Goal: Information Seeking & Learning: Learn about a topic

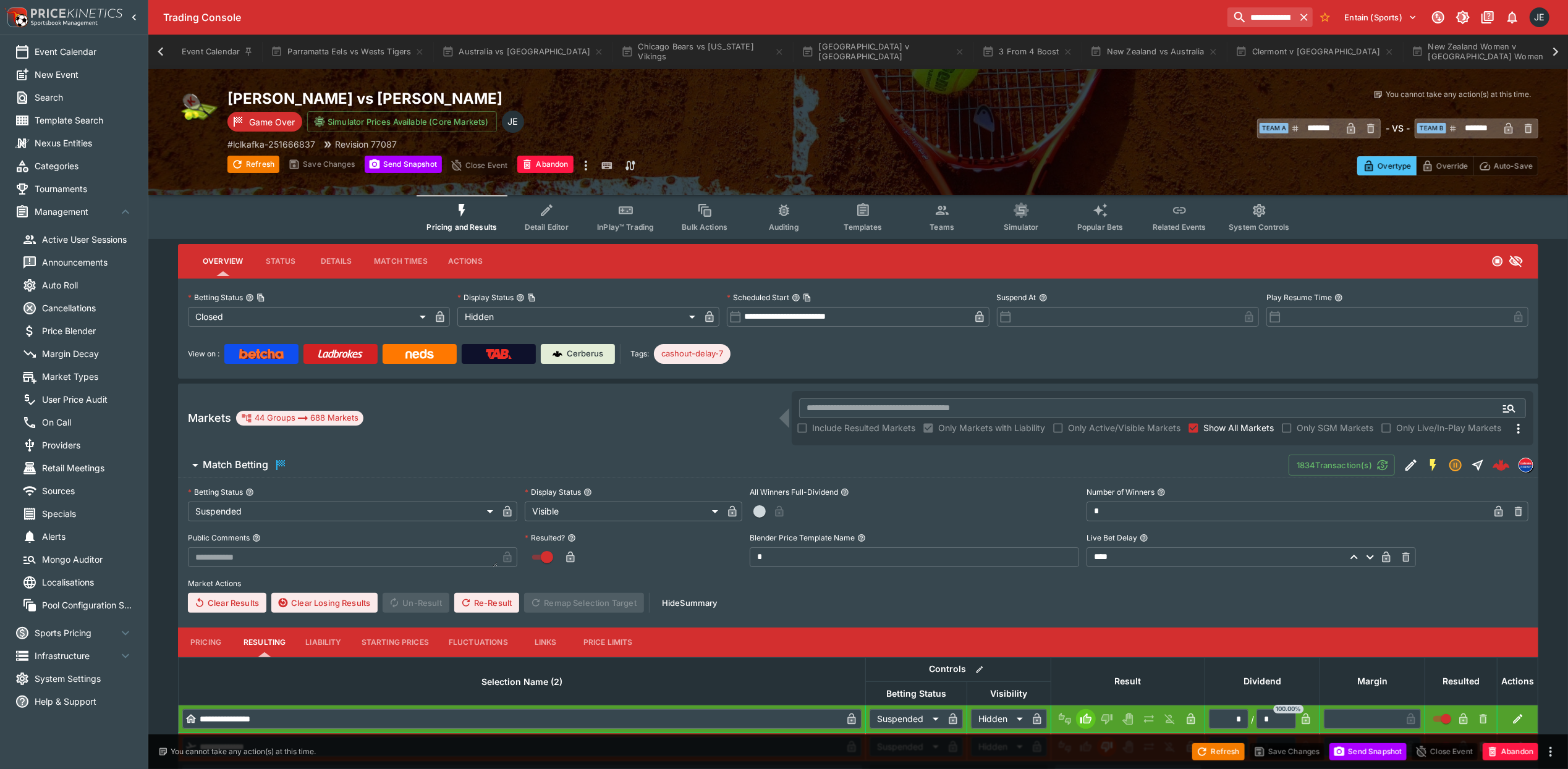
scroll to position [0, 1515]
click at [1230, 13] on input "**********" at bounding box center [1256, 18] width 78 height 20
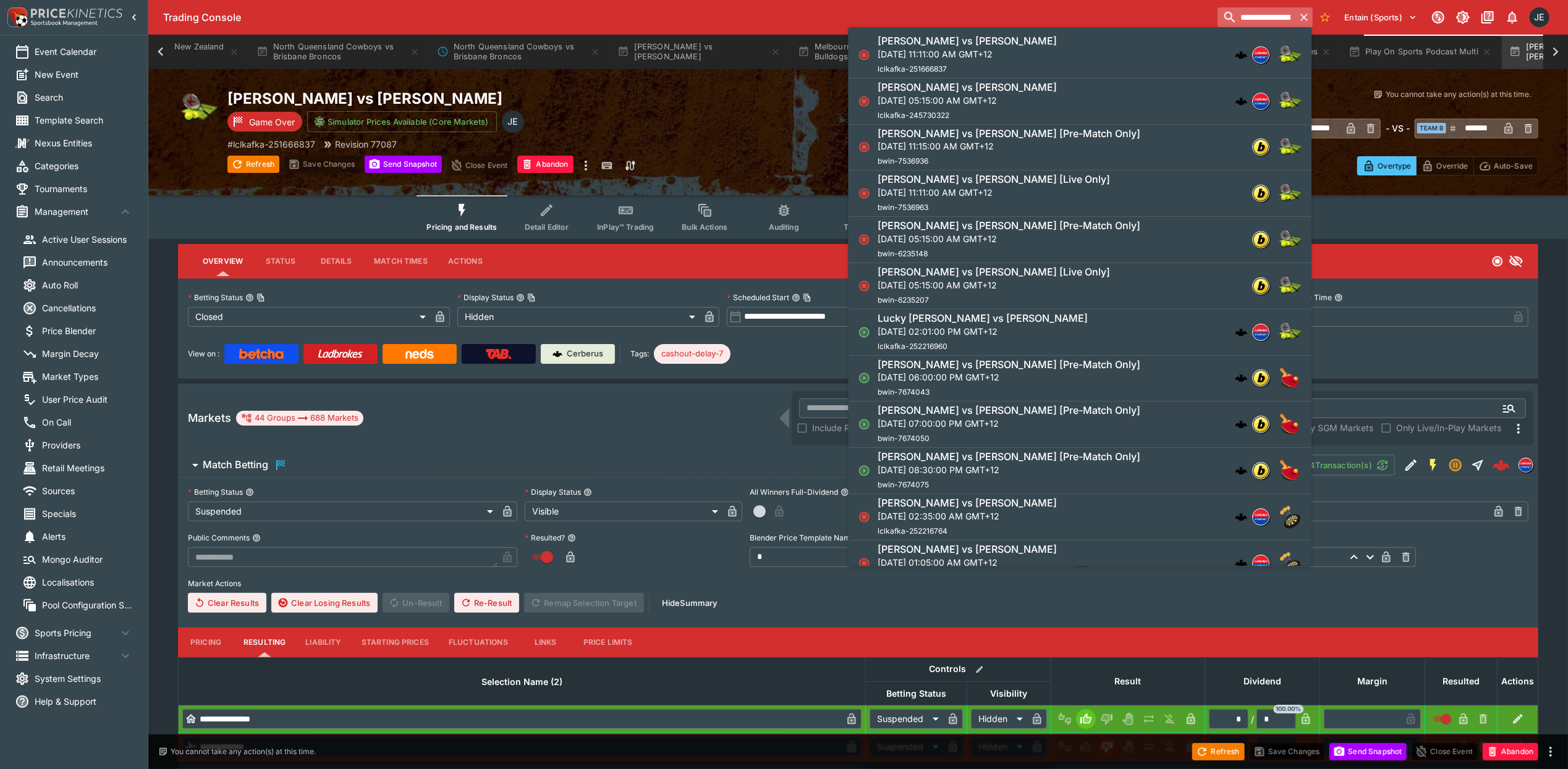
click at [1230, 13] on input "**********" at bounding box center [1256, 18] width 78 height 20
click at [1242, 21] on input "**********" at bounding box center [1256, 18] width 78 height 20
paste input "**********"
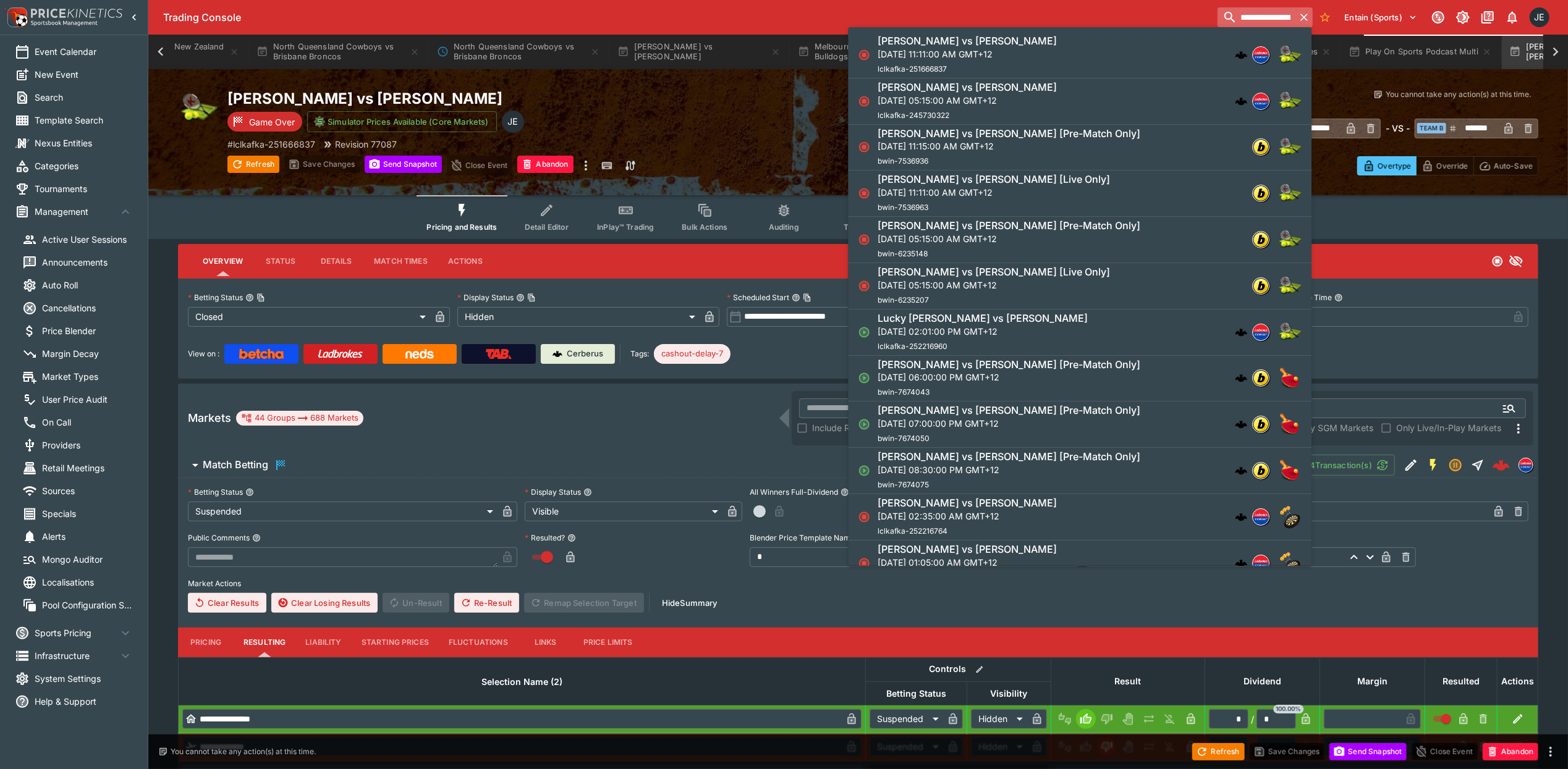
scroll to position [0, 62]
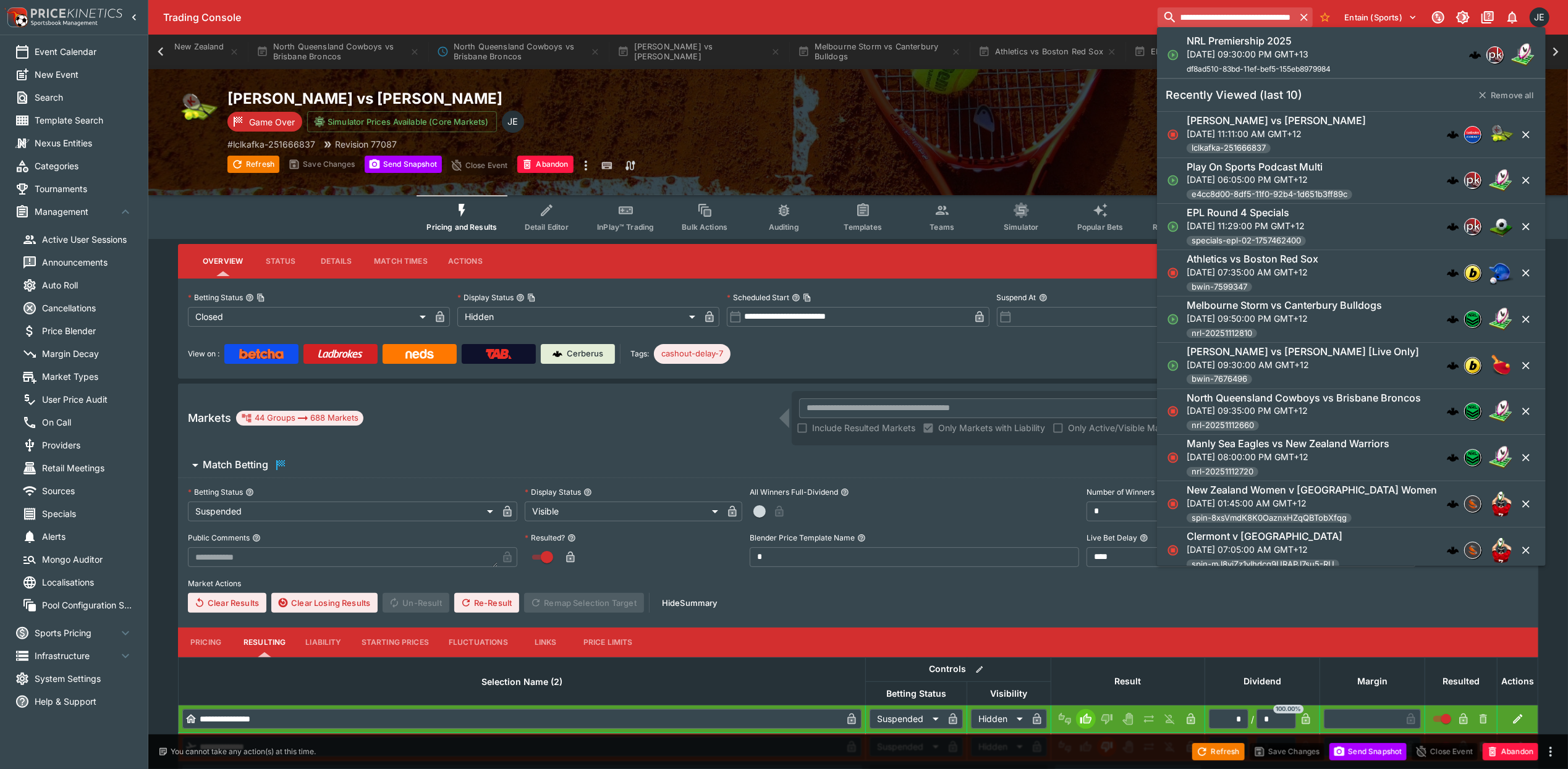
type input "**********"
click at [1248, 48] on p "[DATE] 09:30:00 PM GMT+13" at bounding box center [1258, 54] width 144 height 13
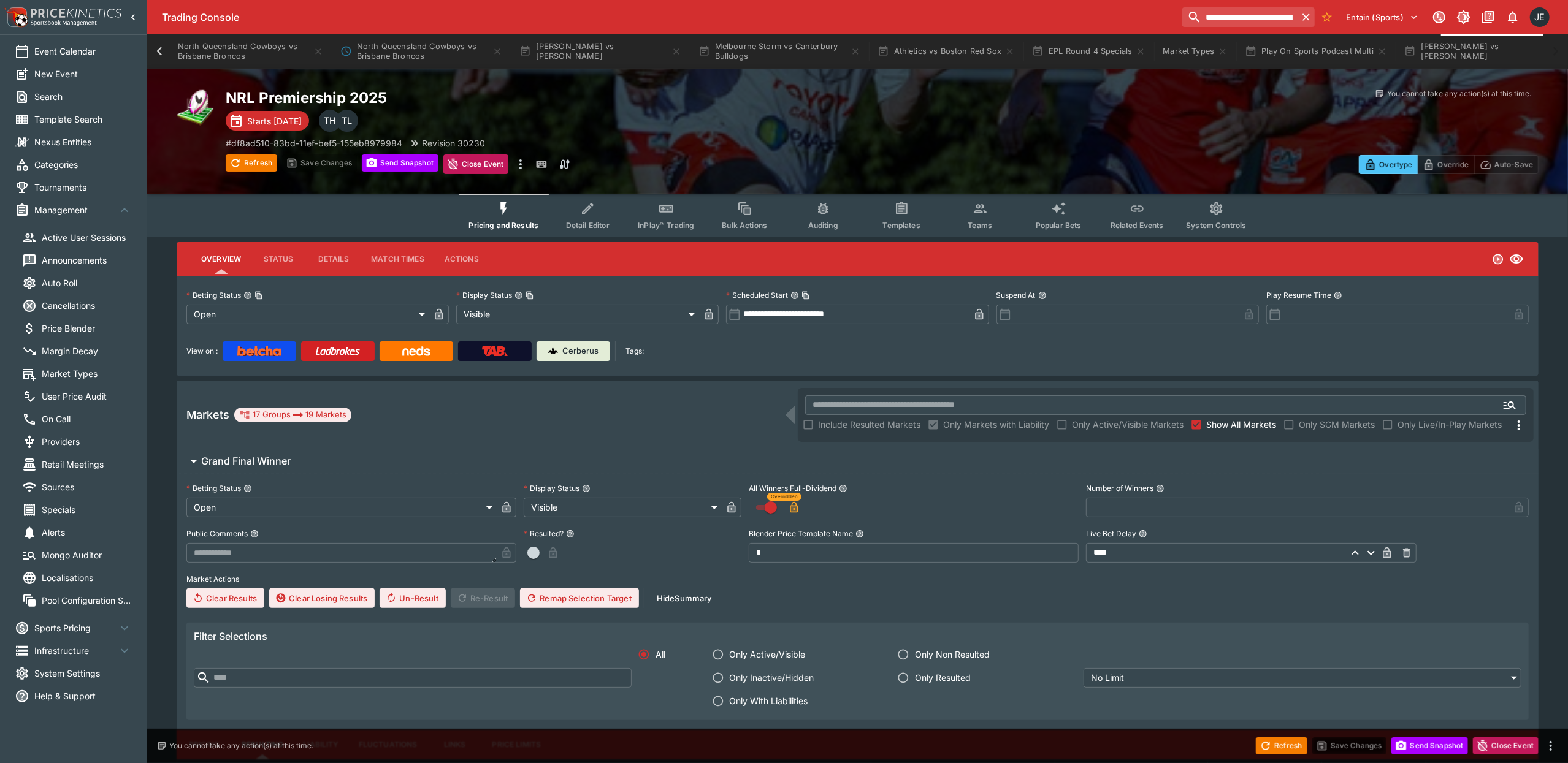
type input "**********"
type input "*******"
type input "**********"
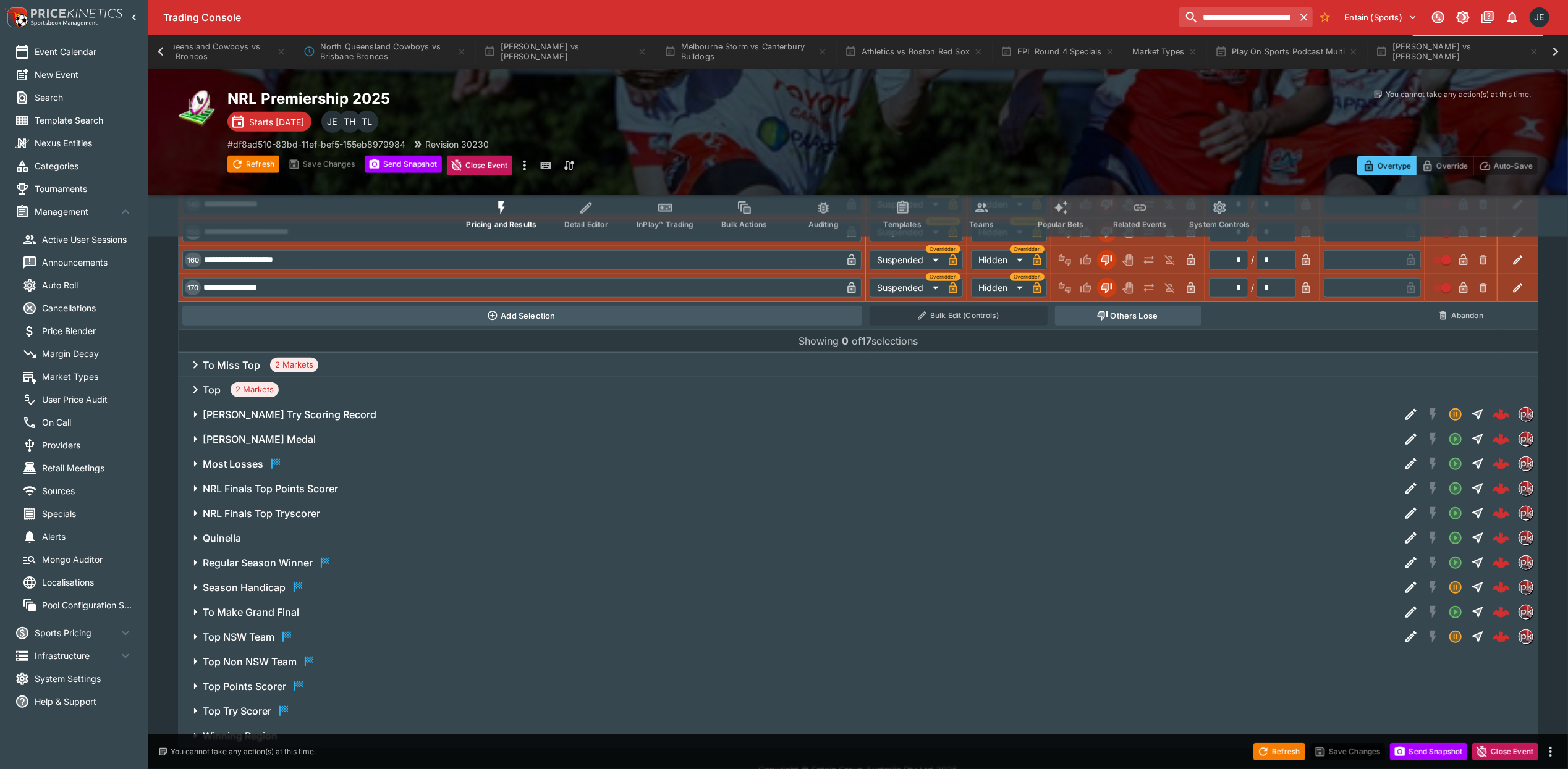
scroll to position [988, 0]
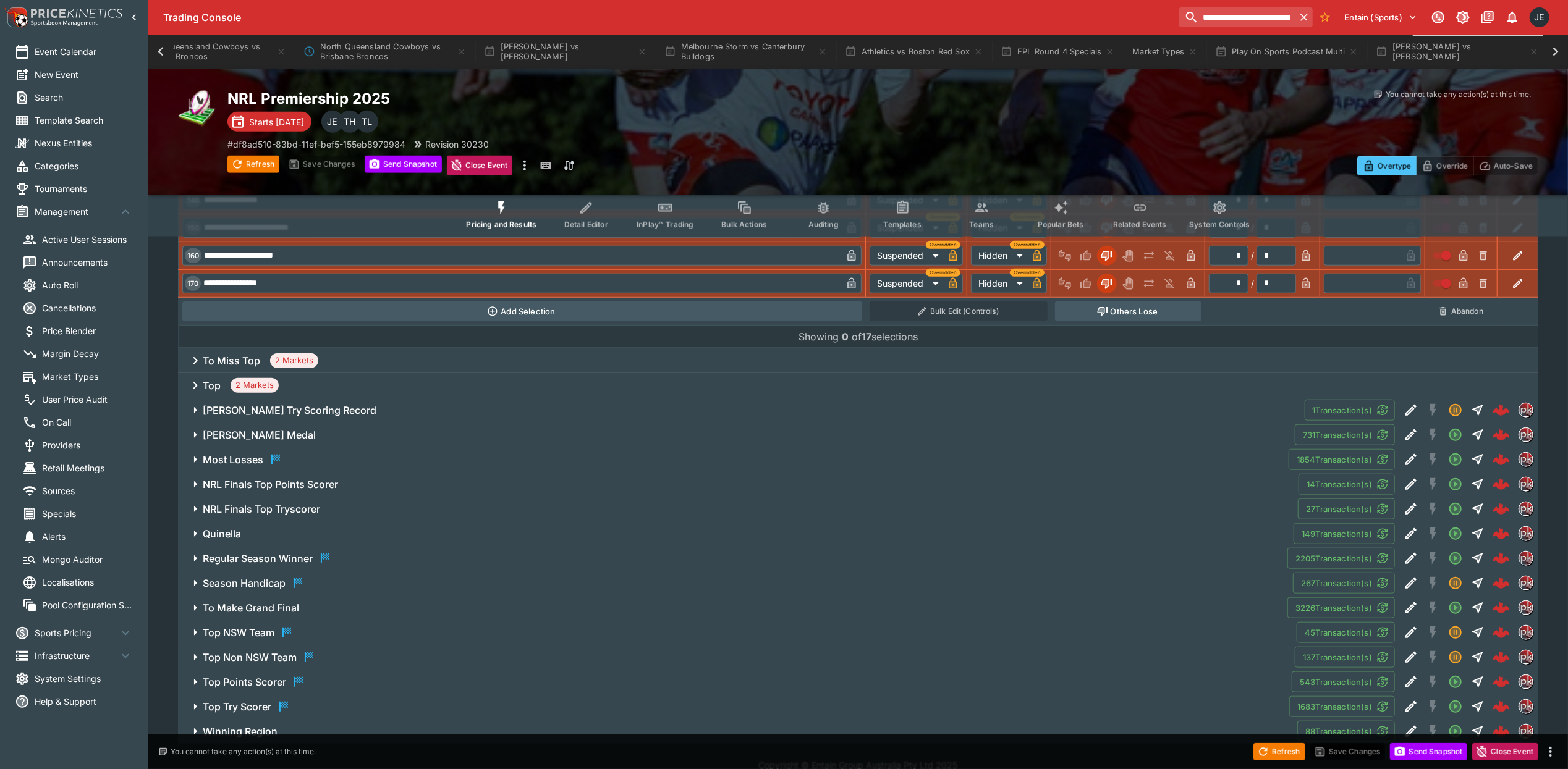
click at [192, 362] on icon at bounding box center [195, 360] width 15 height 15
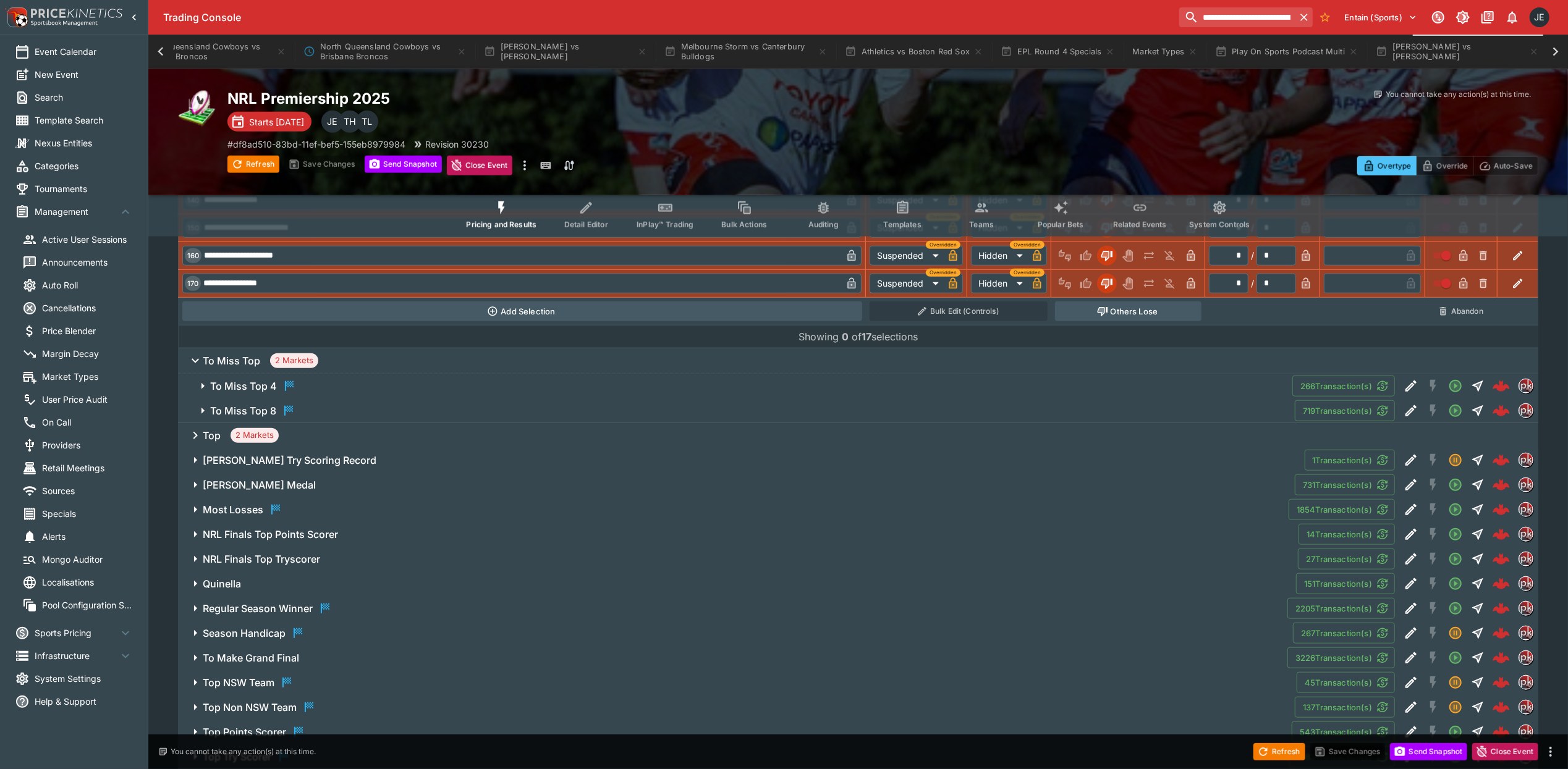
click at [192, 362] on icon "button" at bounding box center [195, 360] width 15 height 15
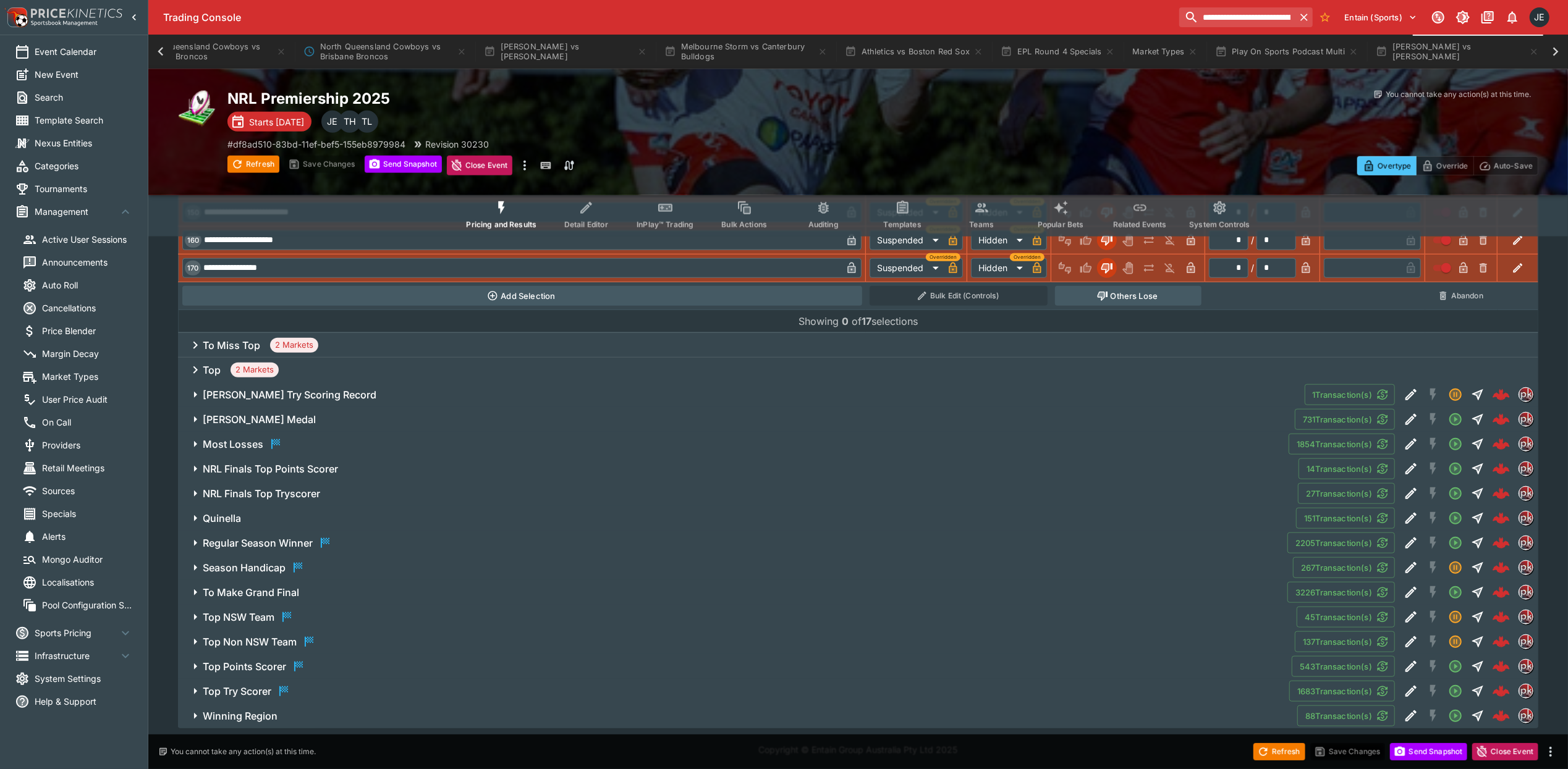
scroll to position [1009, 0]
click at [247, 668] on h6 "Top Points Scorer" at bounding box center [244, 665] width 83 height 13
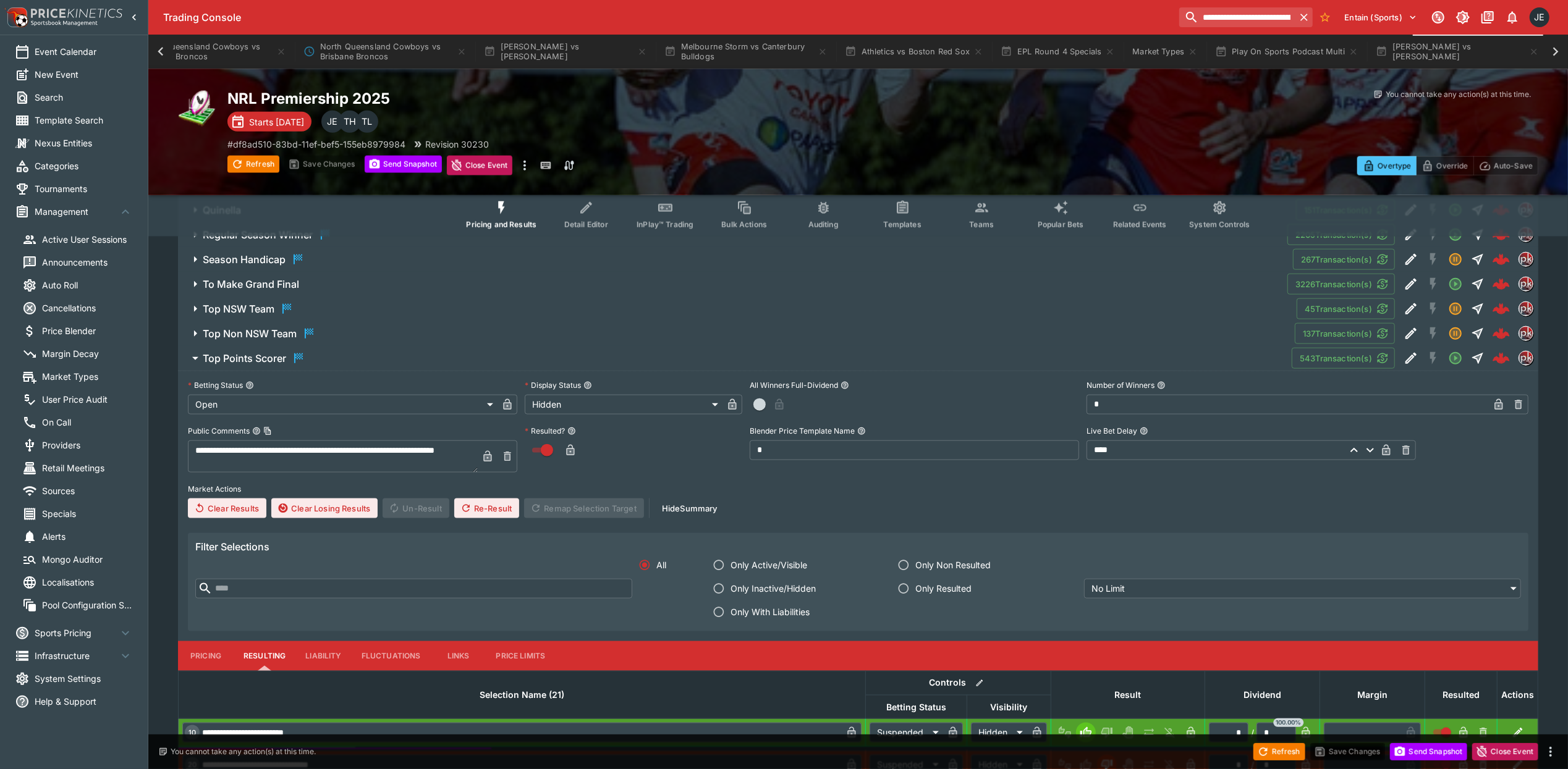
scroll to position [1341, 0]
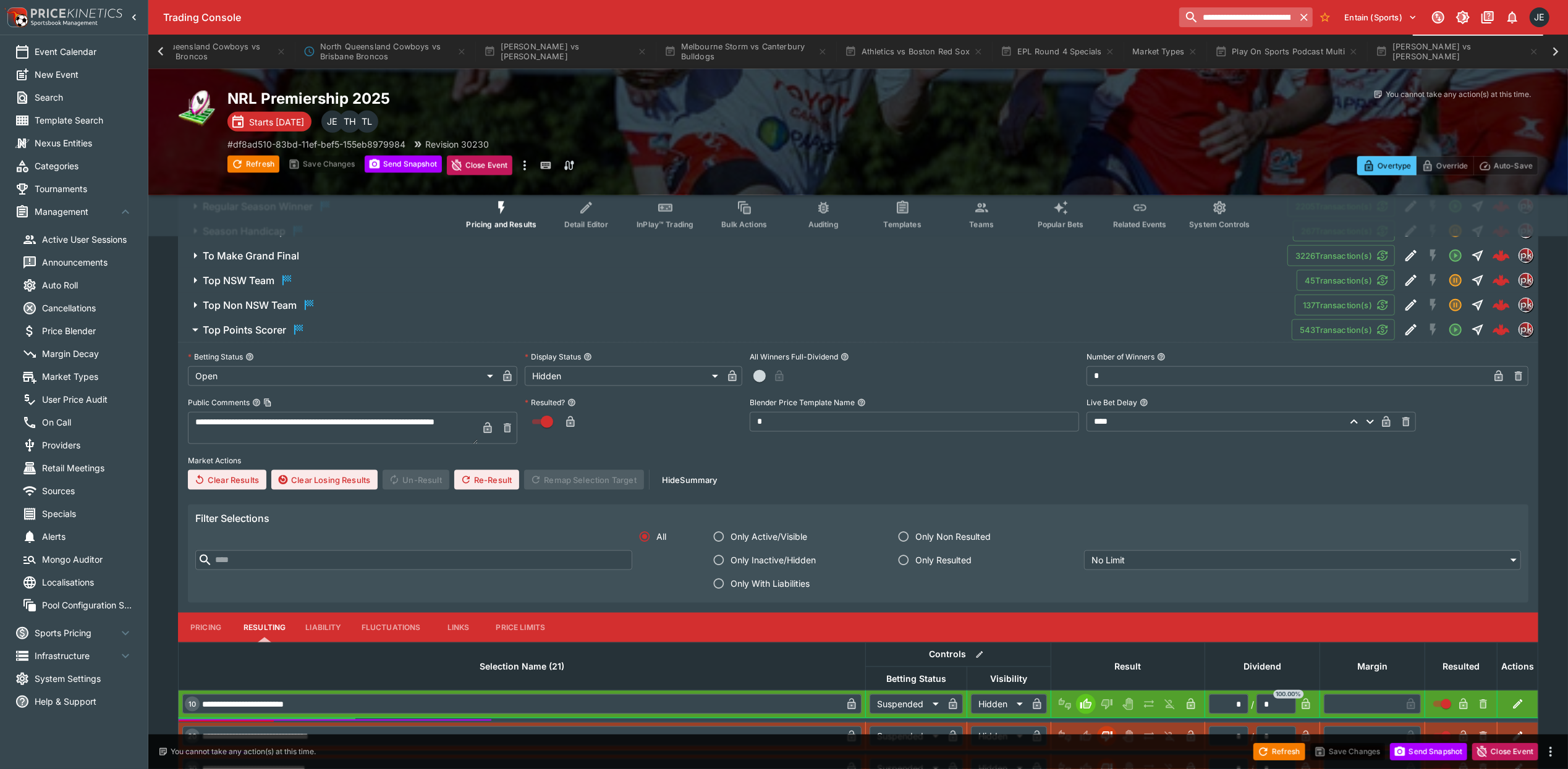
click at [1227, 26] on input "**********" at bounding box center [1237, 18] width 116 height 20
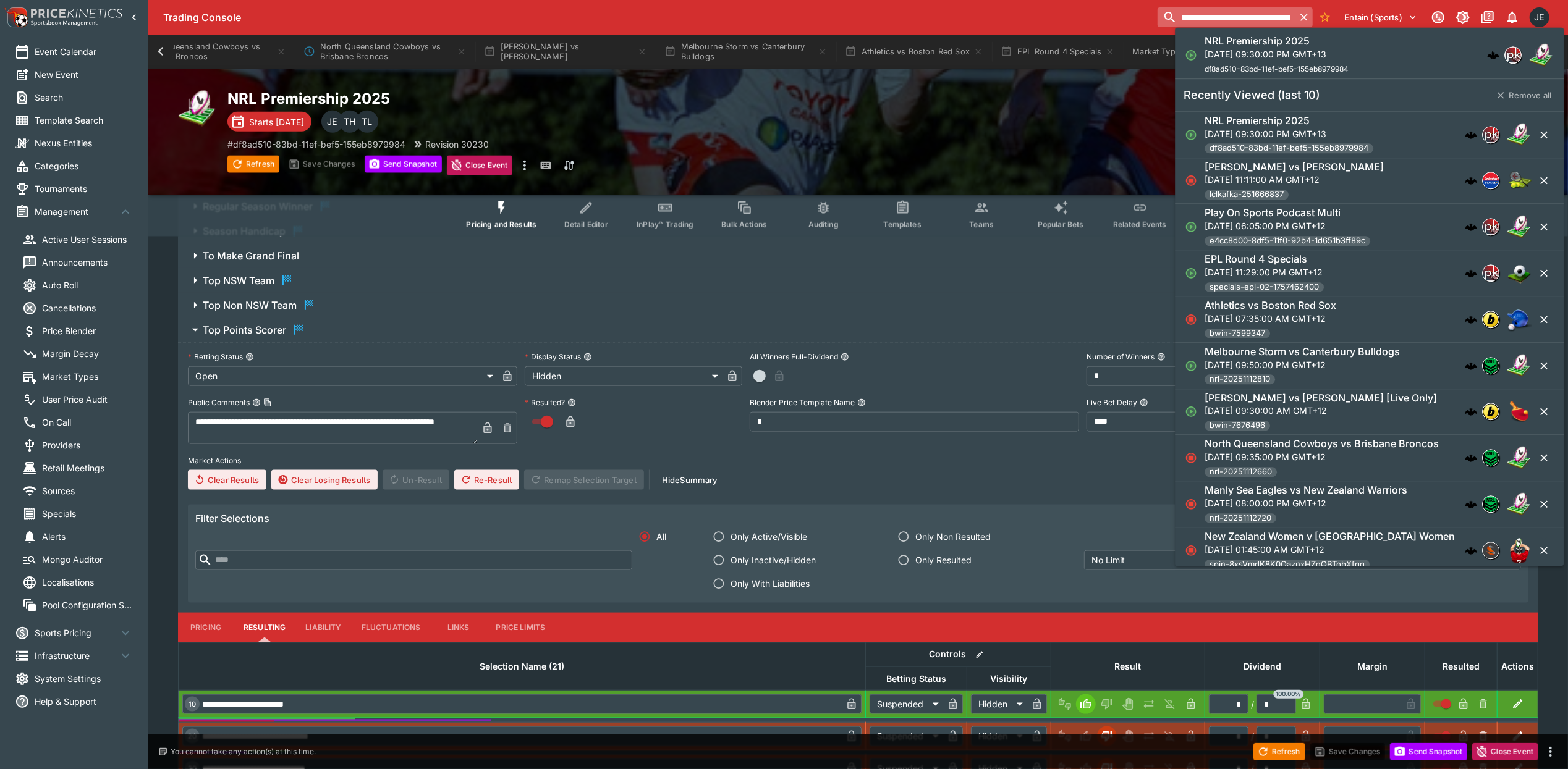
click at [1227, 26] on input "**********" at bounding box center [1226, 18] width 138 height 20
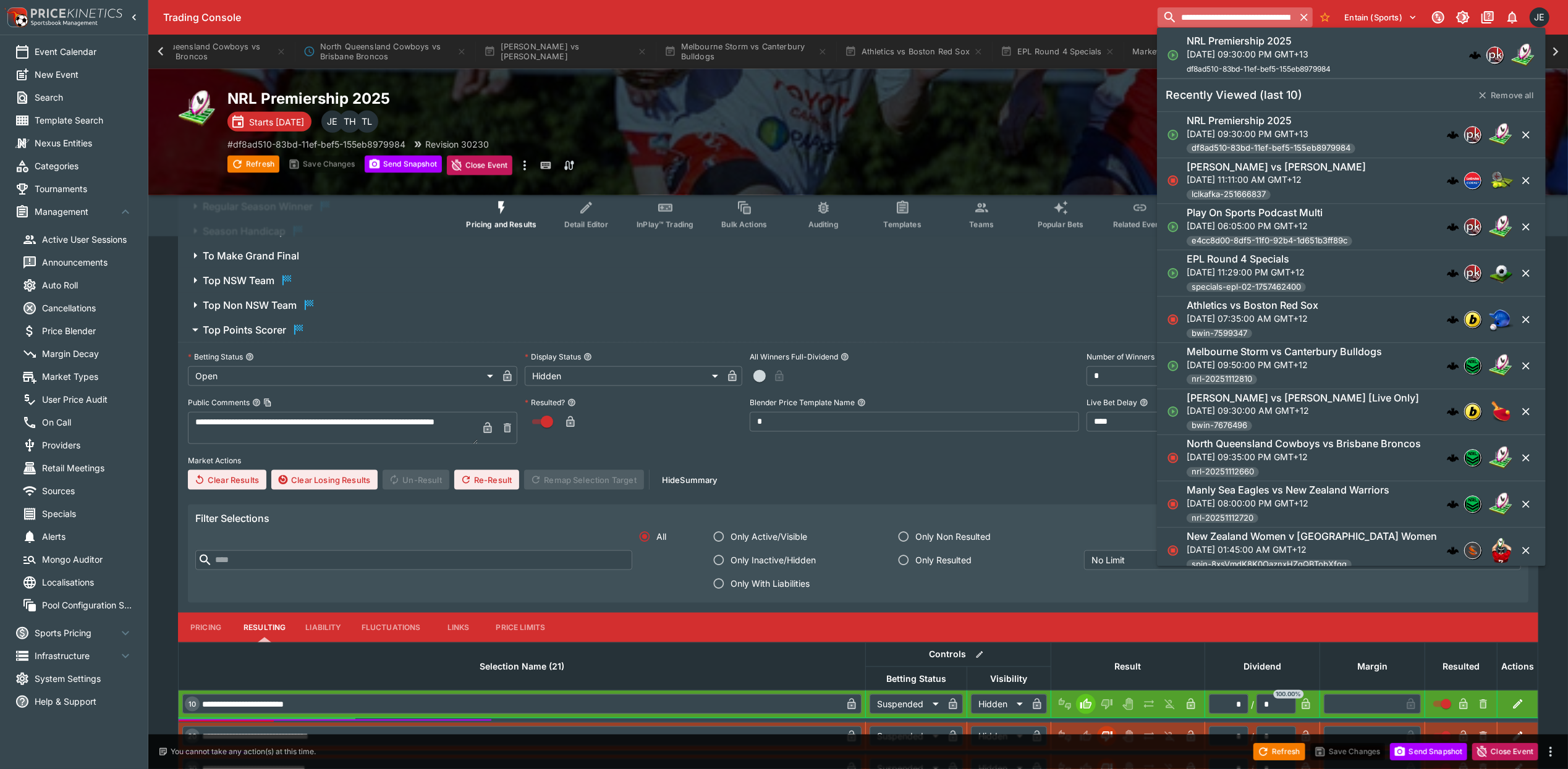
click at [1227, 26] on input "**********" at bounding box center [1226, 18] width 138 height 20
paste input "search"
type input "**********"
click at [1246, 58] on p "[DATE] 07:10:00 PM GMT+12" at bounding box center [1266, 54] width 159 height 13
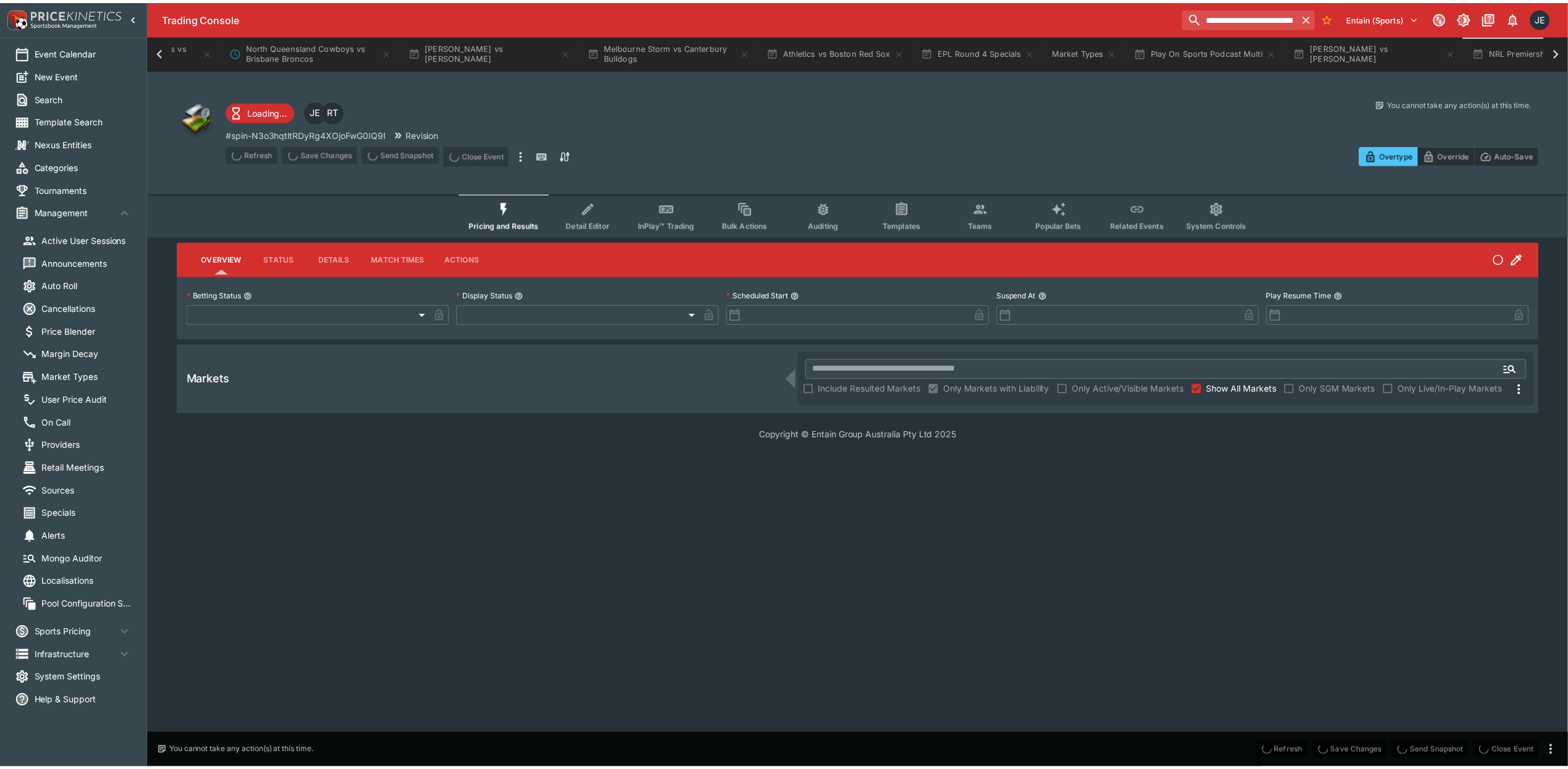
scroll to position [0, 1747]
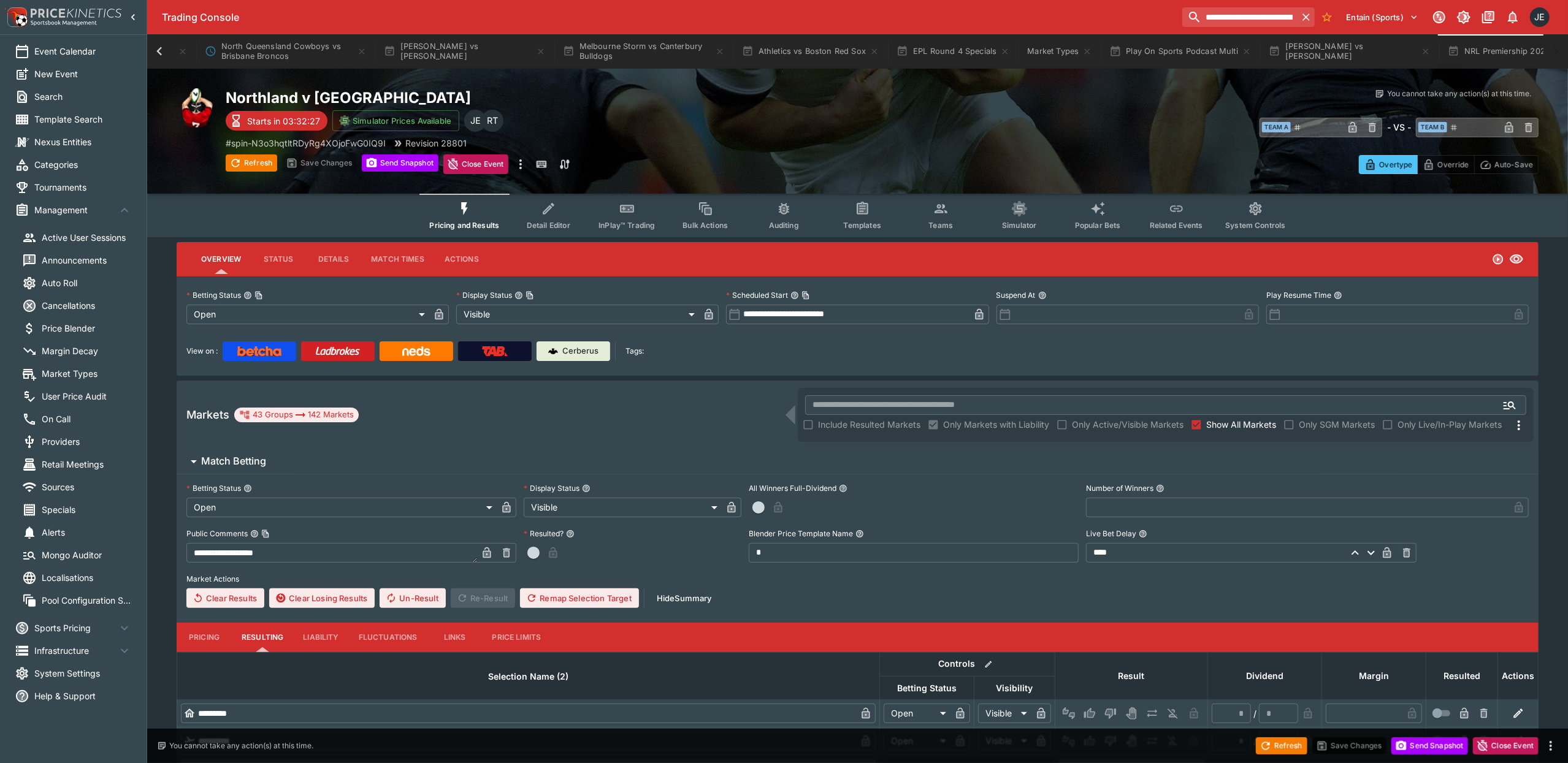
type input "**********"
type input "*******"
type input "**********"
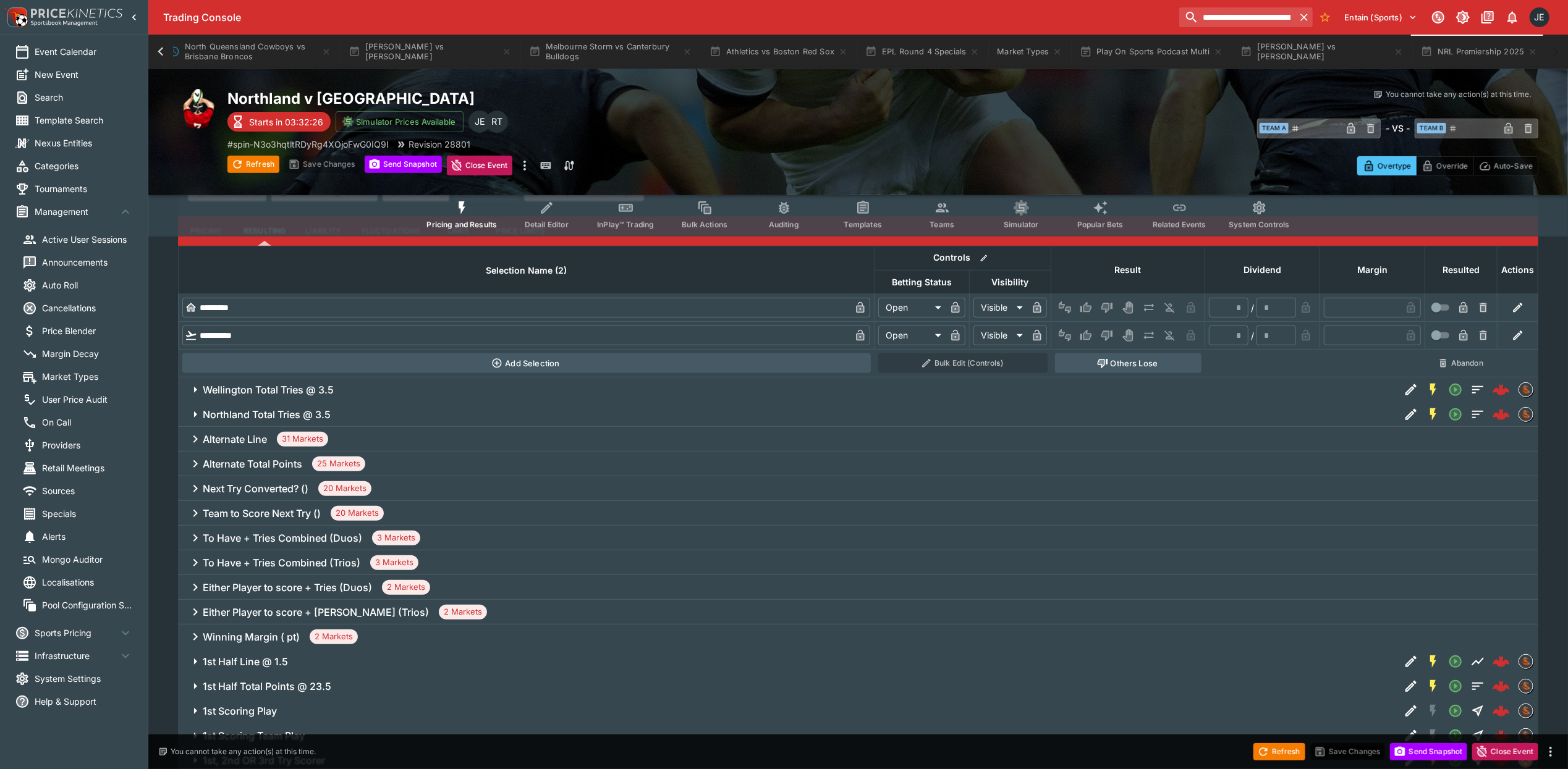
scroll to position [0, 0]
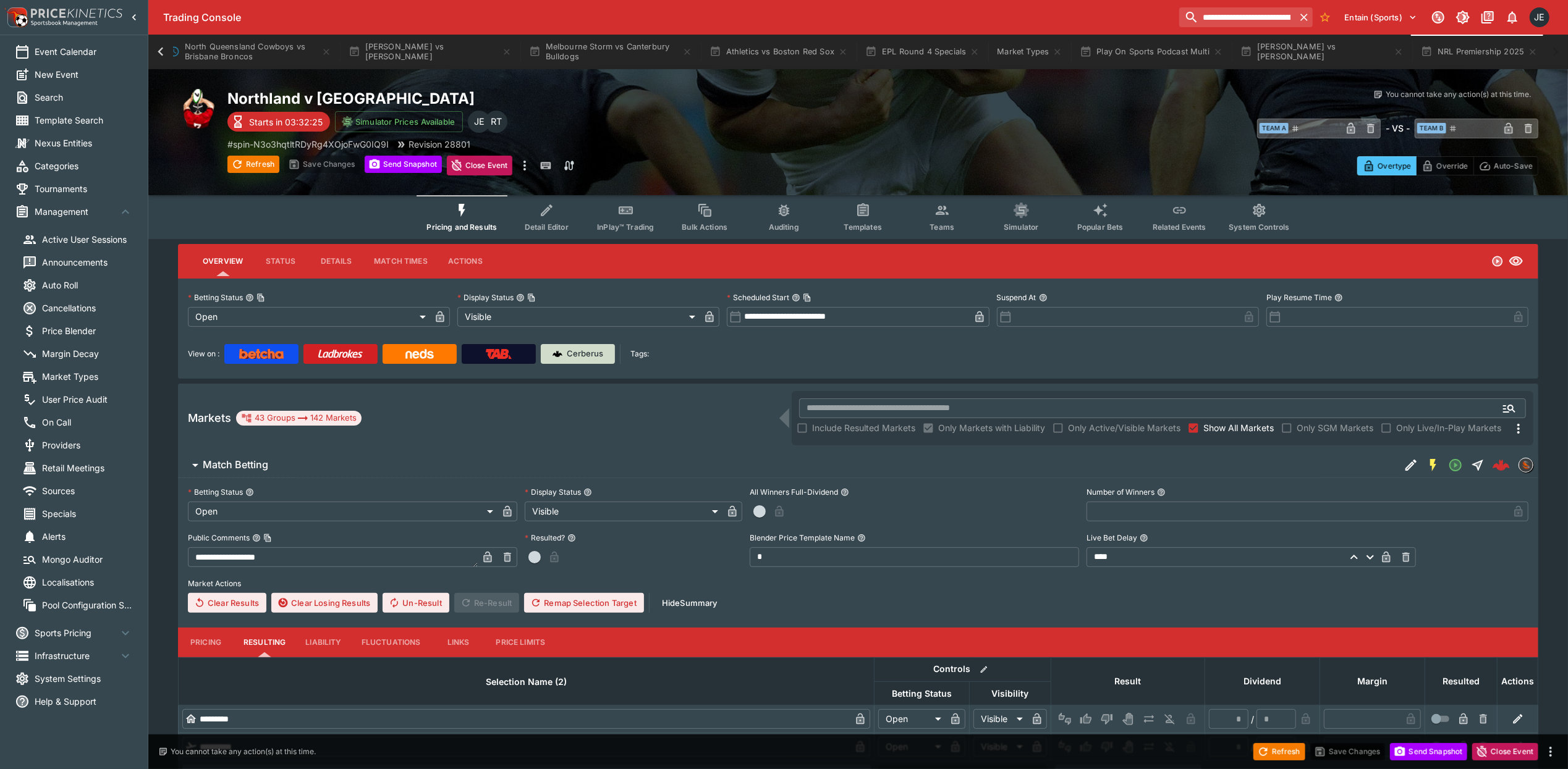
click at [590, 354] on p "Cerberus" at bounding box center [585, 354] width 36 height 12
click at [844, 408] on input "text" at bounding box center [1142, 409] width 686 height 20
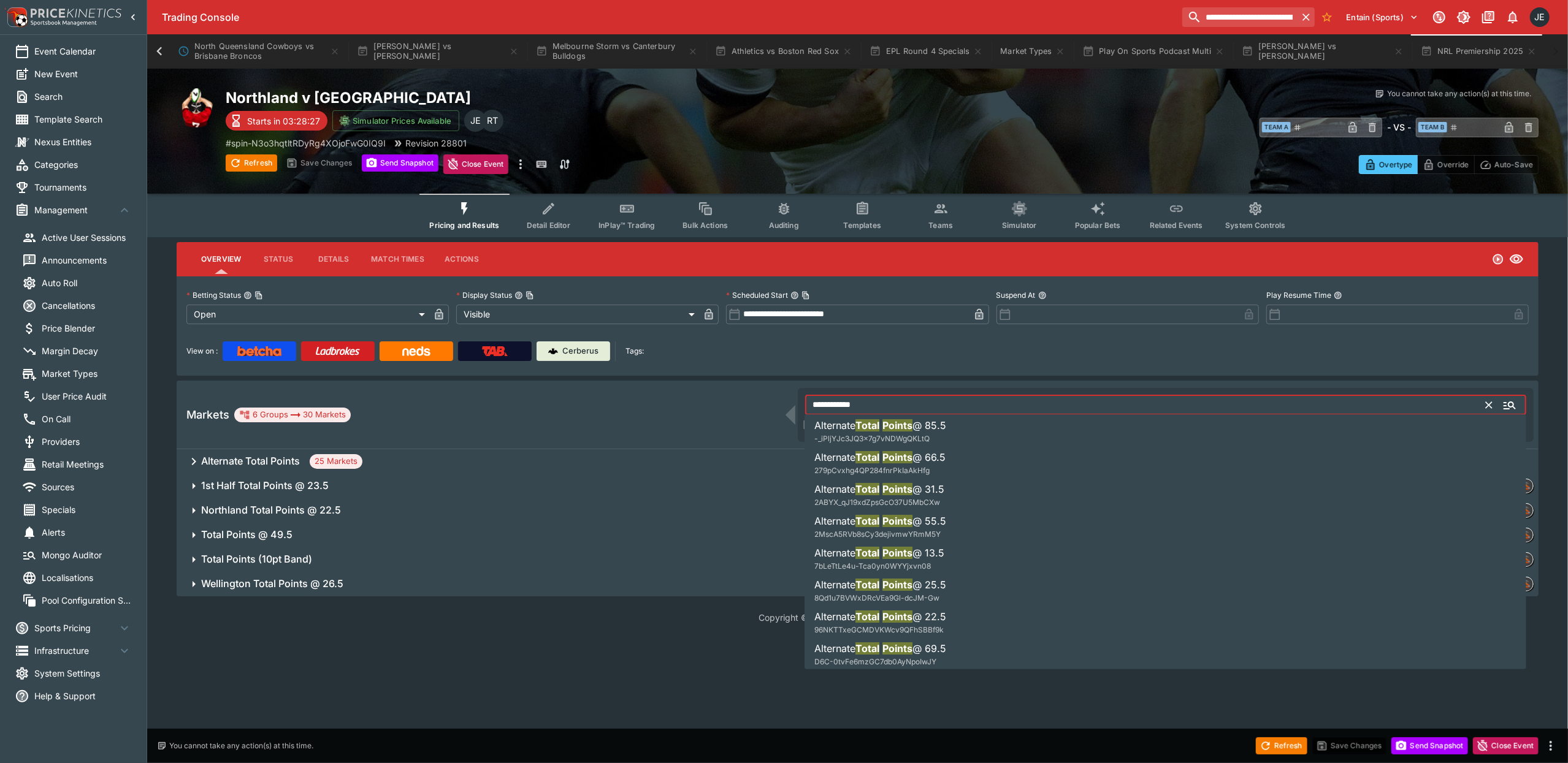
click at [839, 534] on span "2MscA5RVb8sCy3dejivmwYRmM5Y" at bounding box center [877, 534] width 127 height 9
type input "**********"
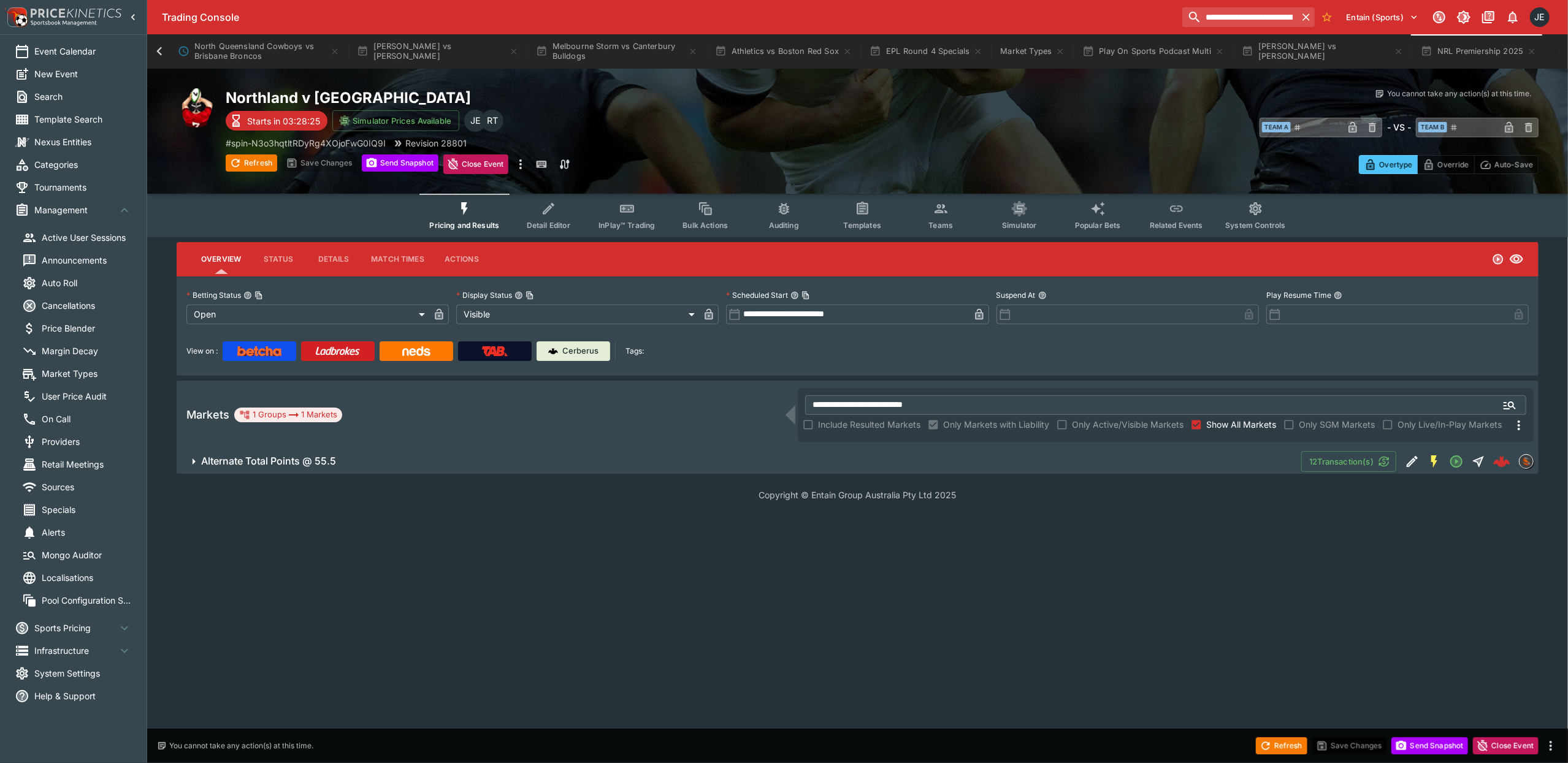
click at [194, 461] on icon "button" at bounding box center [194, 462] width 3 height 6
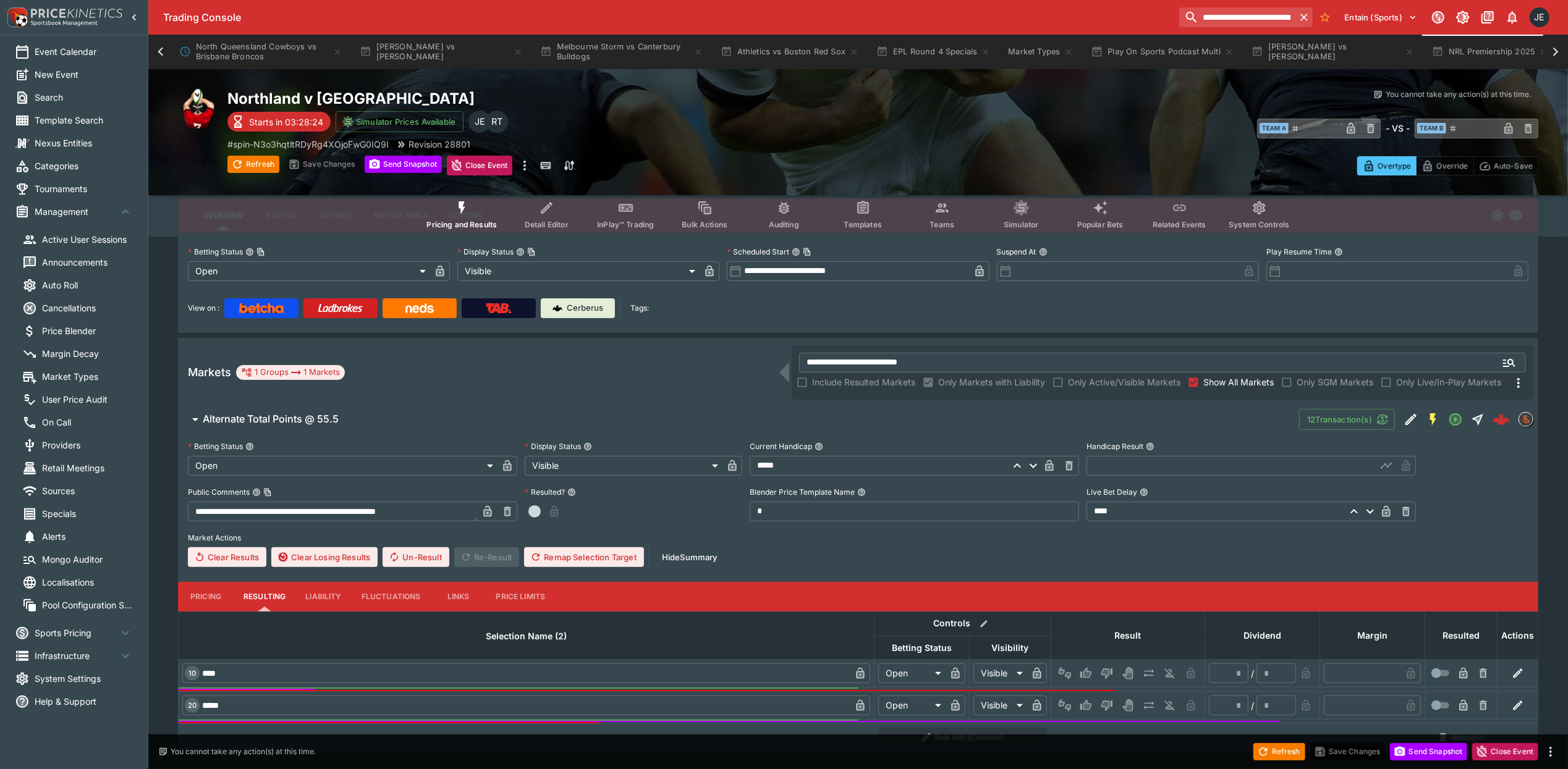
scroll to position [70, 0]
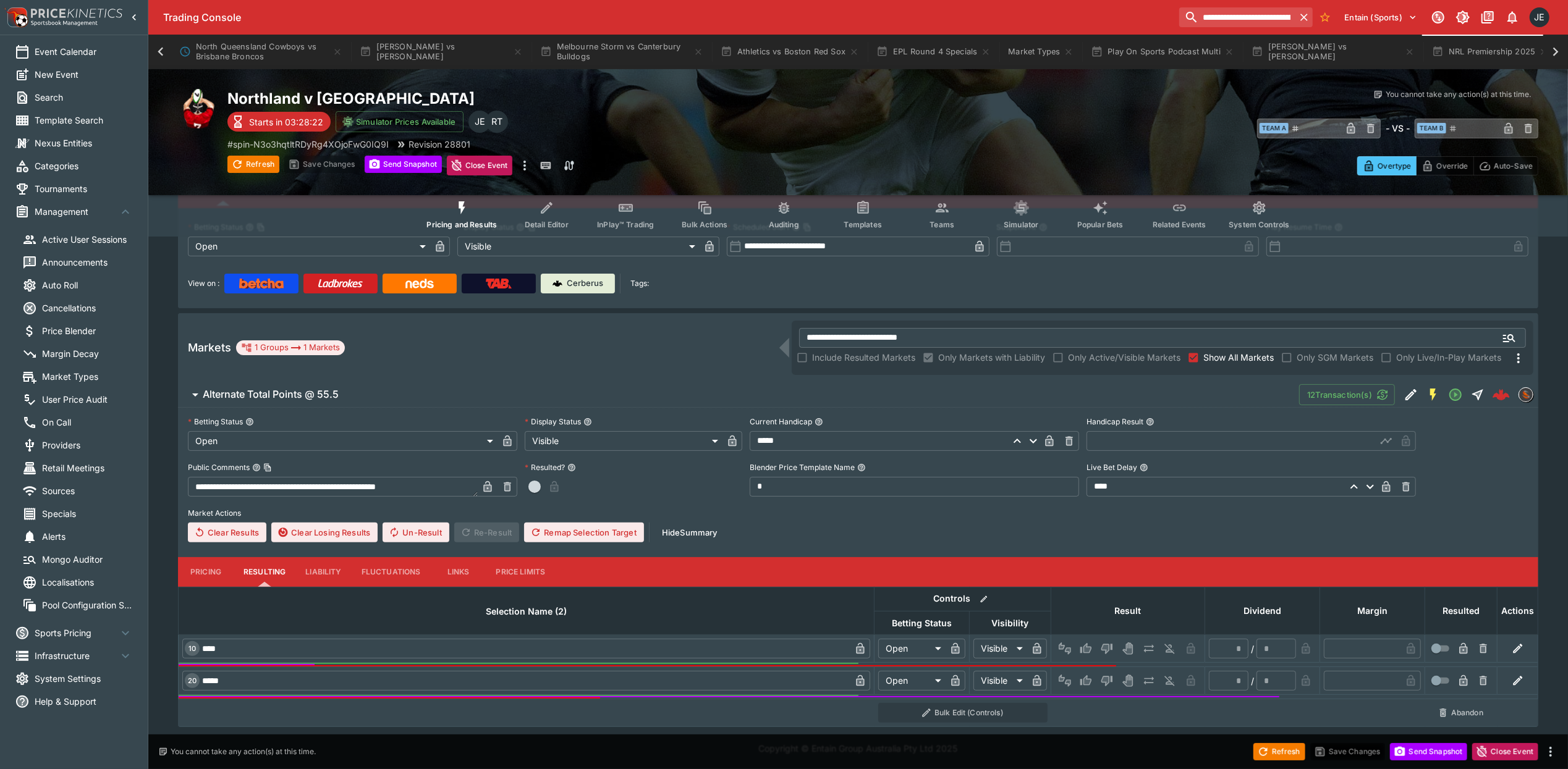
click at [322, 575] on button "Liability" at bounding box center [323, 572] width 56 height 29
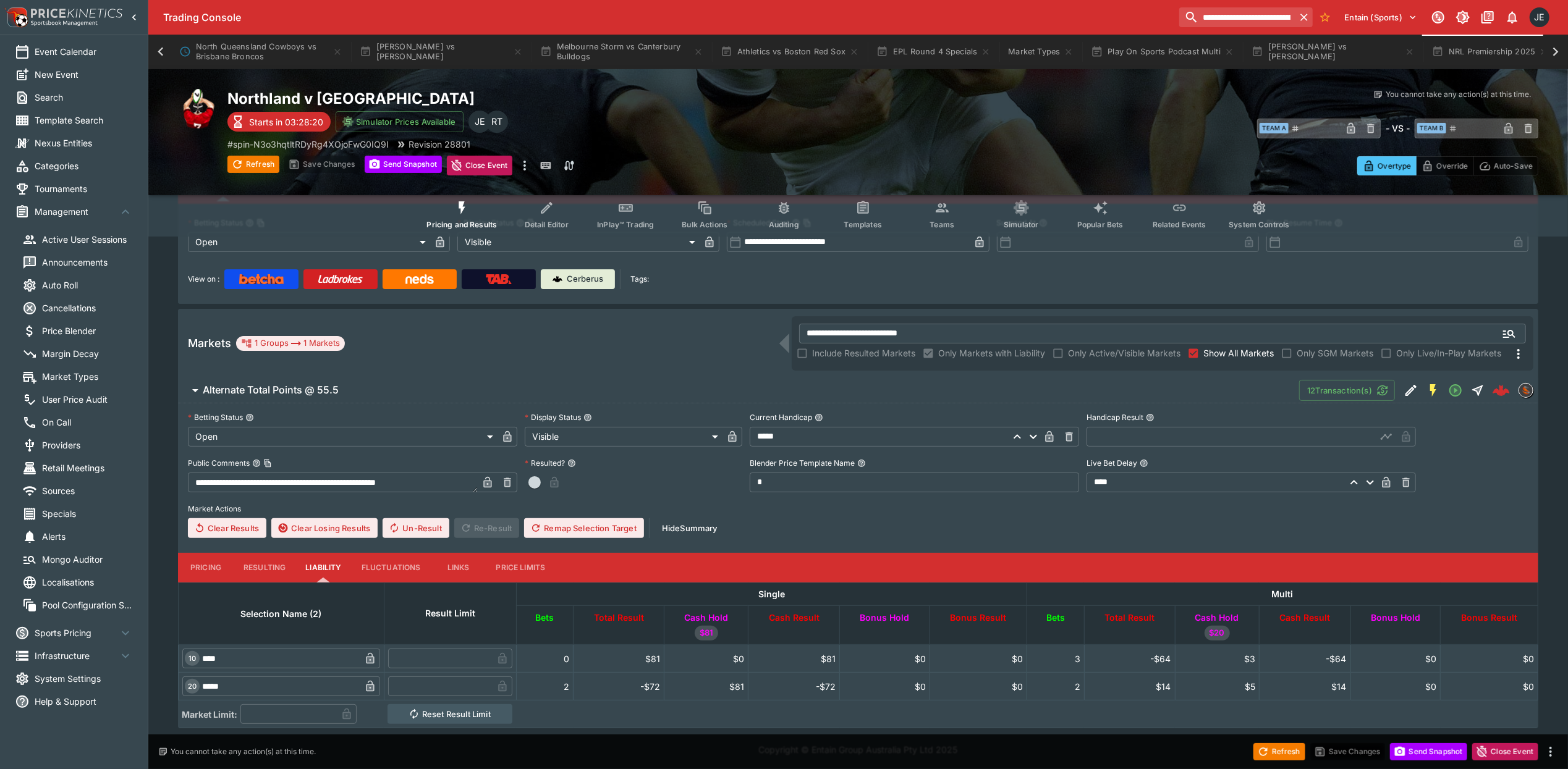
scroll to position [76, 0]
click at [944, 328] on input "**********" at bounding box center [1142, 333] width 686 height 20
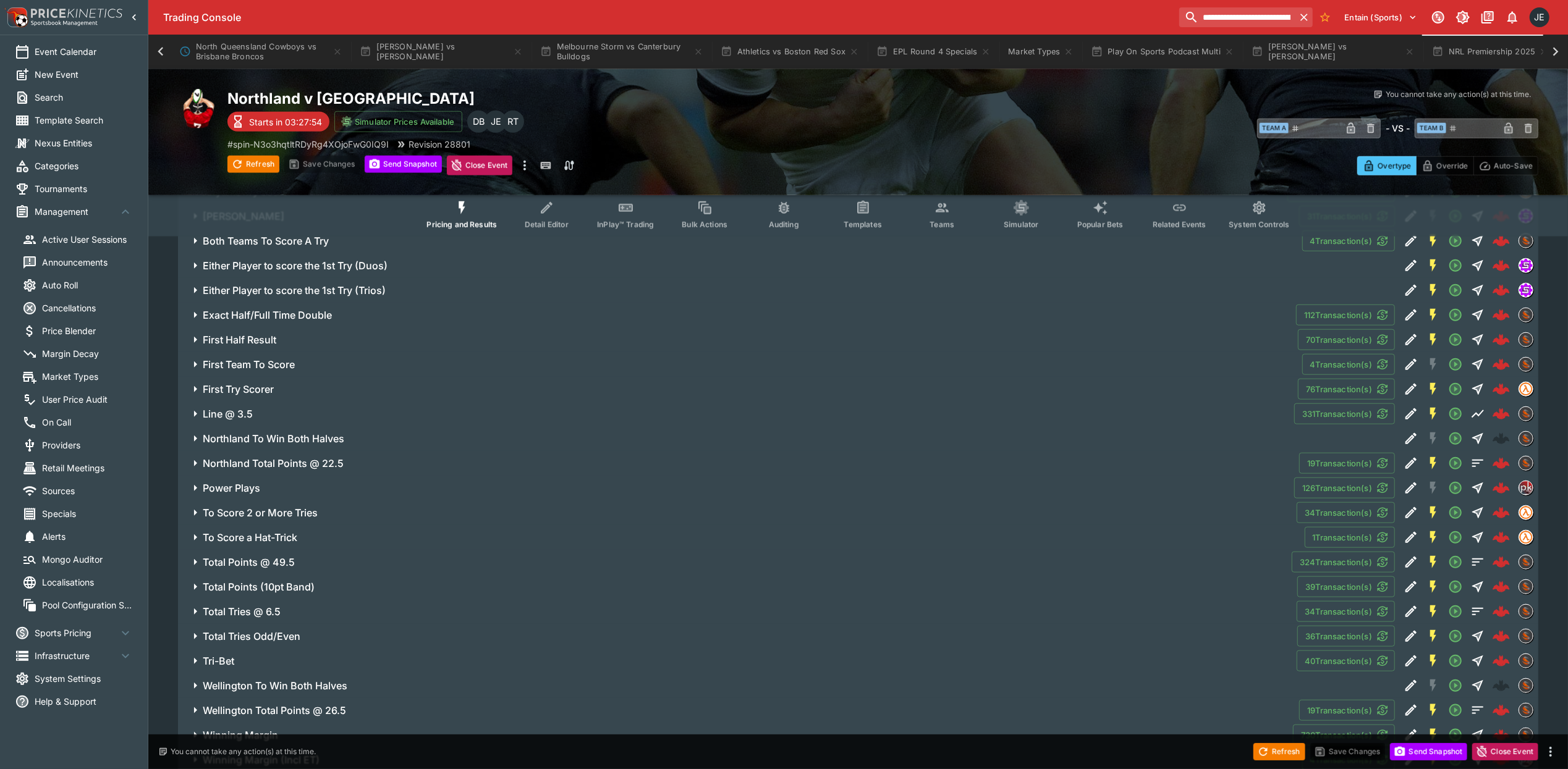
scroll to position [1064, 0]
click at [200, 564] on icon "button" at bounding box center [195, 561] width 15 height 15
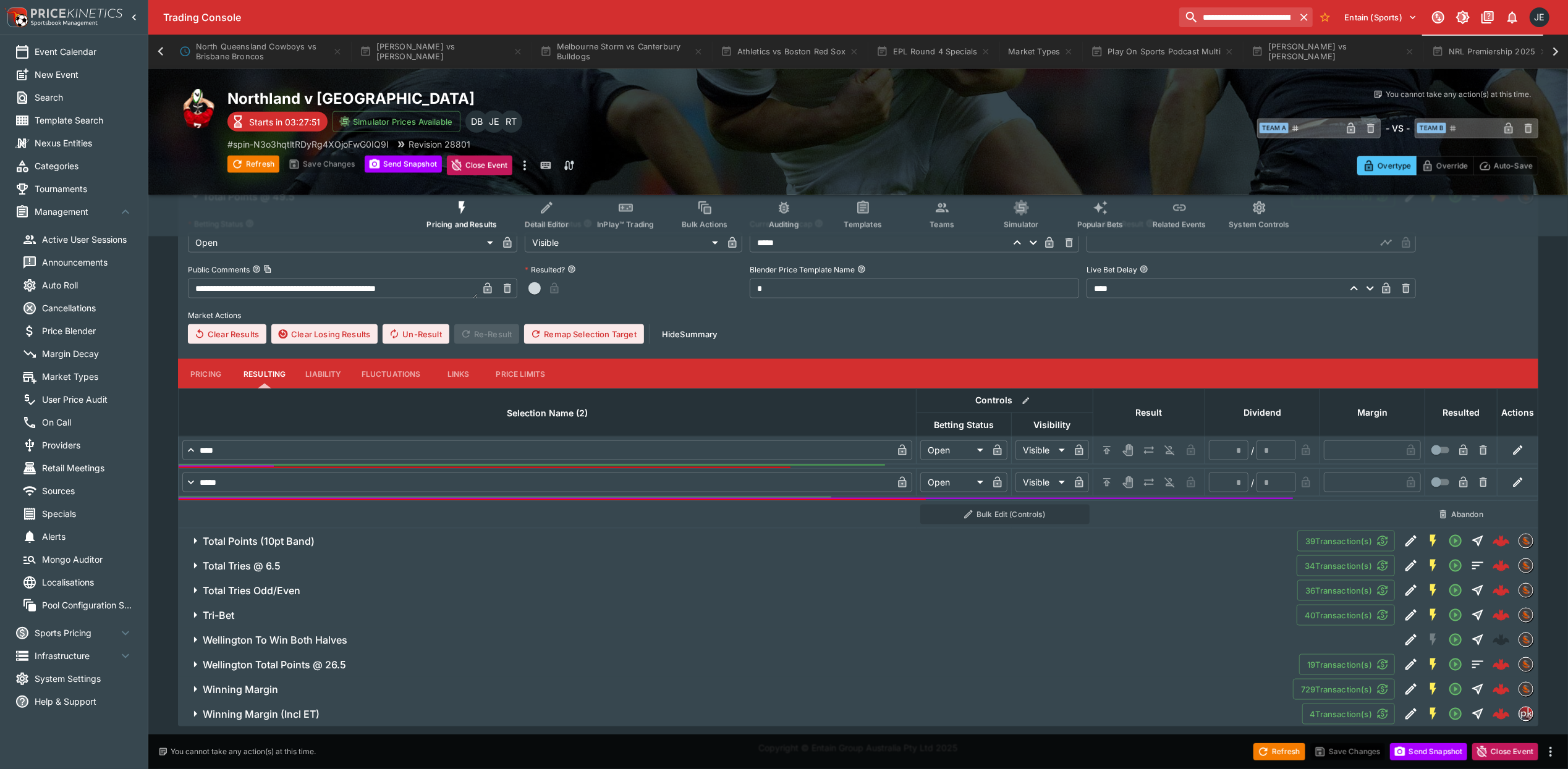
scroll to position [1431, 0]
click at [208, 371] on button "Pricing" at bounding box center [206, 374] width 56 height 29
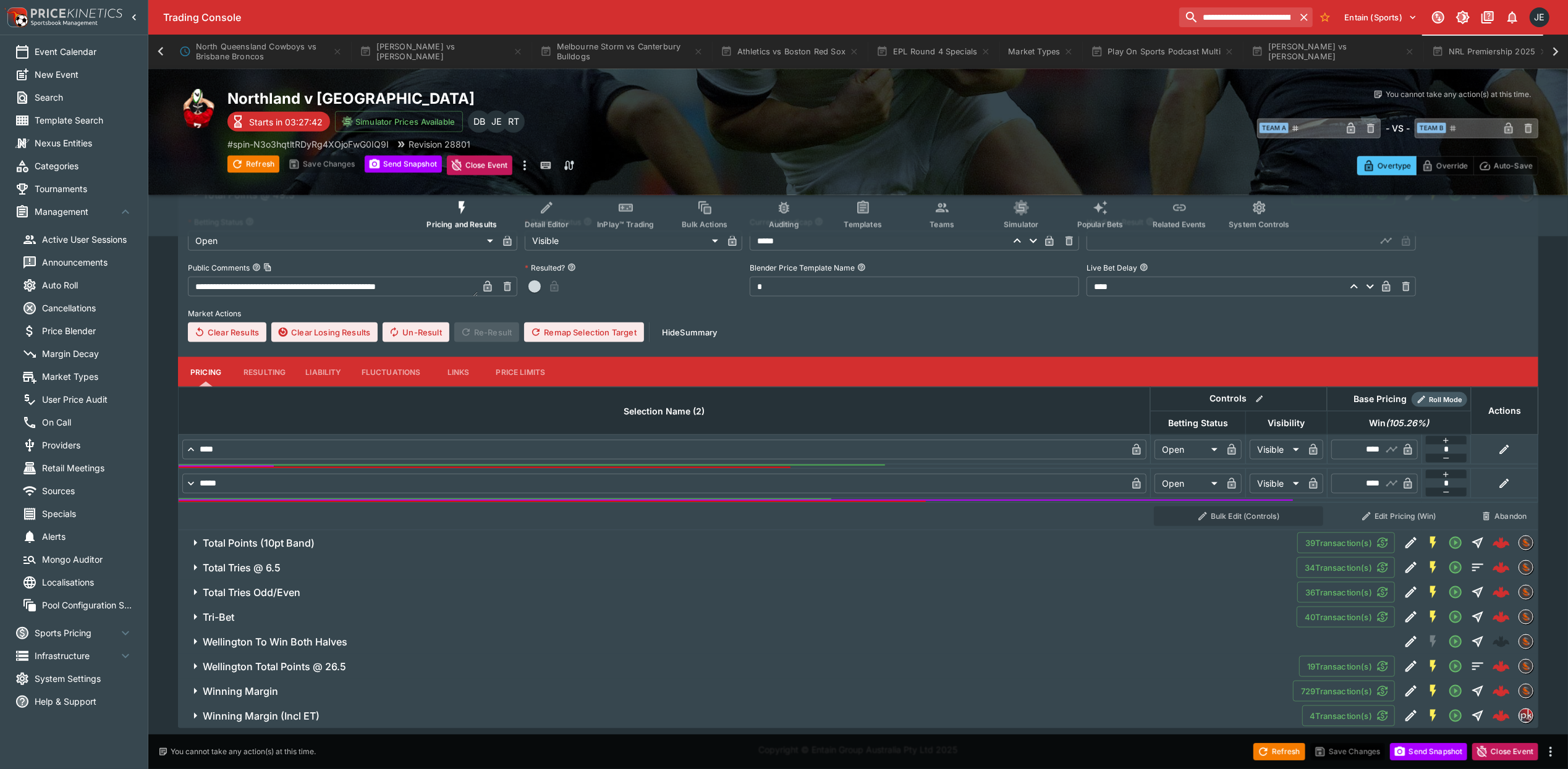
click at [332, 375] on button "Liability" at bounding box center [323, 372] width 56 height 29
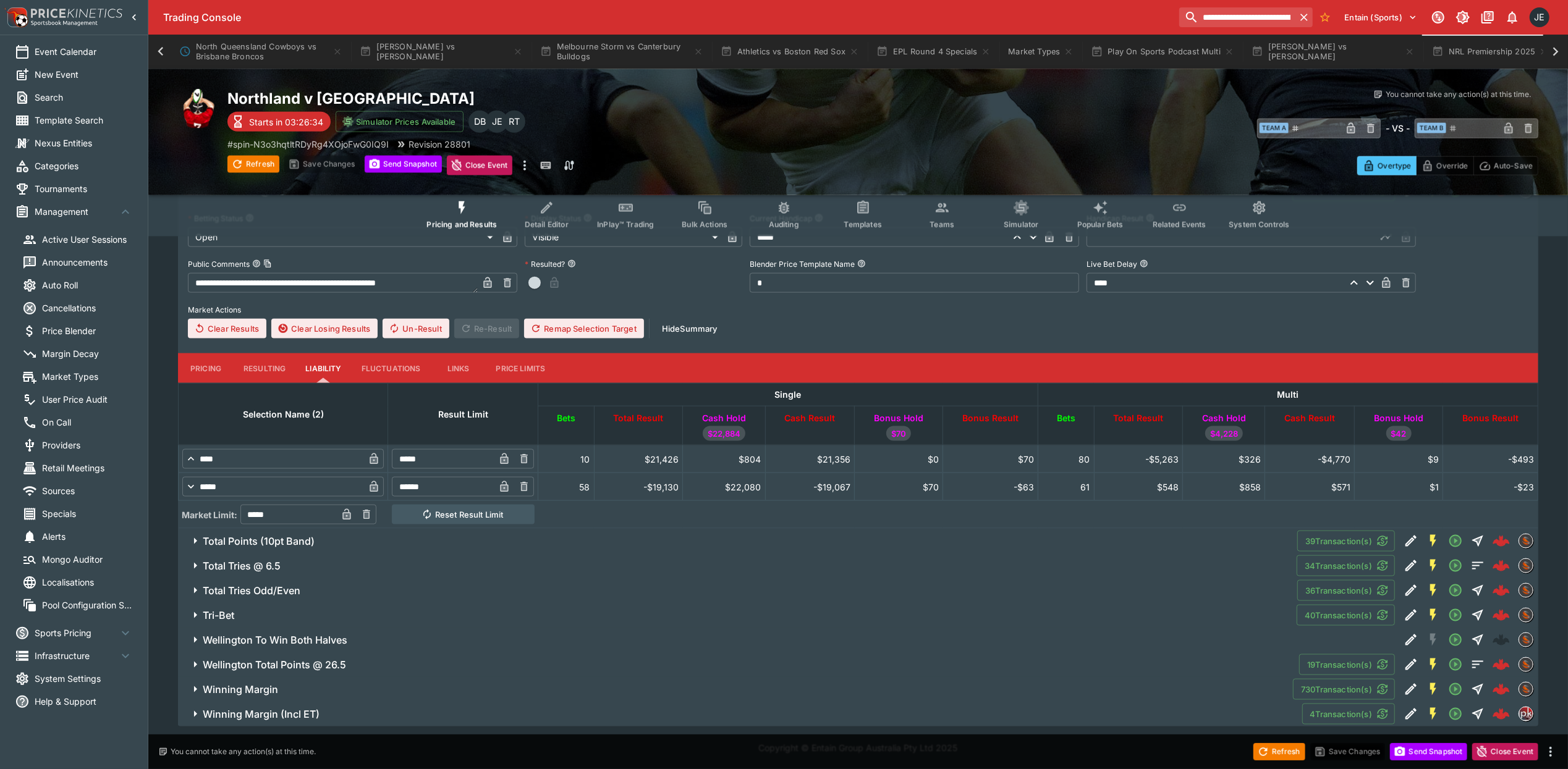
scroll to position [1105, 0]
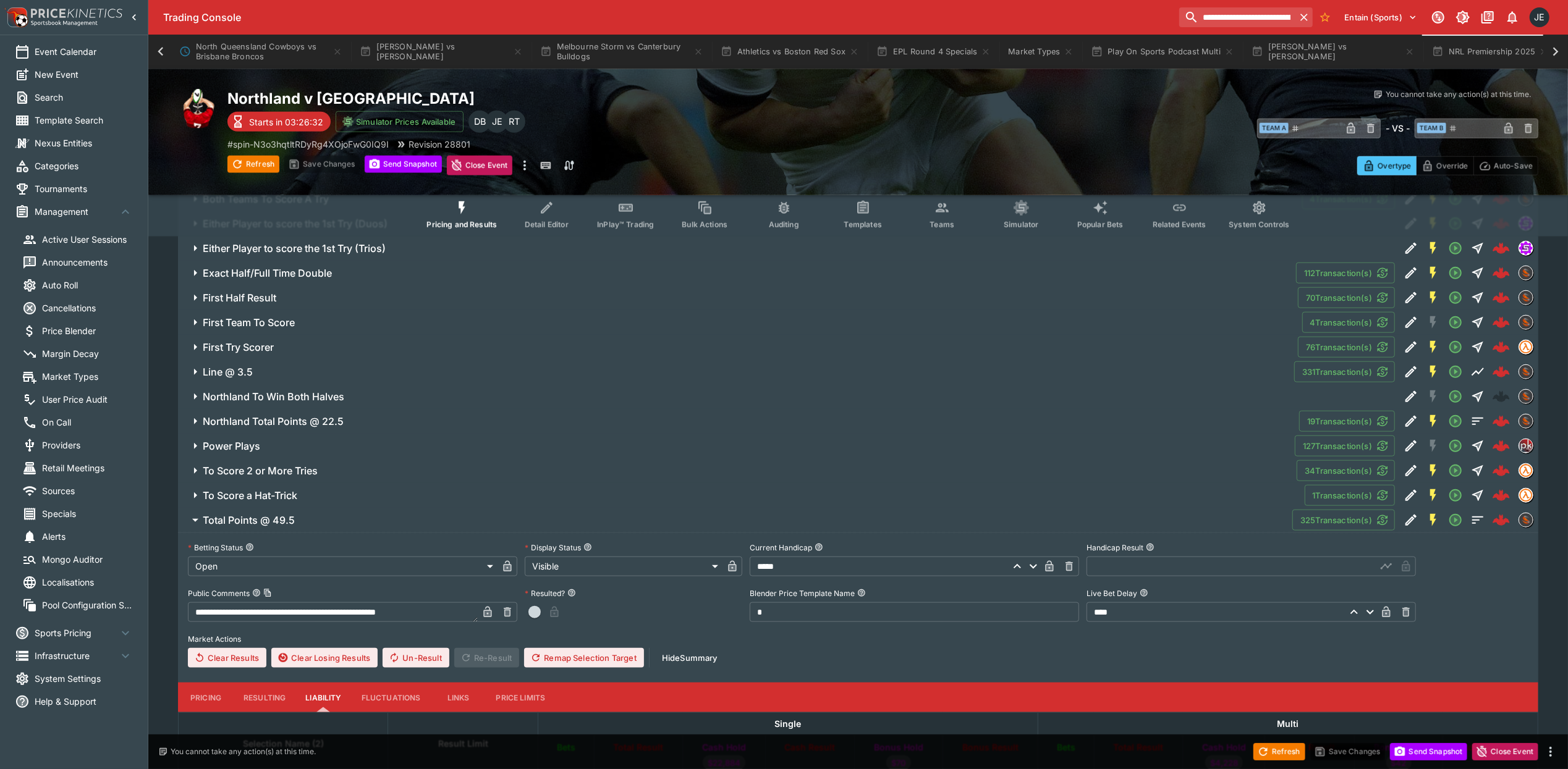
click at [868, 220] on span "Templates" at bounding box center [862, 225] width 38 height 9
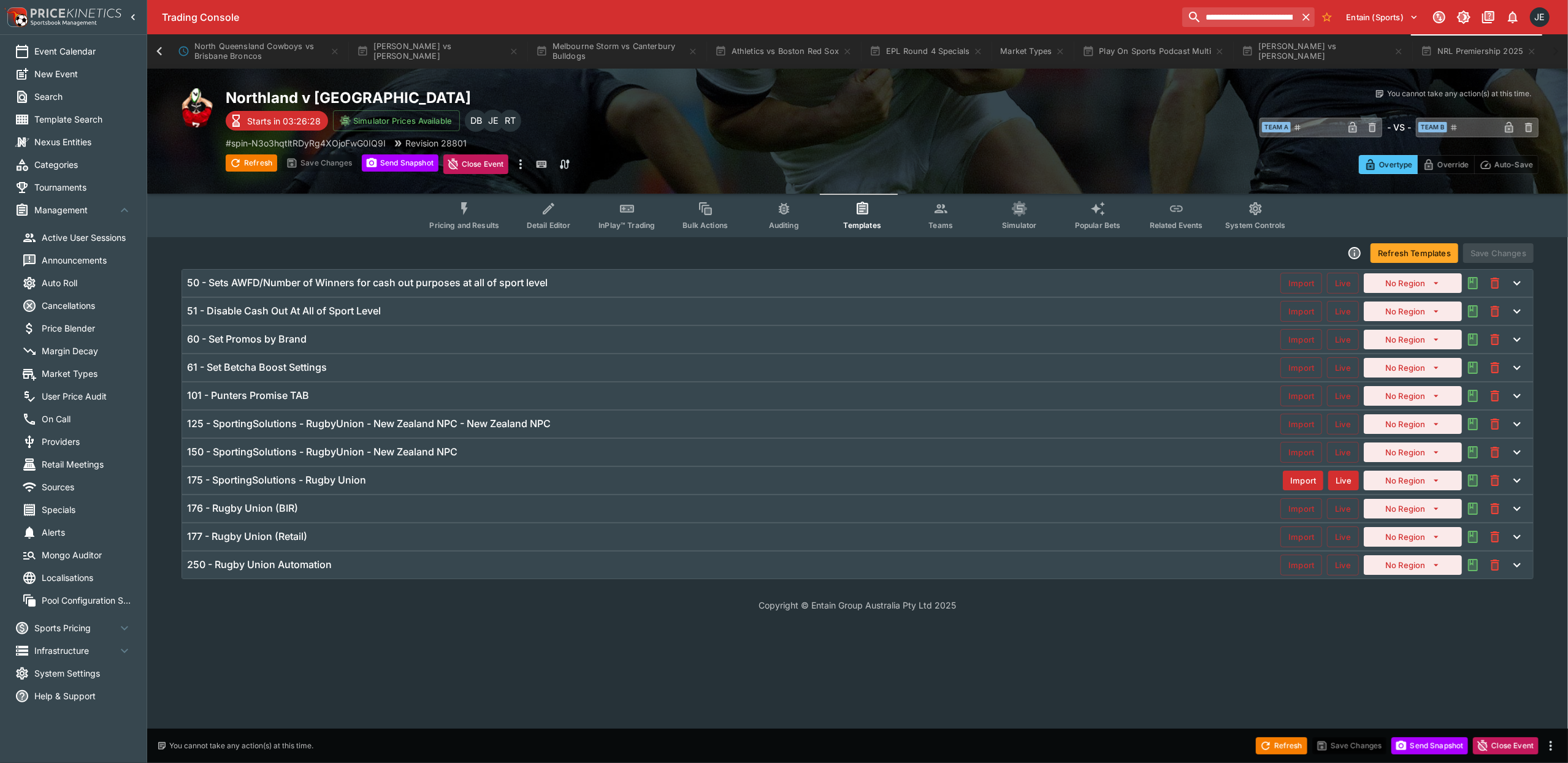
click at [290, 483] on h6 "175 - SportingSolutions - Rugby Union" at bounding box center [276, 480] width 179 height 13
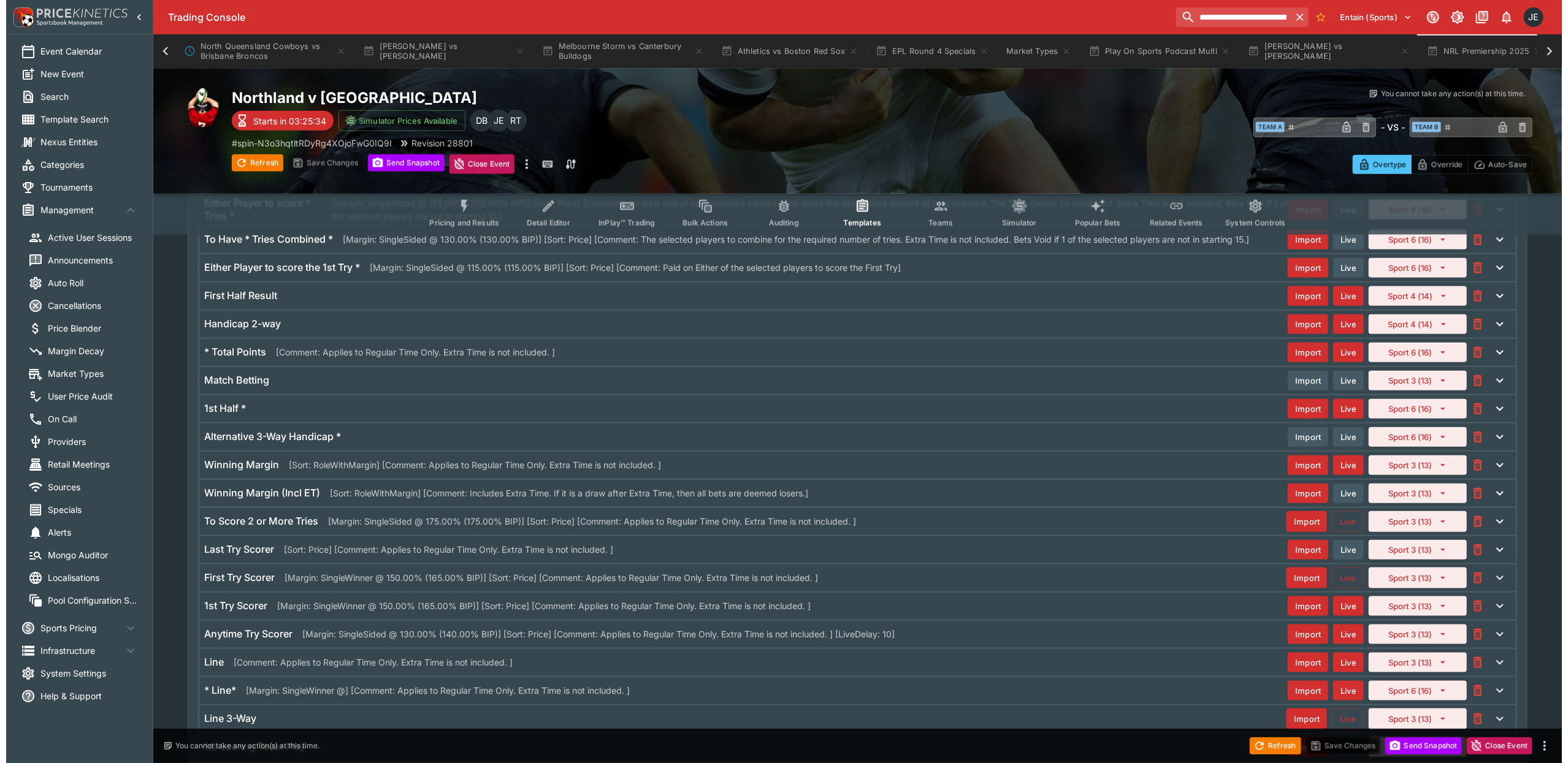
scroll to position [1167, 0]
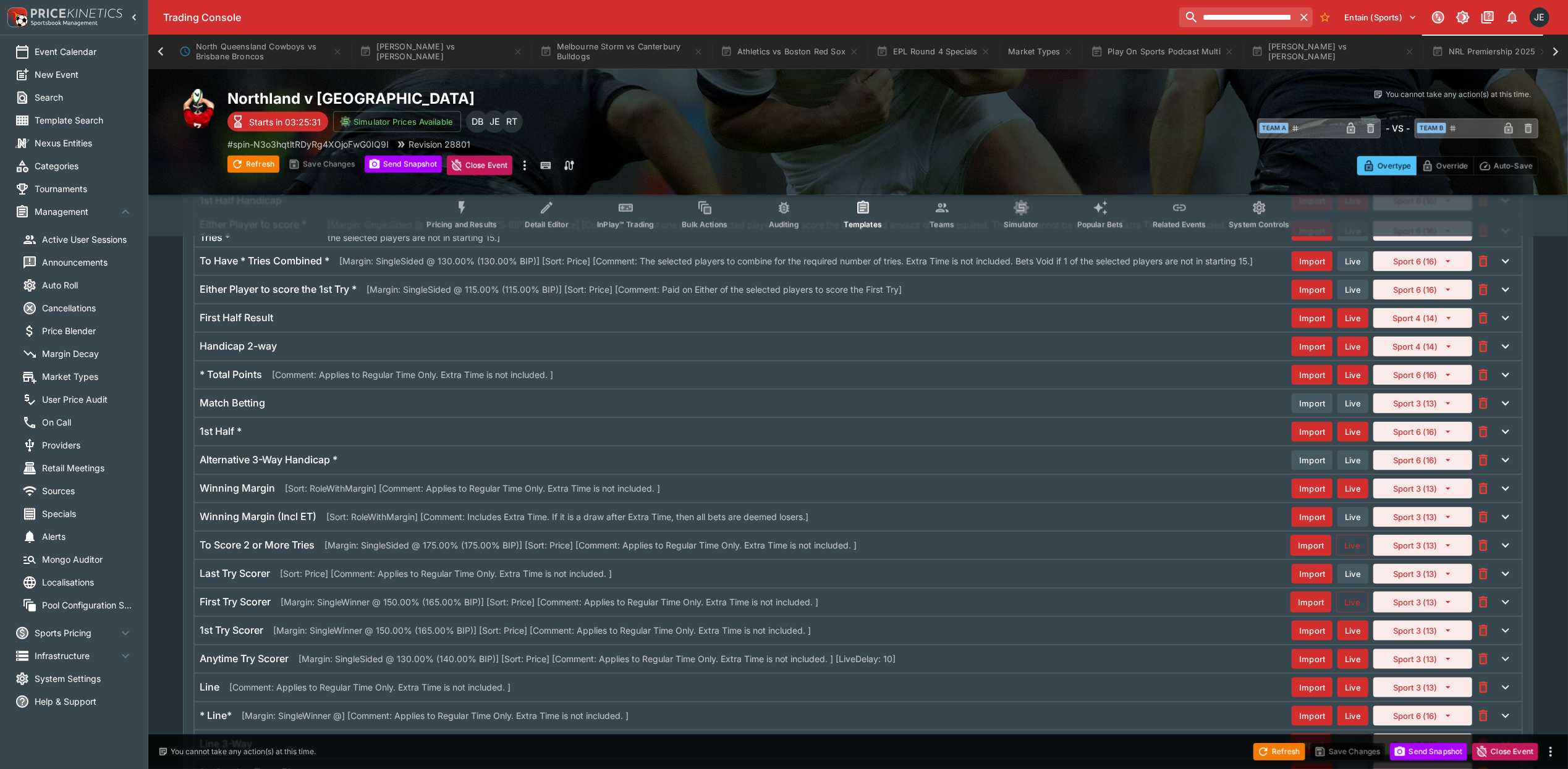
click at [233, 381] on h6 "* Total Points" at bounding box center [230, 375] width 63 height 13
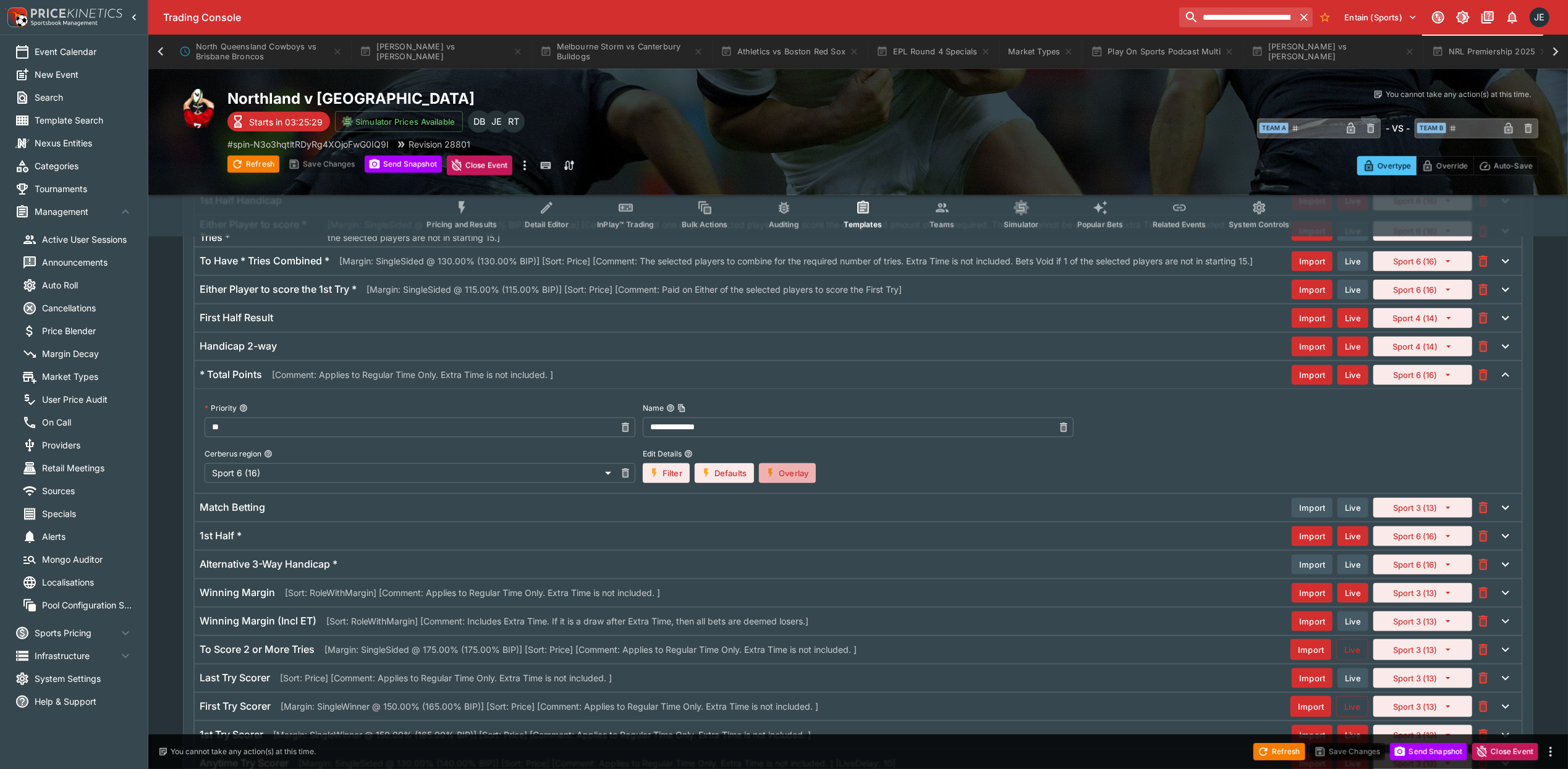
click at [808, 483] on button "Overlay" at bounding box center [787, 474] width 57 height 20
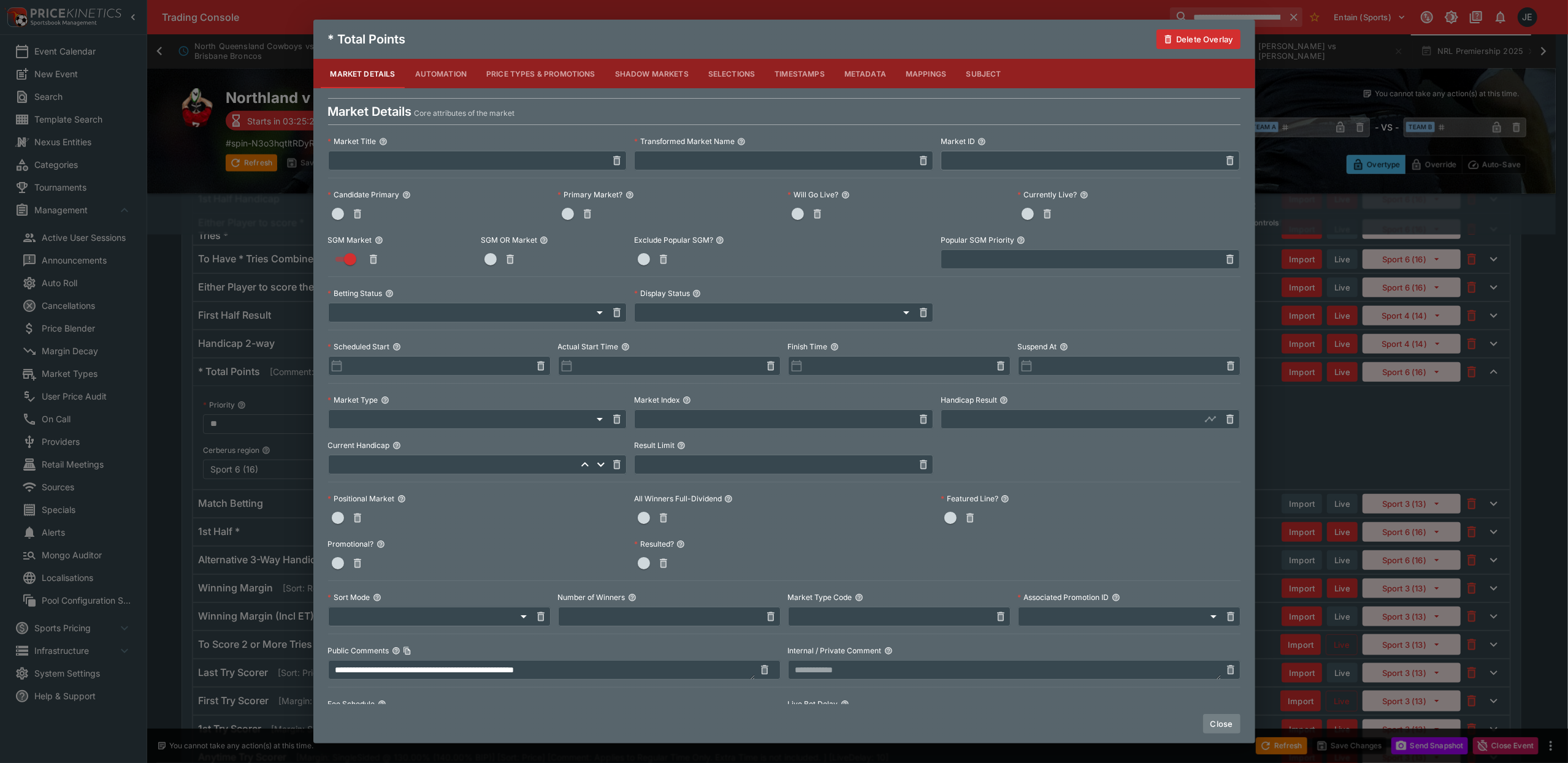
click at [1214, 722] on button "Close" at bounding box center [1221, 725] width 38 height 20
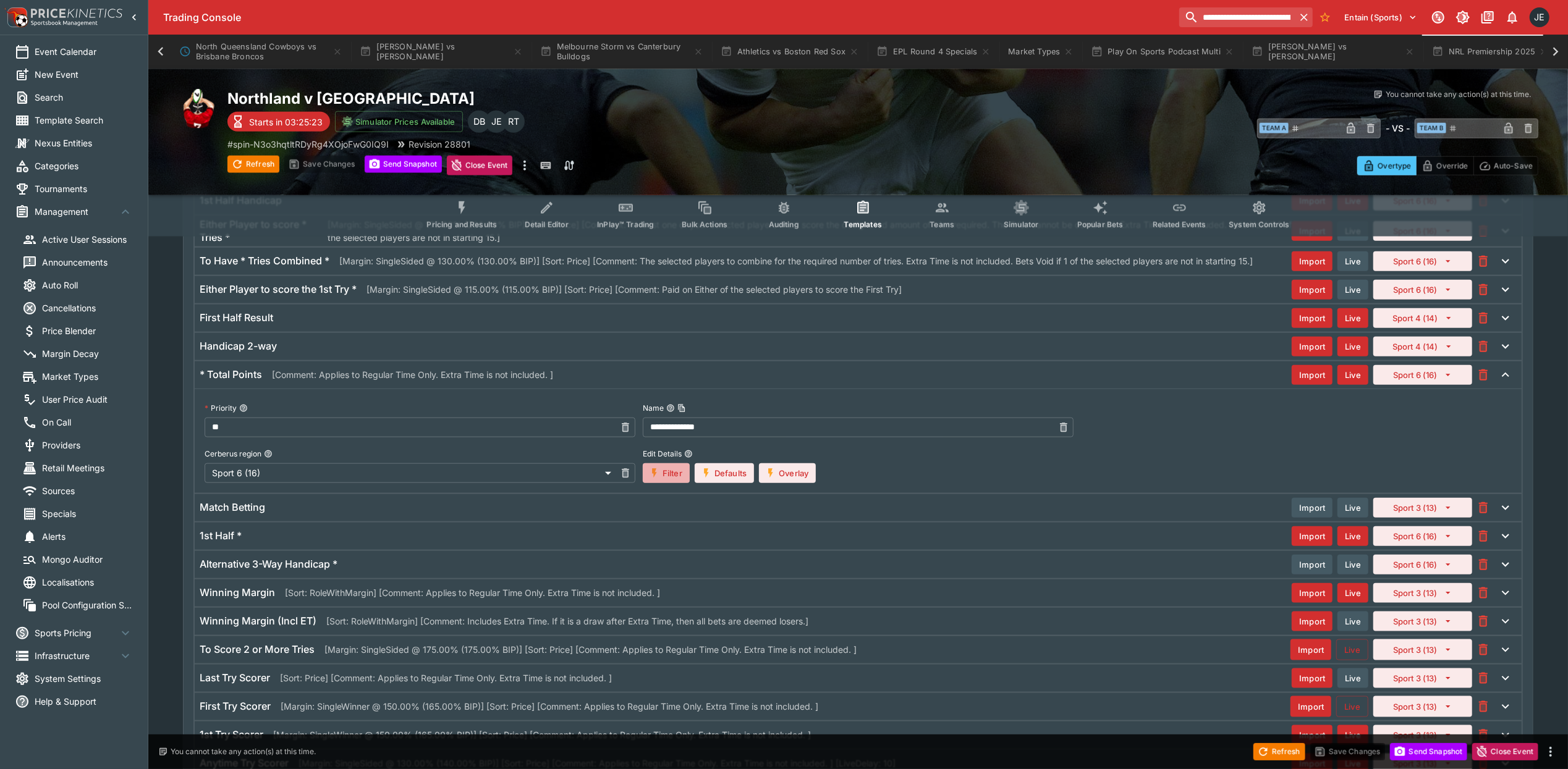
click at [679, 483] on button "Filter" at bounding box center [666, 474] width 47 height 20
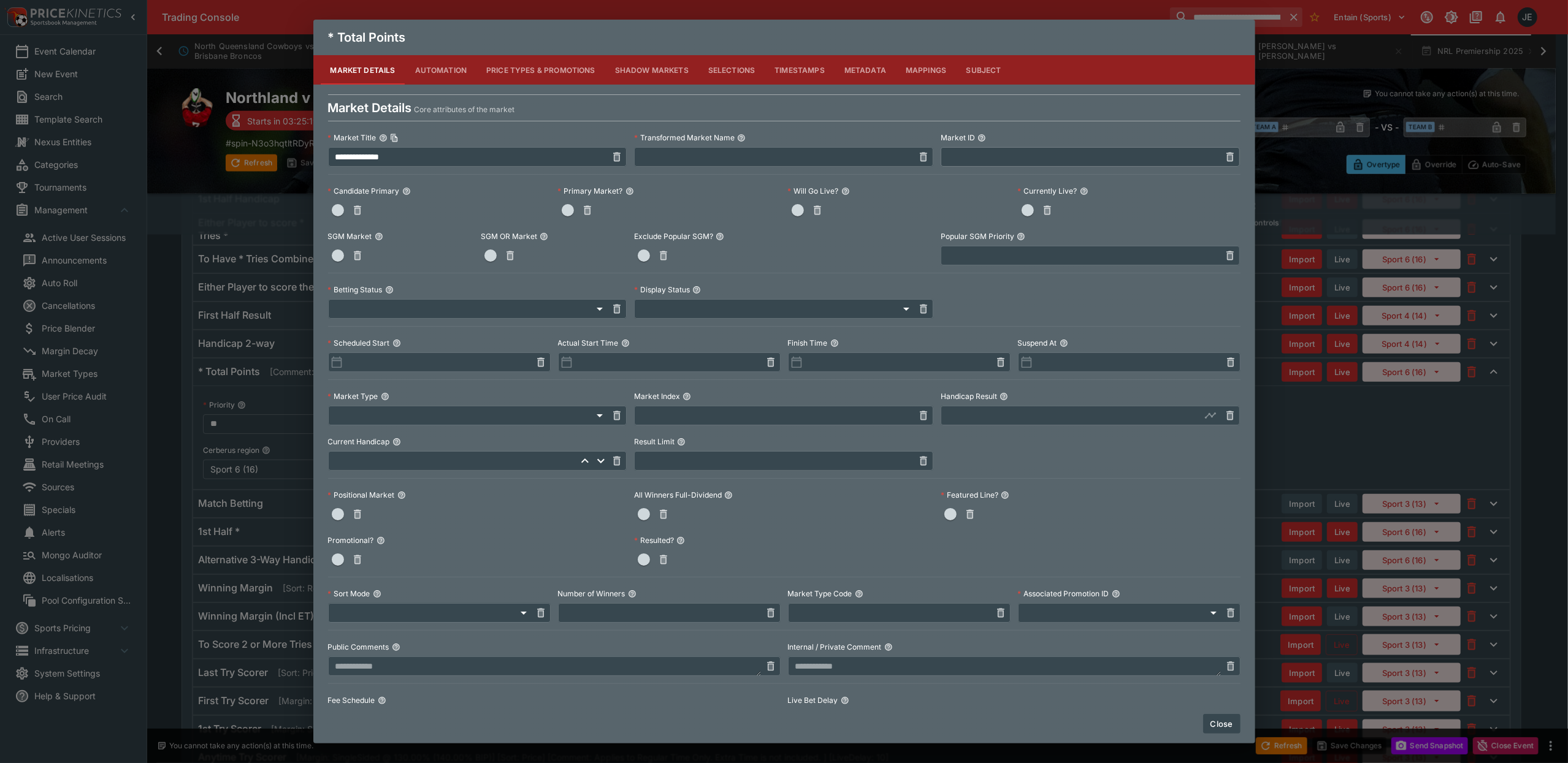
drag, startPoint x: 1221, startPoint y: 727, endPoint x: 1201, endPoint y: 727, distance: 20.0
click at [1222, 727] on button "Close" at bounding box center [1221, 725] width 38 height 20
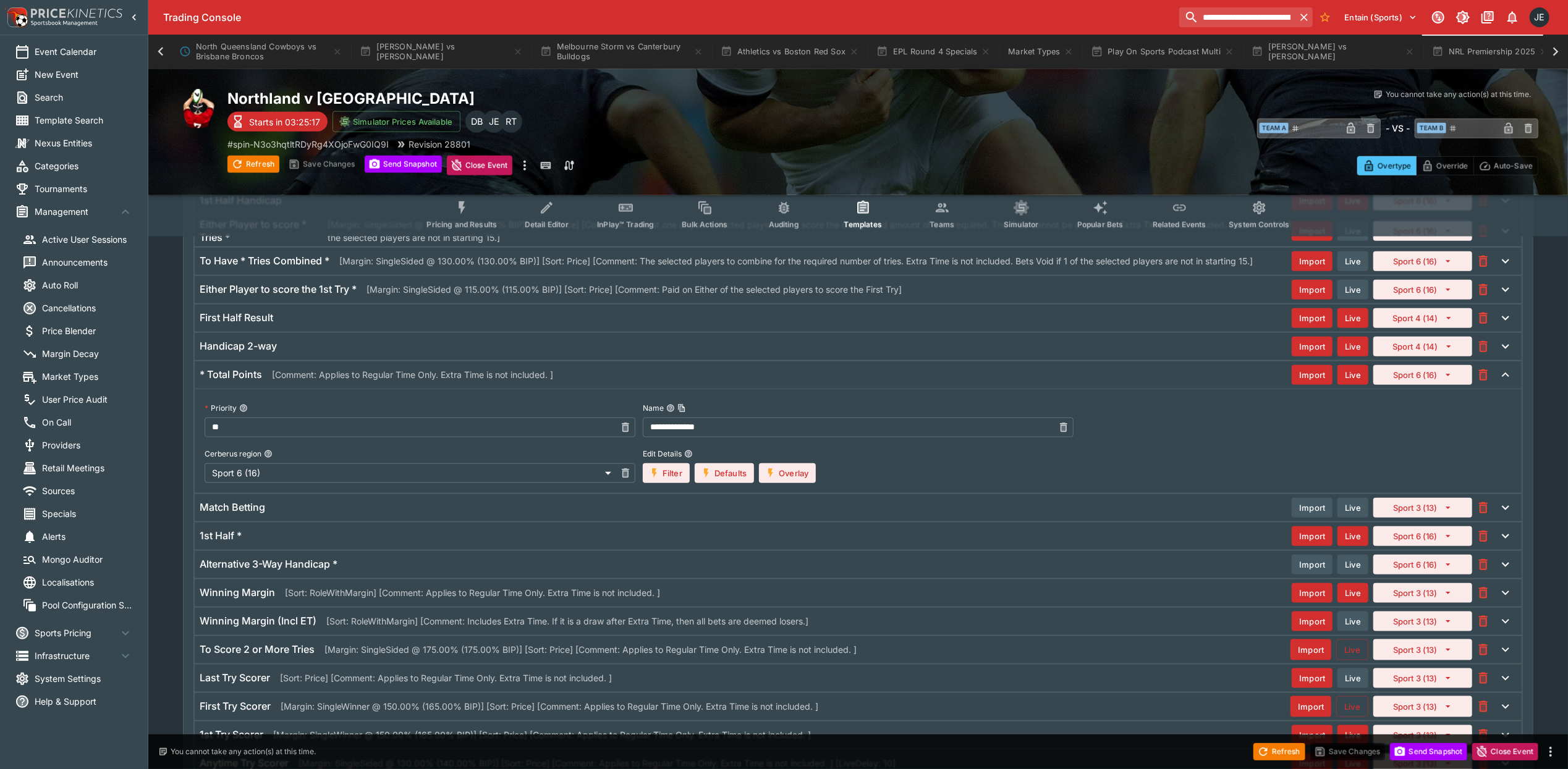
click at [723, 483] on button "Defaults" at bounding box center [724, 474] width 60 height 20
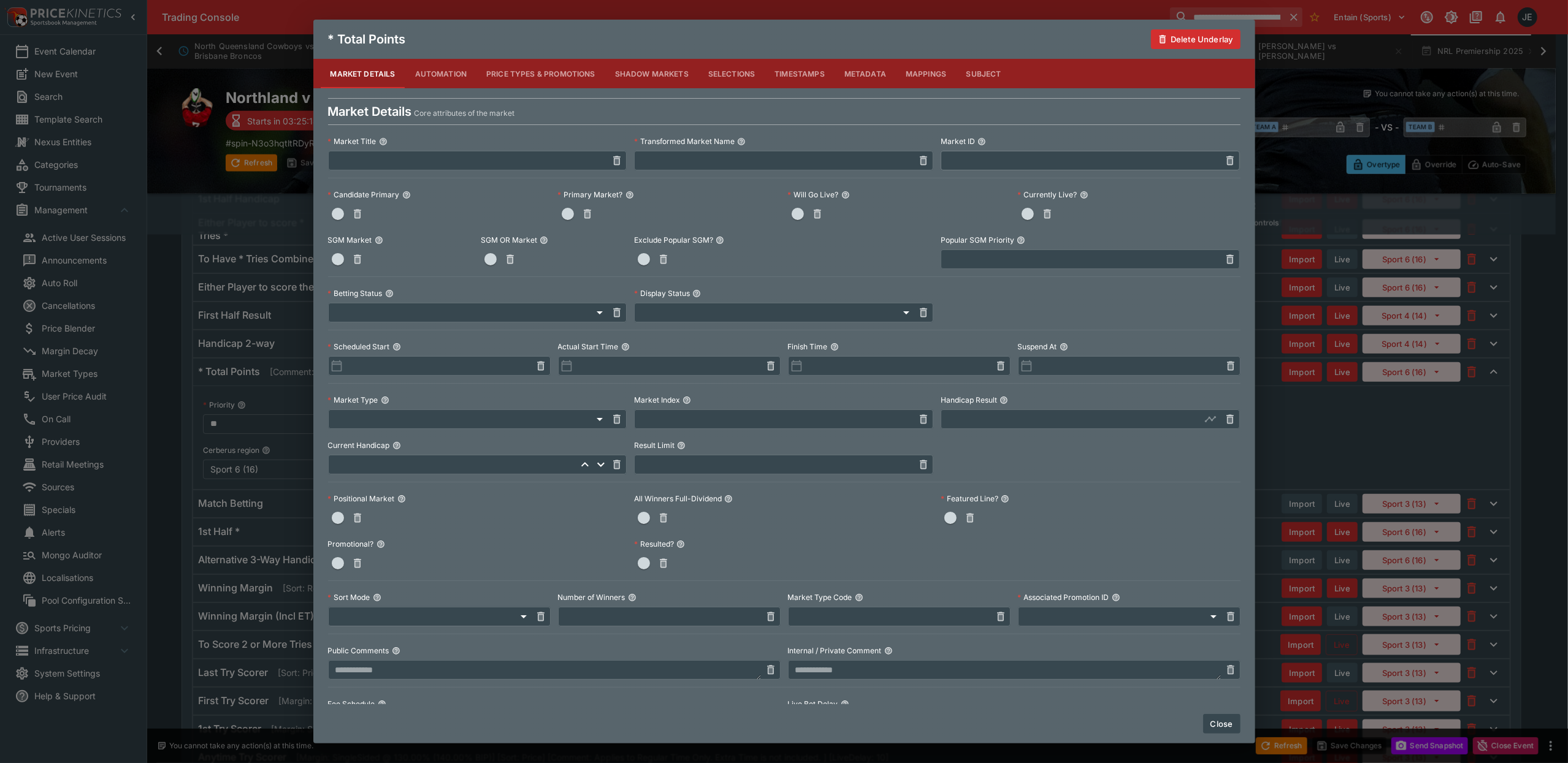
click at [1218, 724] on button "Close" at bounding box center [1221, 725] width 38 height 20
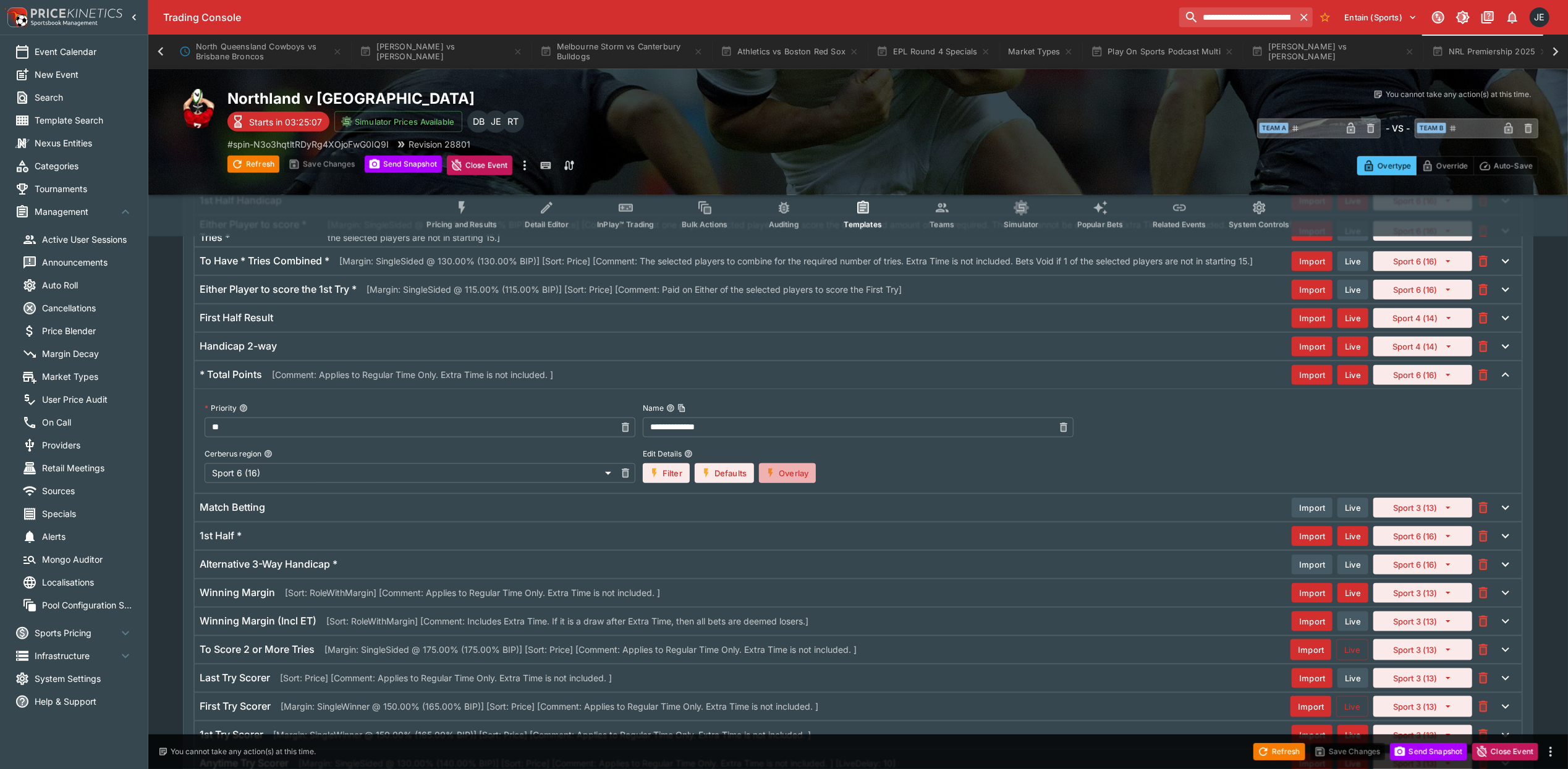
click at [794, 483] on button "Overlay" at bounding box center [787, 474] width 57 height 20
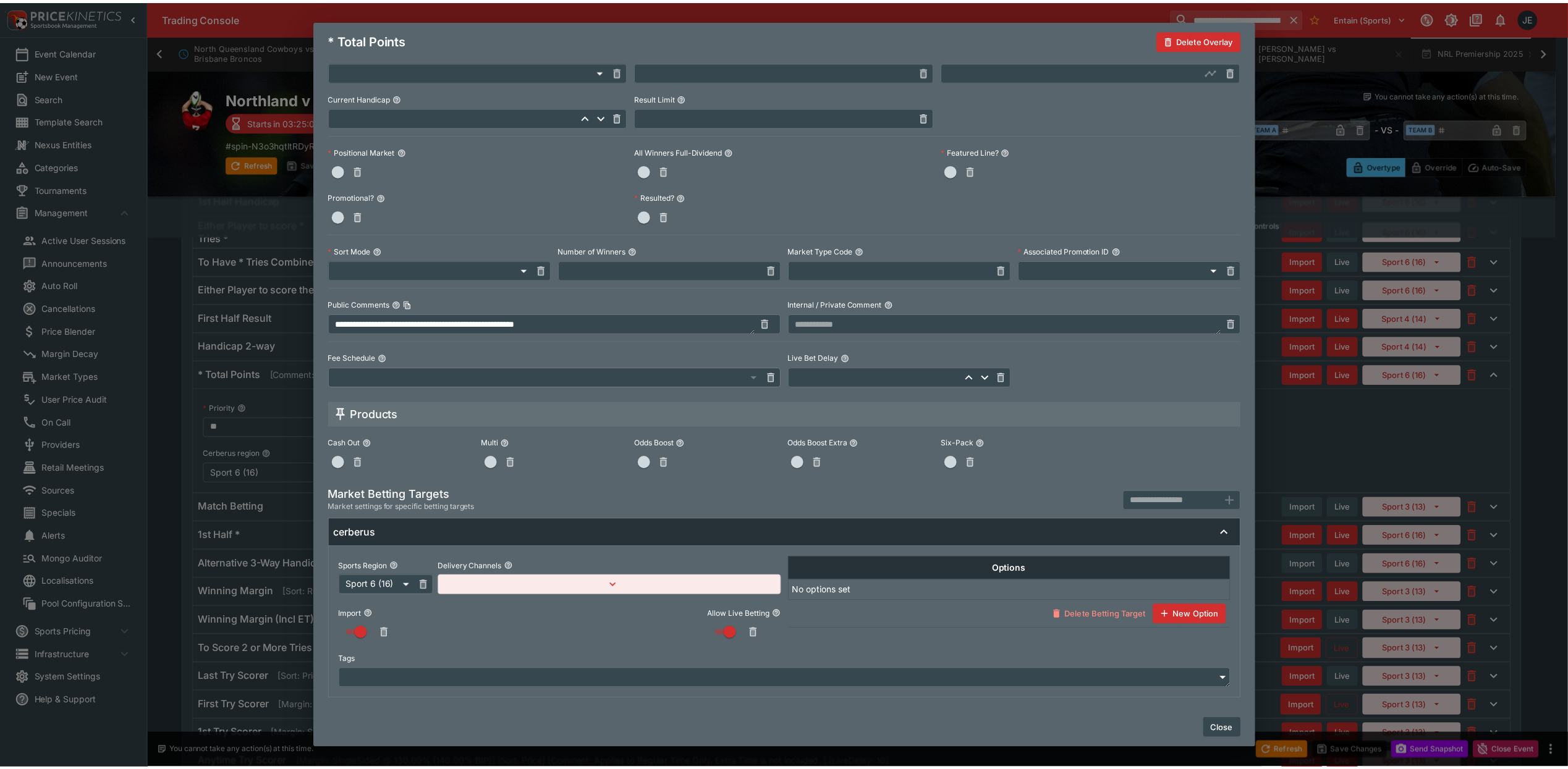
scroll to position [0, 0]
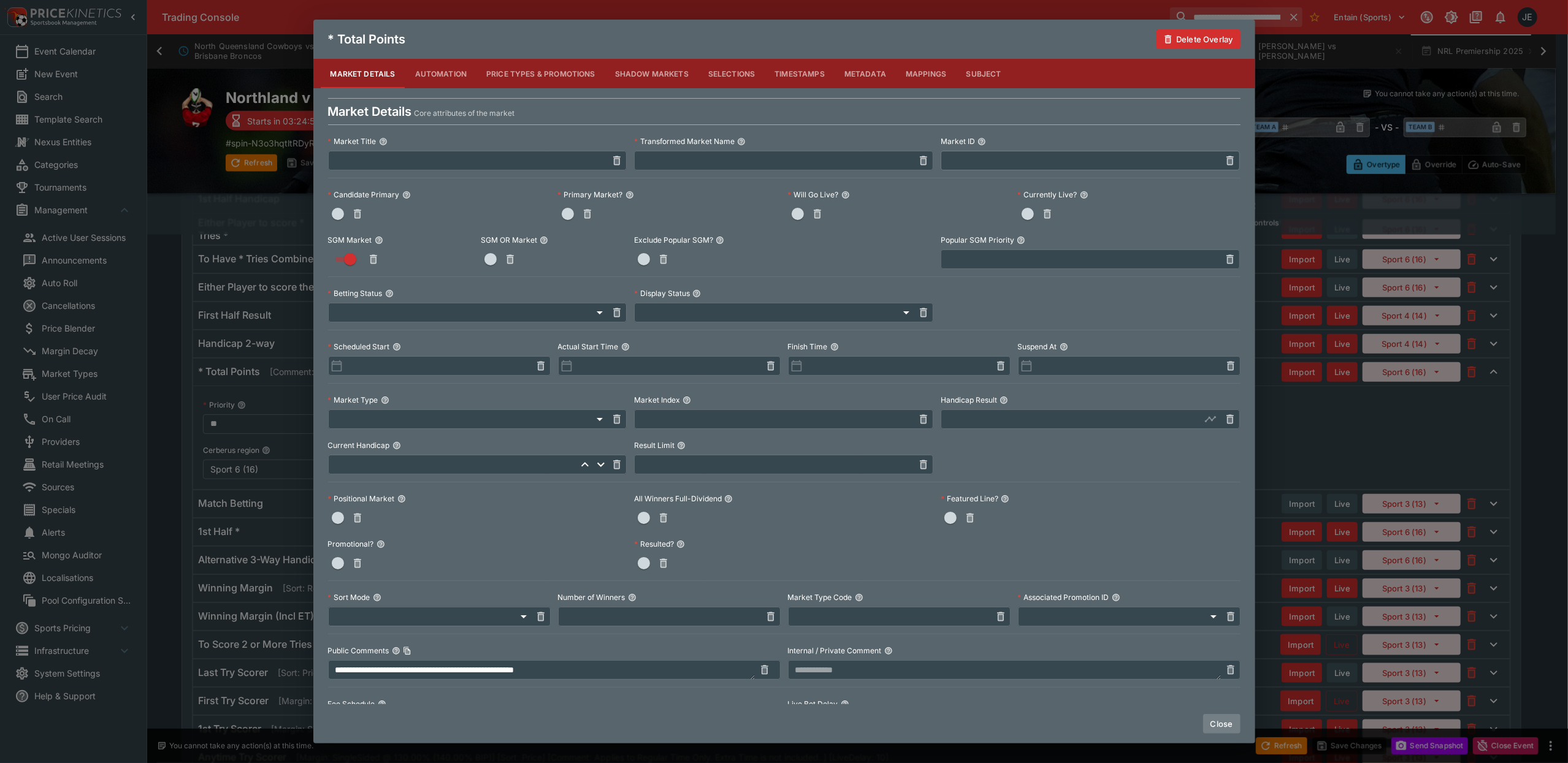
click at [1228, 722] on button "Close" at bounding box center [1221, 725] width 38 height 20
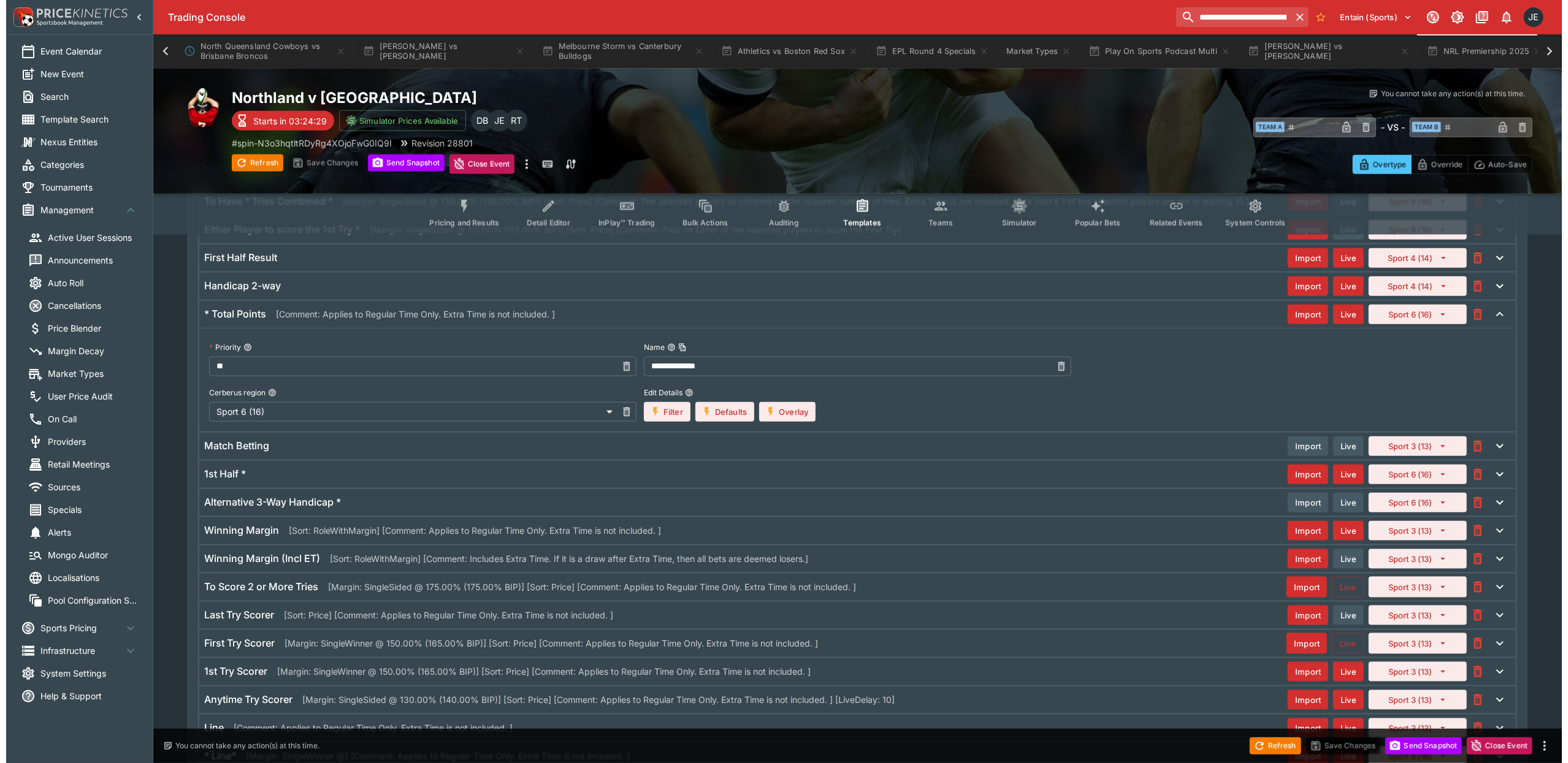
scroll to position [1226, 0]
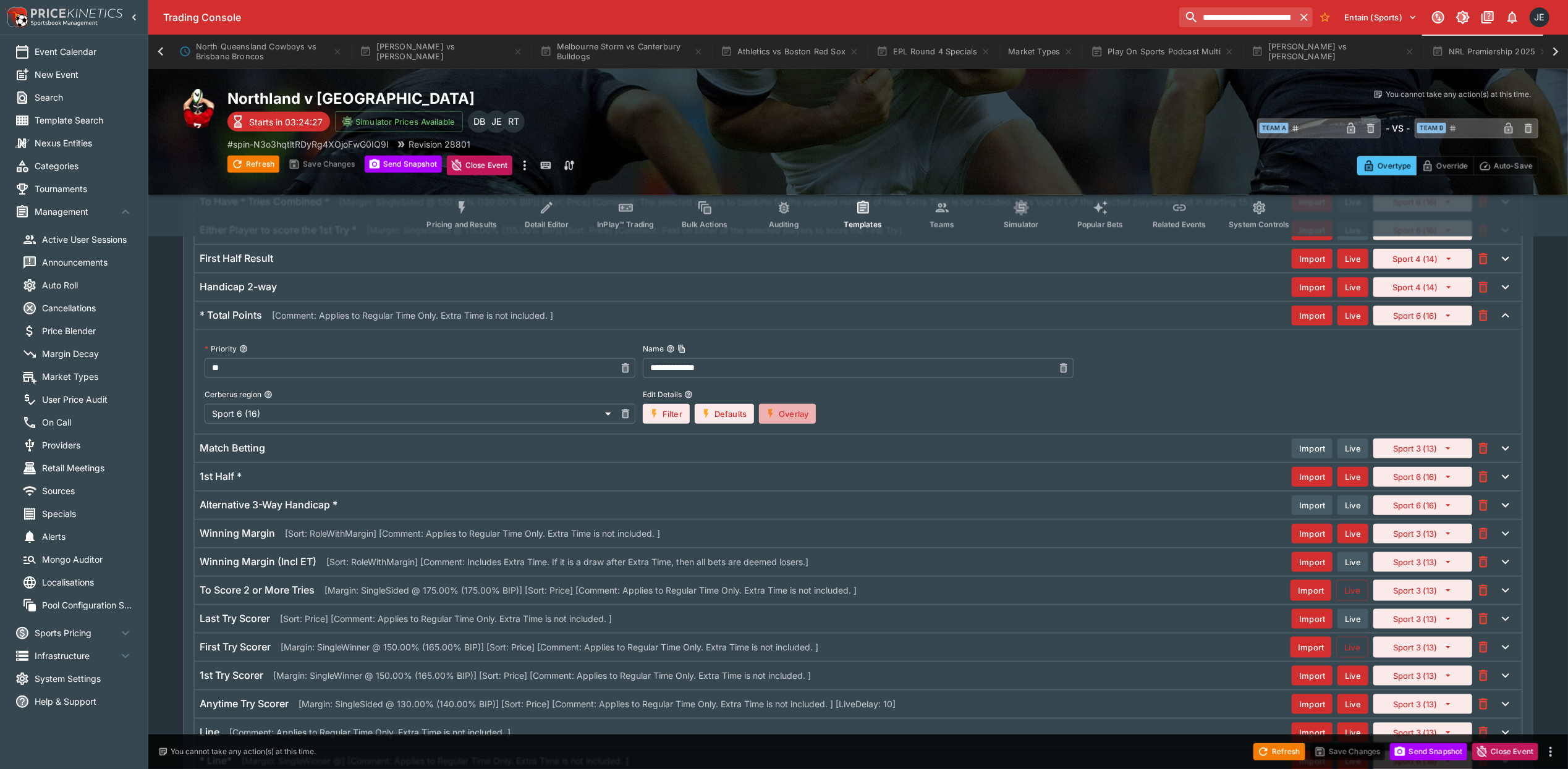
click at [803, 424] on button "Overlay" at bounding box center [787, 414] width 57 height 20
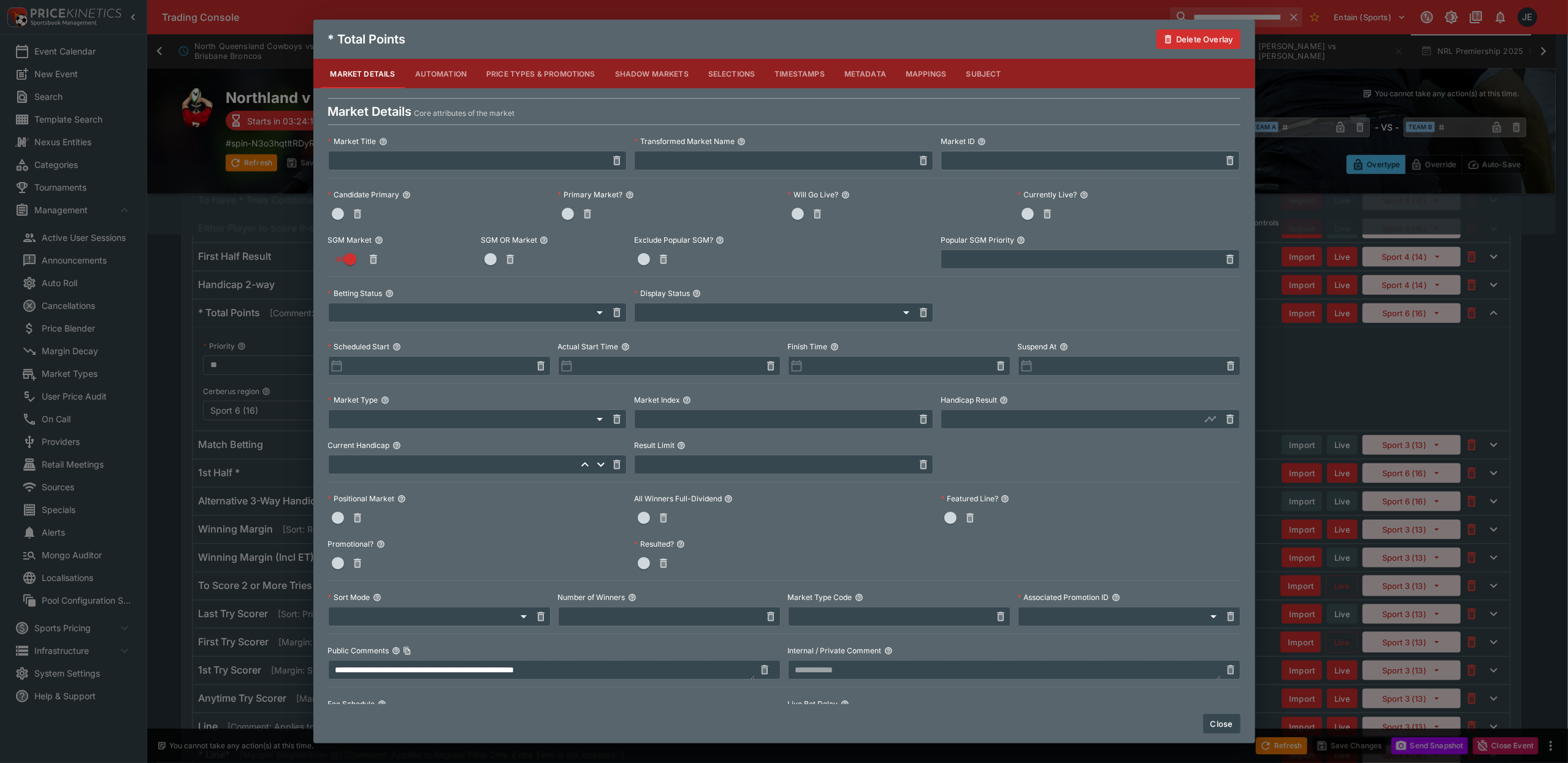
click at [543, 81] on button "Price Types & Promotions" at bounding box center [541, 74] width 129 height 29
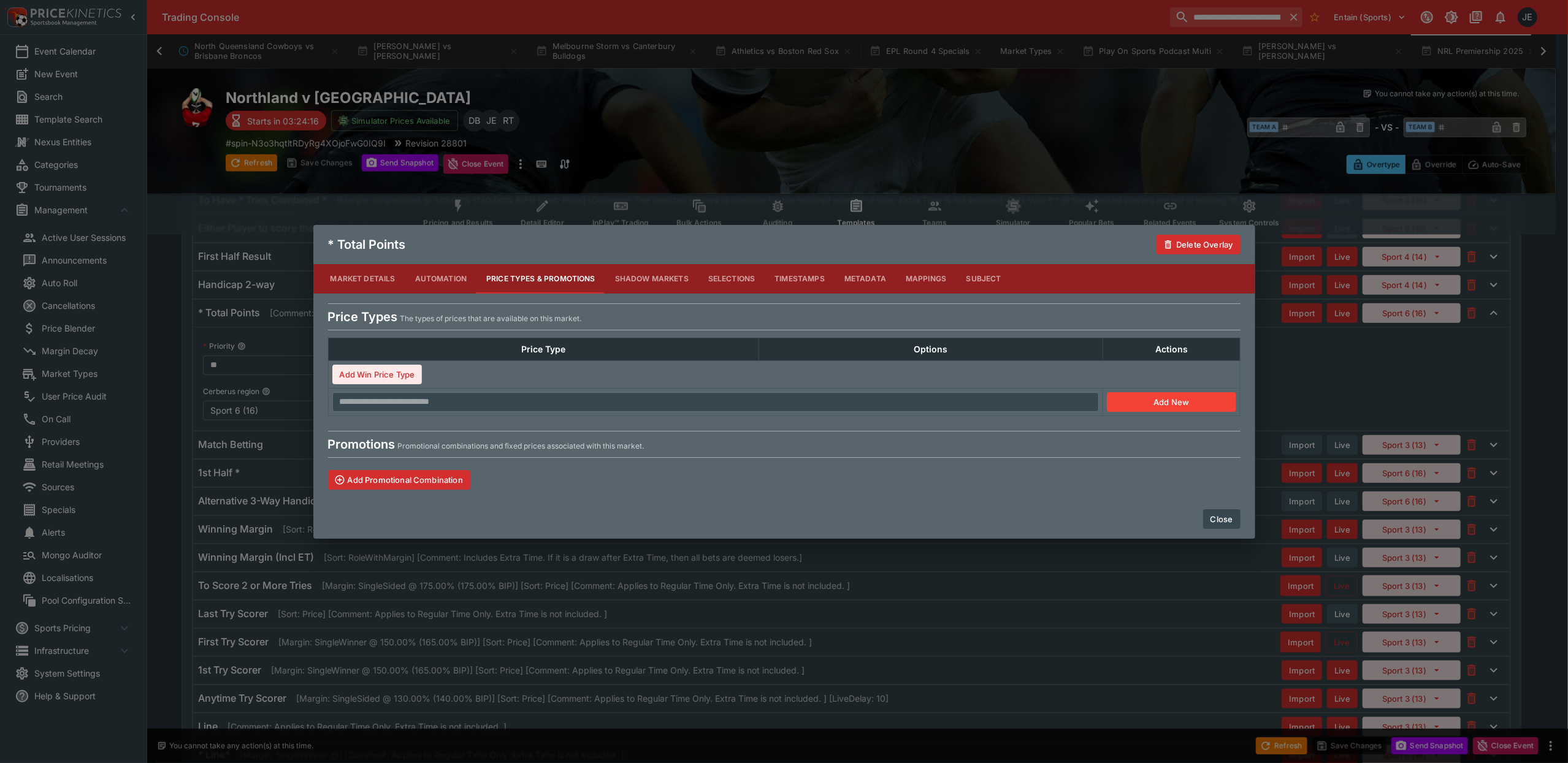
click at [439, 280] on button "Automation" at bounding box center [442, 279] width 72 height 29
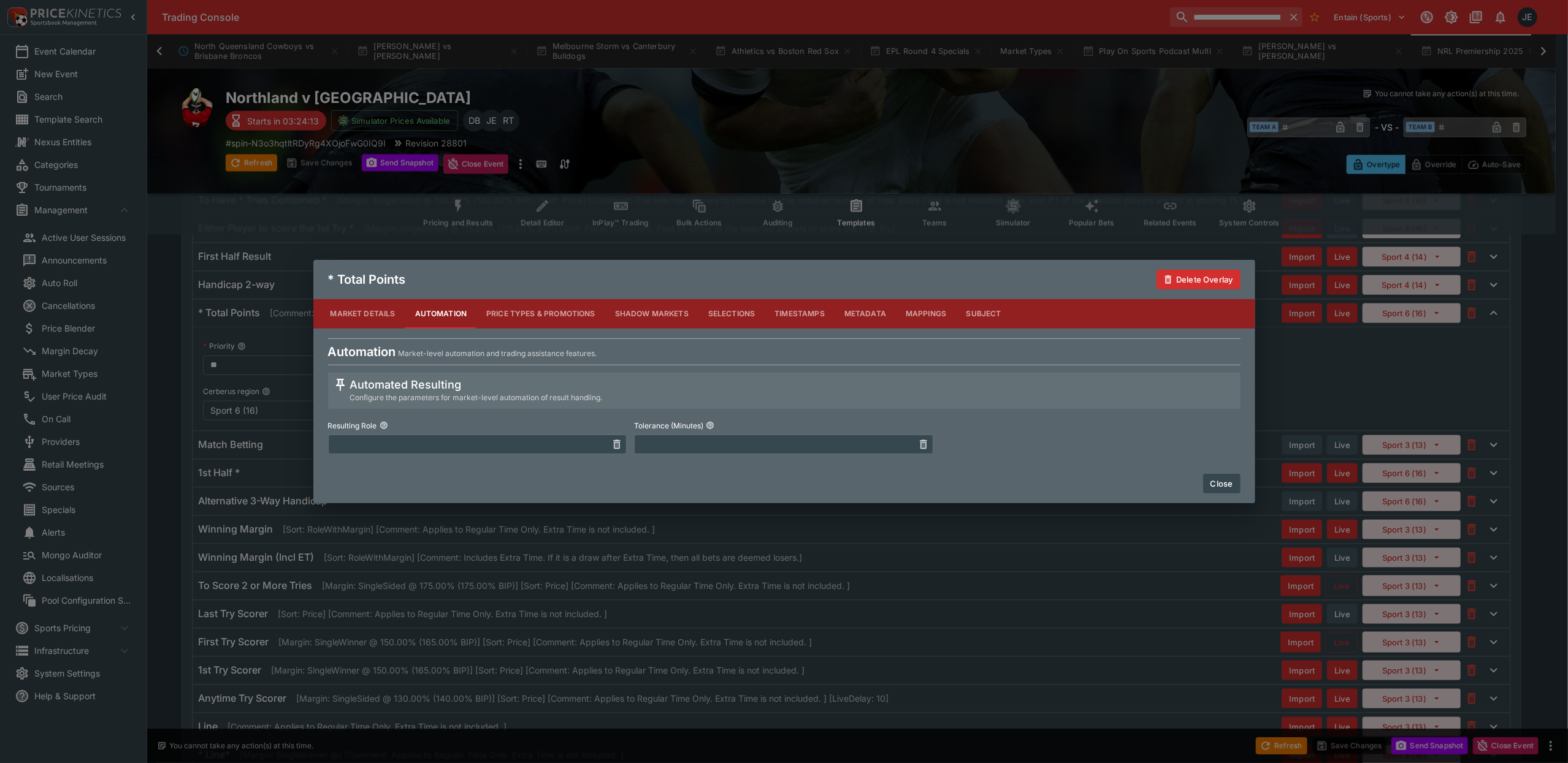
click at [363, 317] on button "Market Details" at bounding box center [363, 314] width 84 height 29
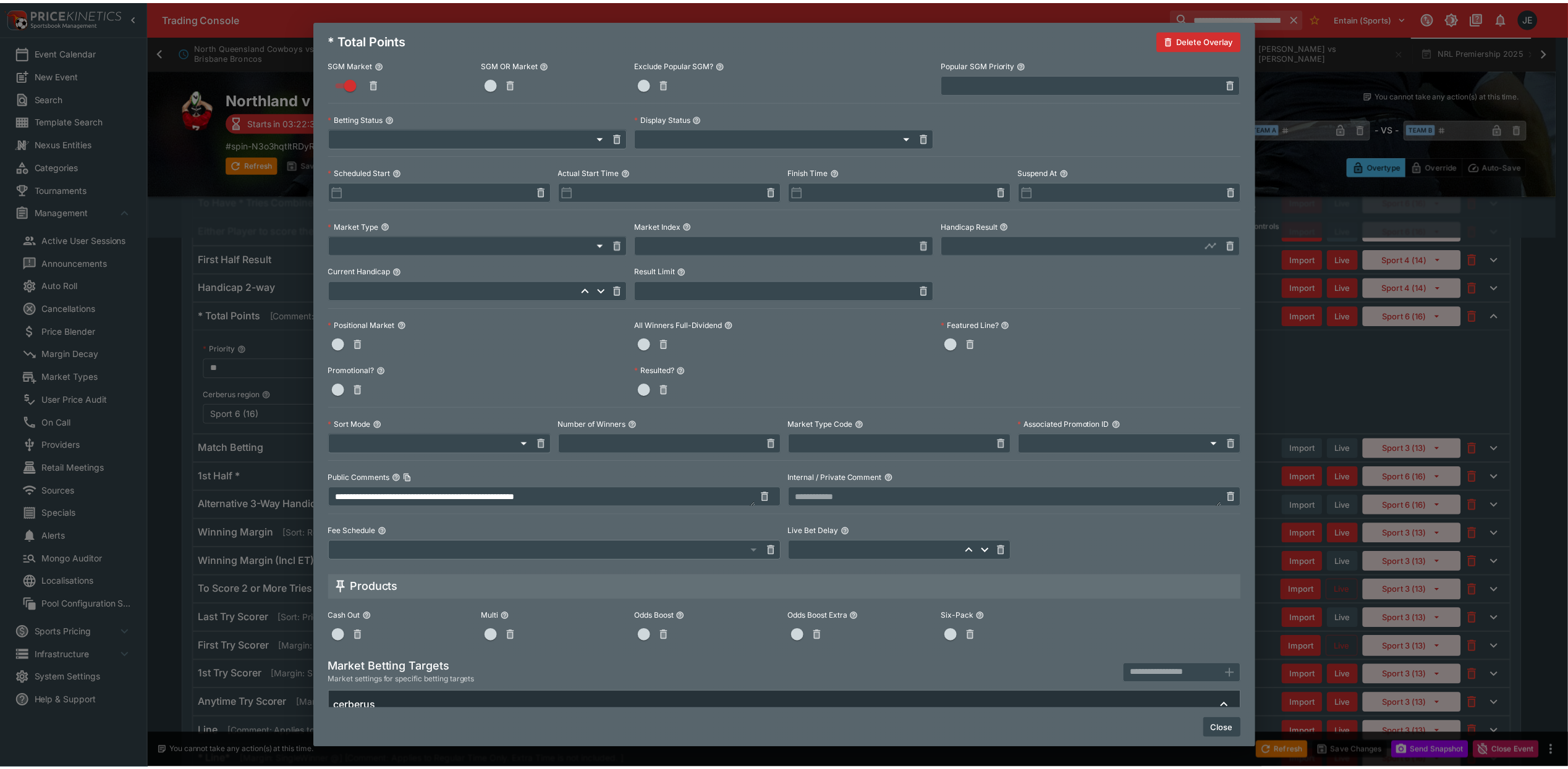
scroll to position [0, 0]
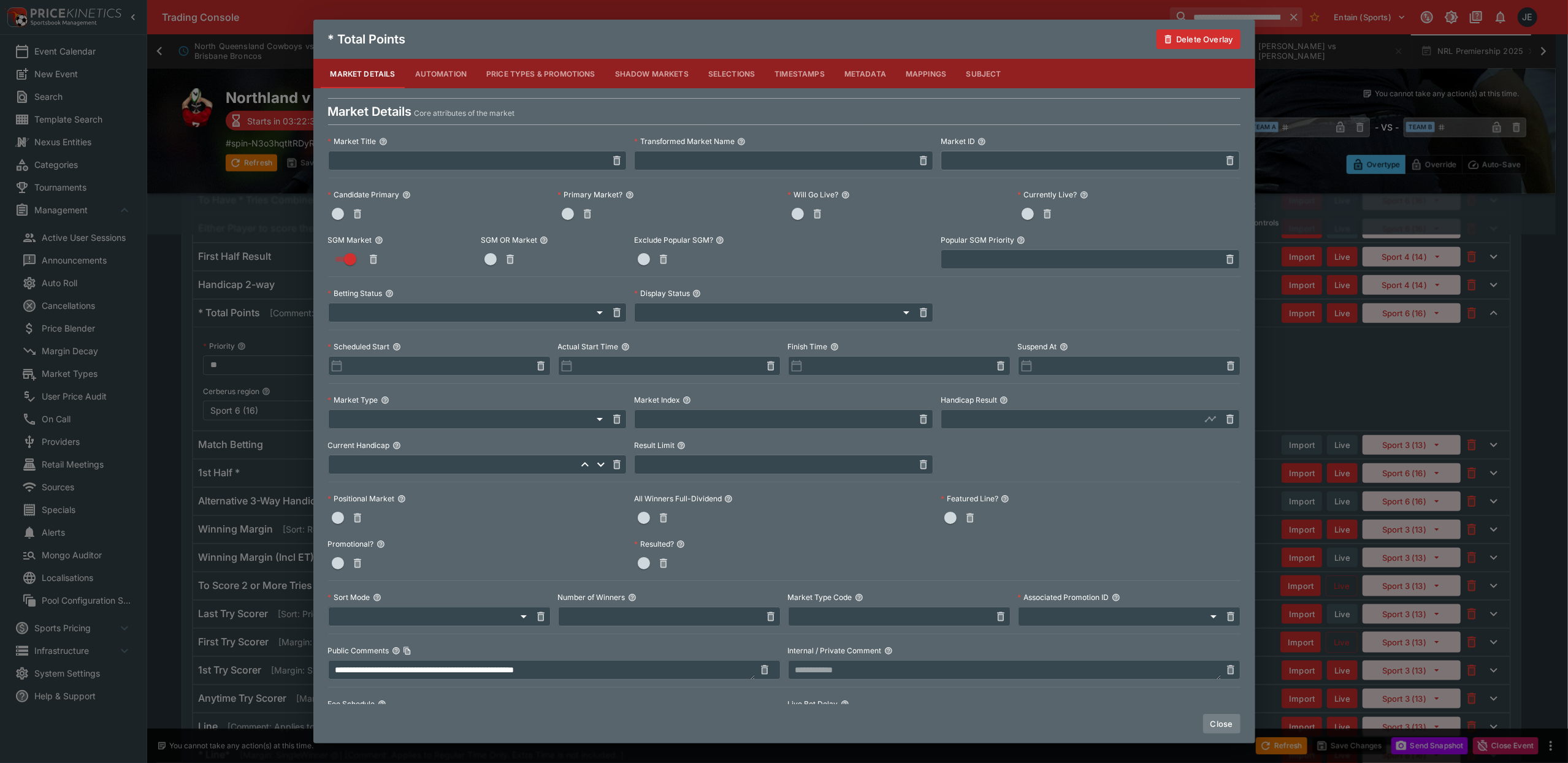
click at [1219, 719] on button "Close" at bounding box center [1221, 725] width 38 height 20
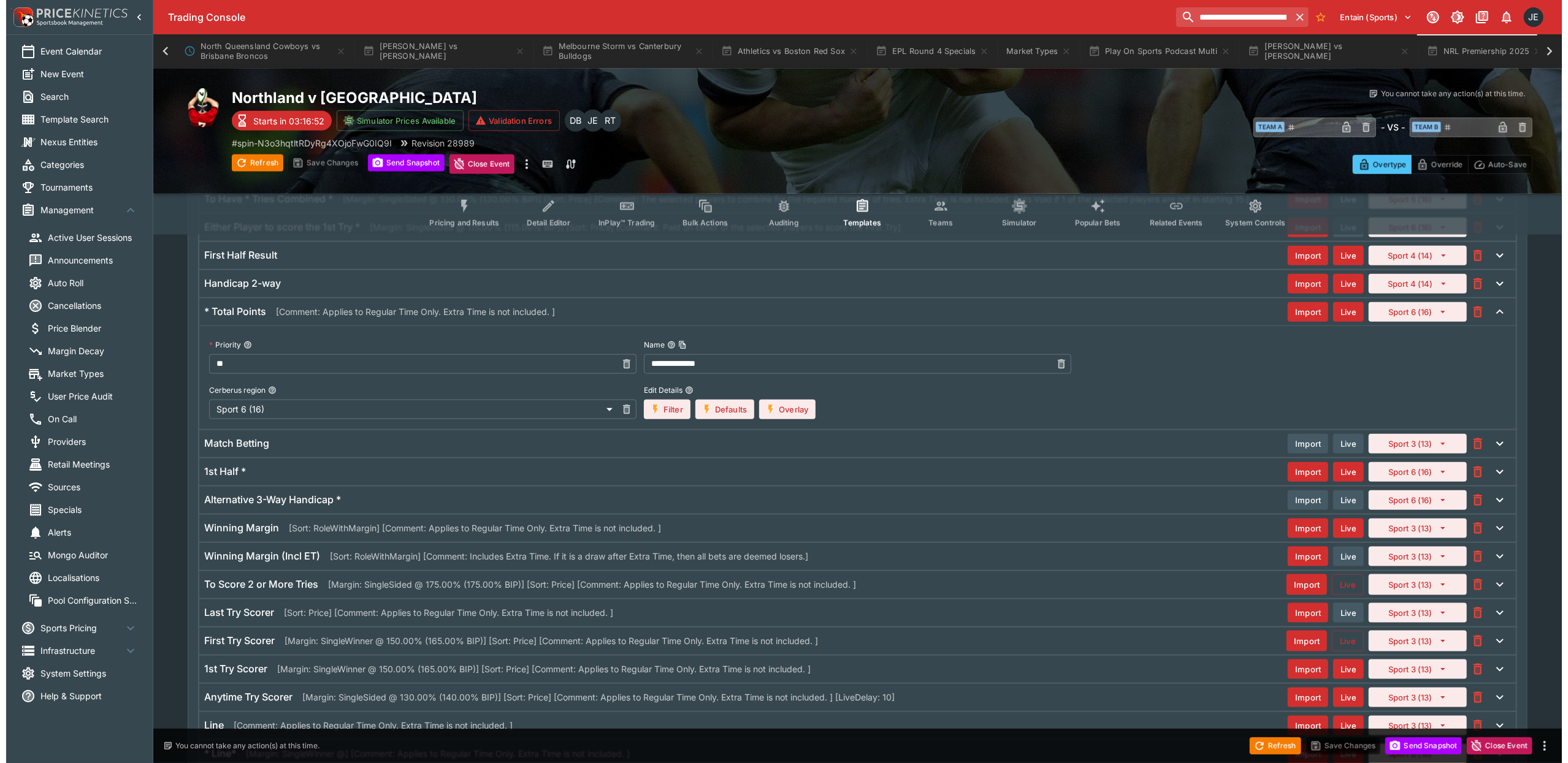
scroll to position [1189, 0]
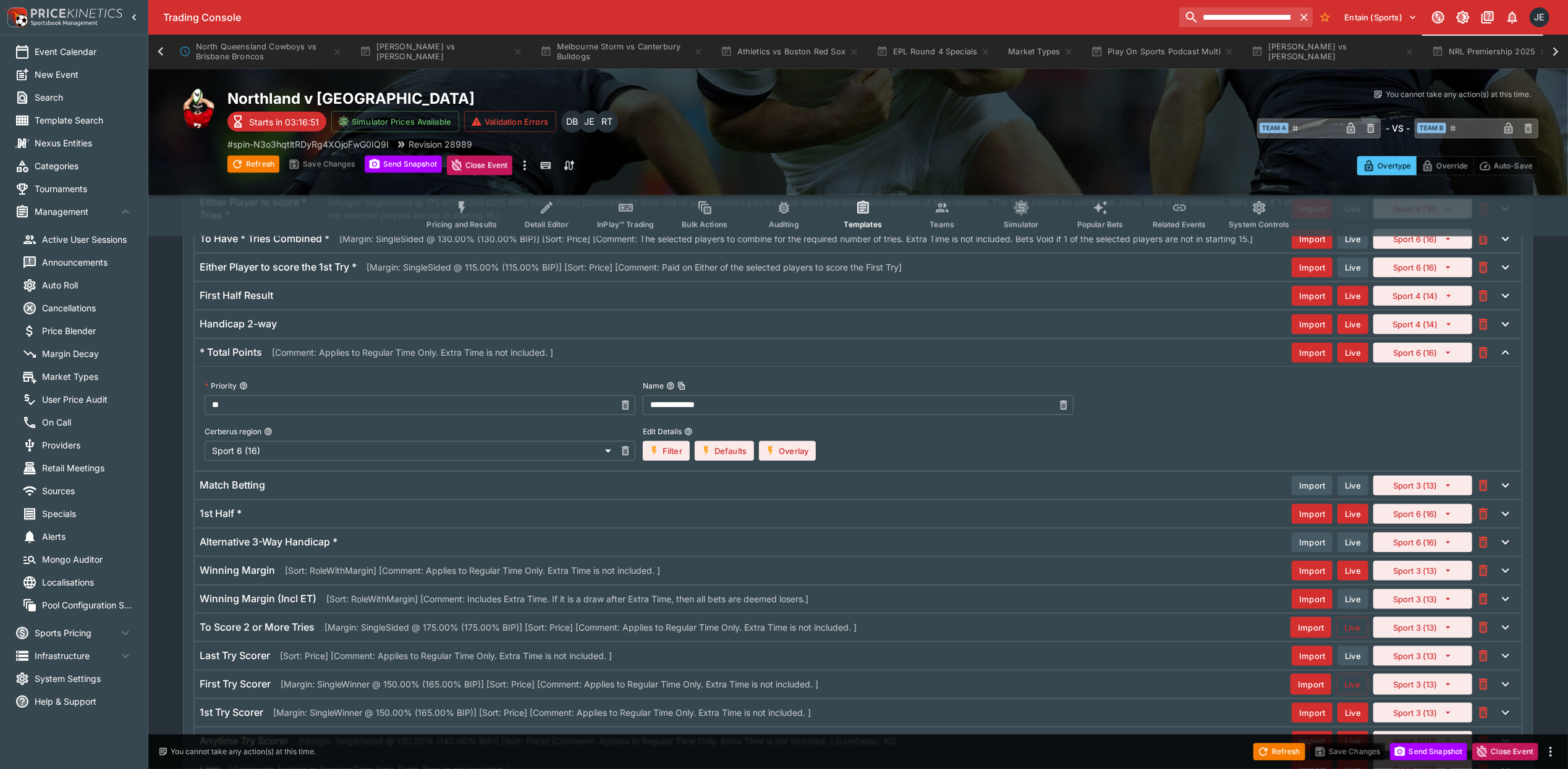
click at [347, 492] on div "Match Betting" at bounding box center [745, 485] width 1092 height 13
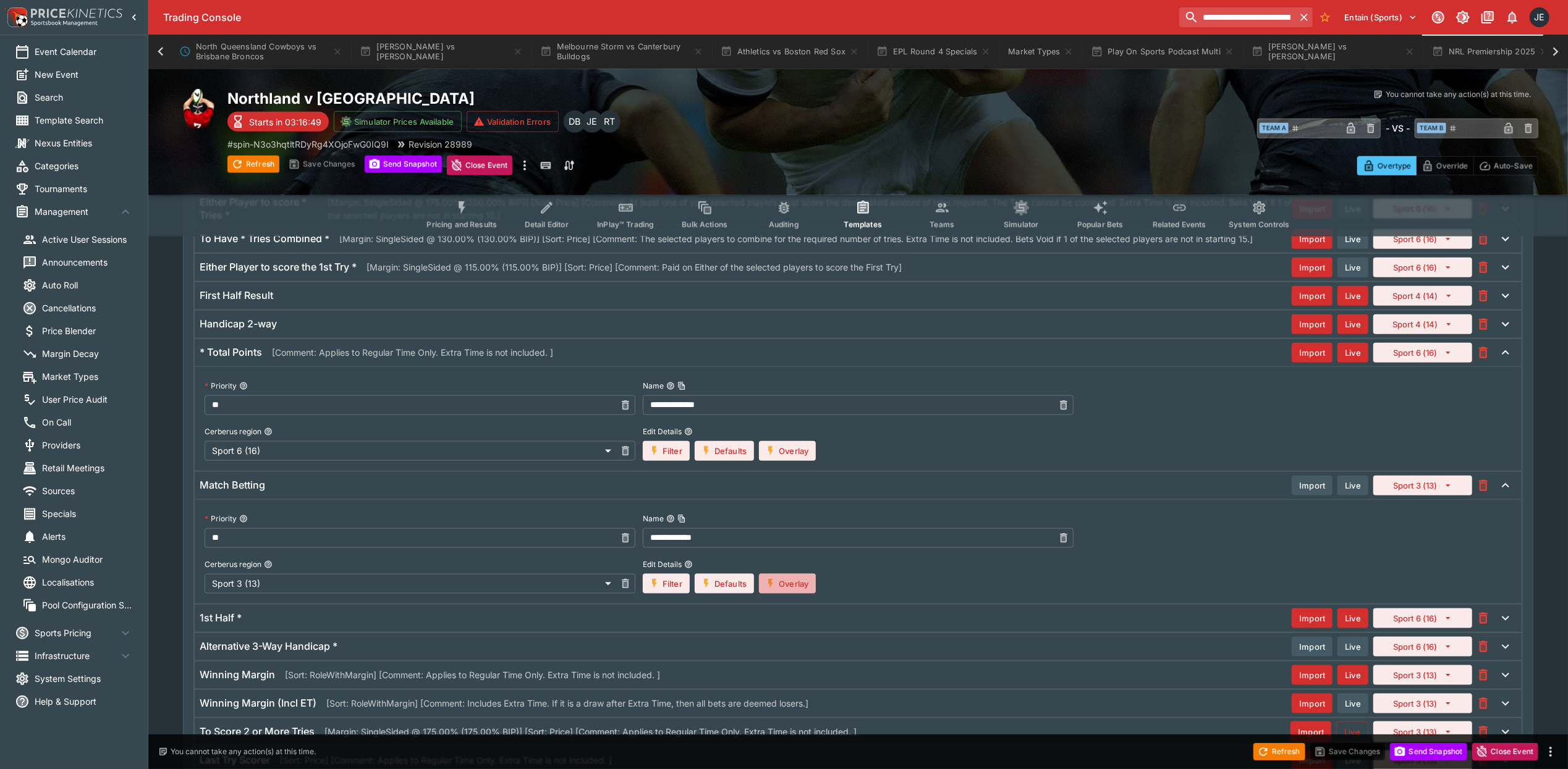
click at [806, 591] on button "Overlay" at bounding box center [787, 584] width 57 height 20
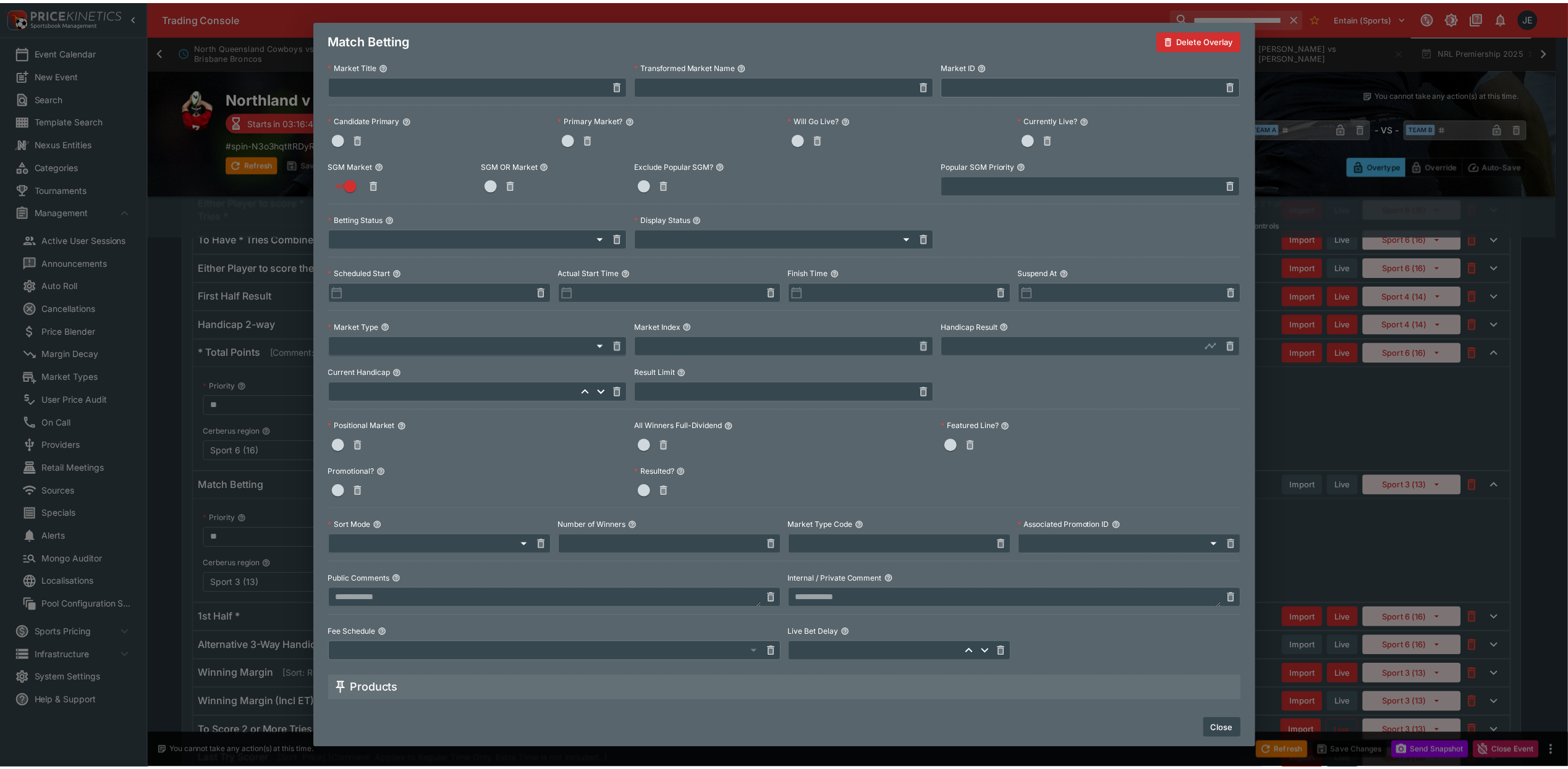
scroll to position [165, 0]
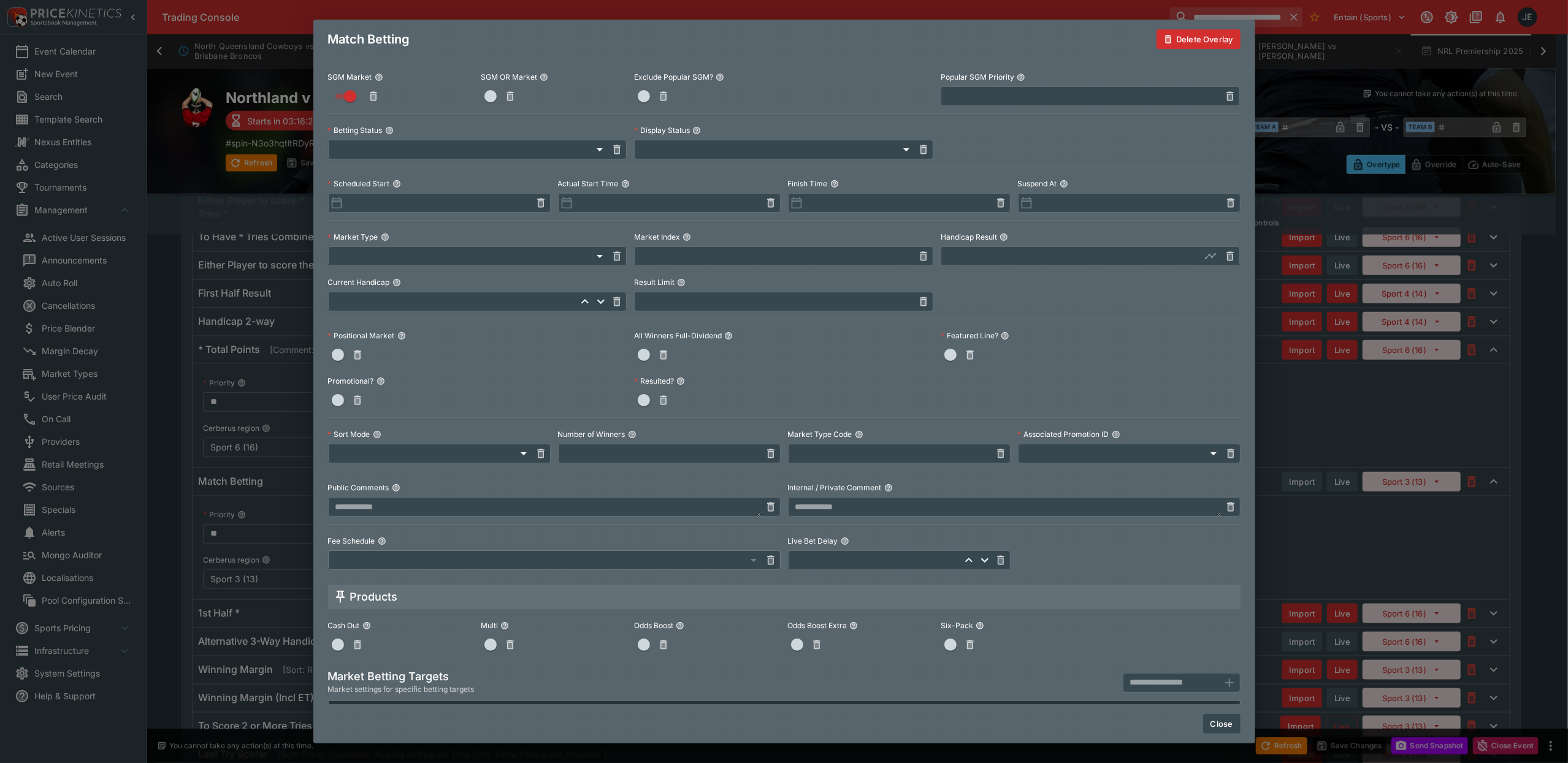
click at [1221, 722] on button "Close" at bounding box center [1221, 725] width 38 height 20
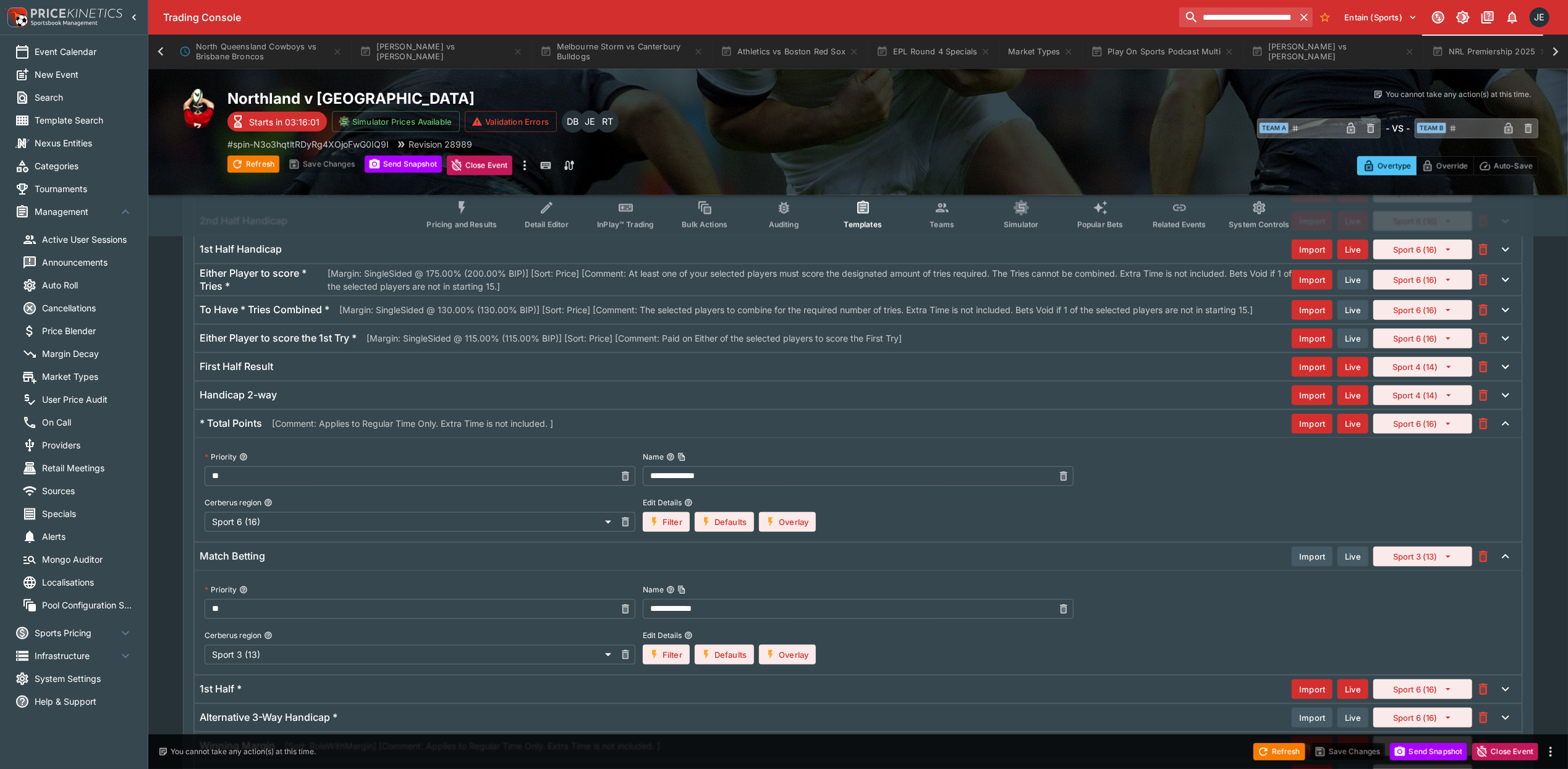
scroll to position [1034, 0]
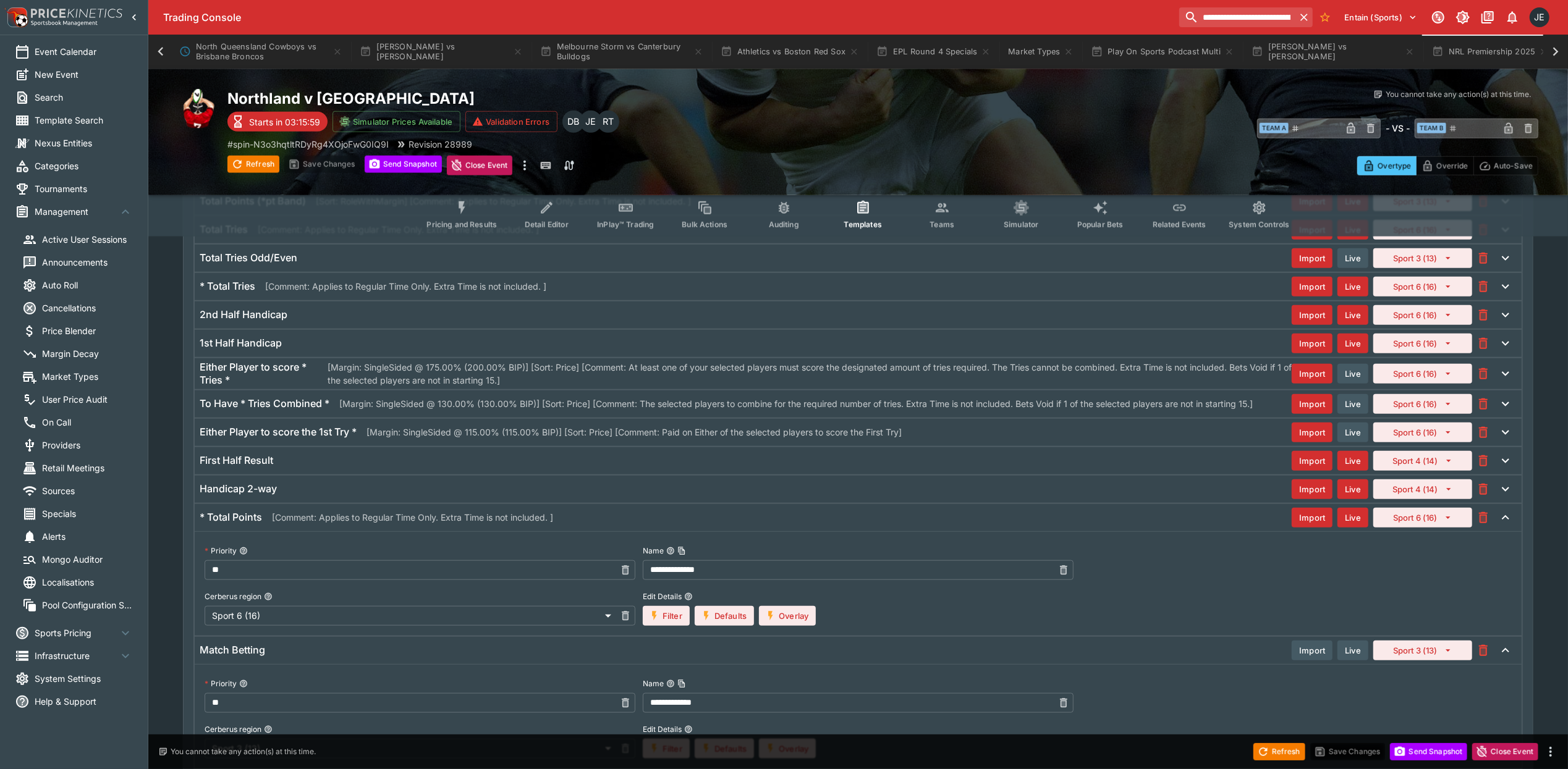
click at [229, 524] on h6 "* Total Points" at bounding box center [230, 517] width 63 height 13
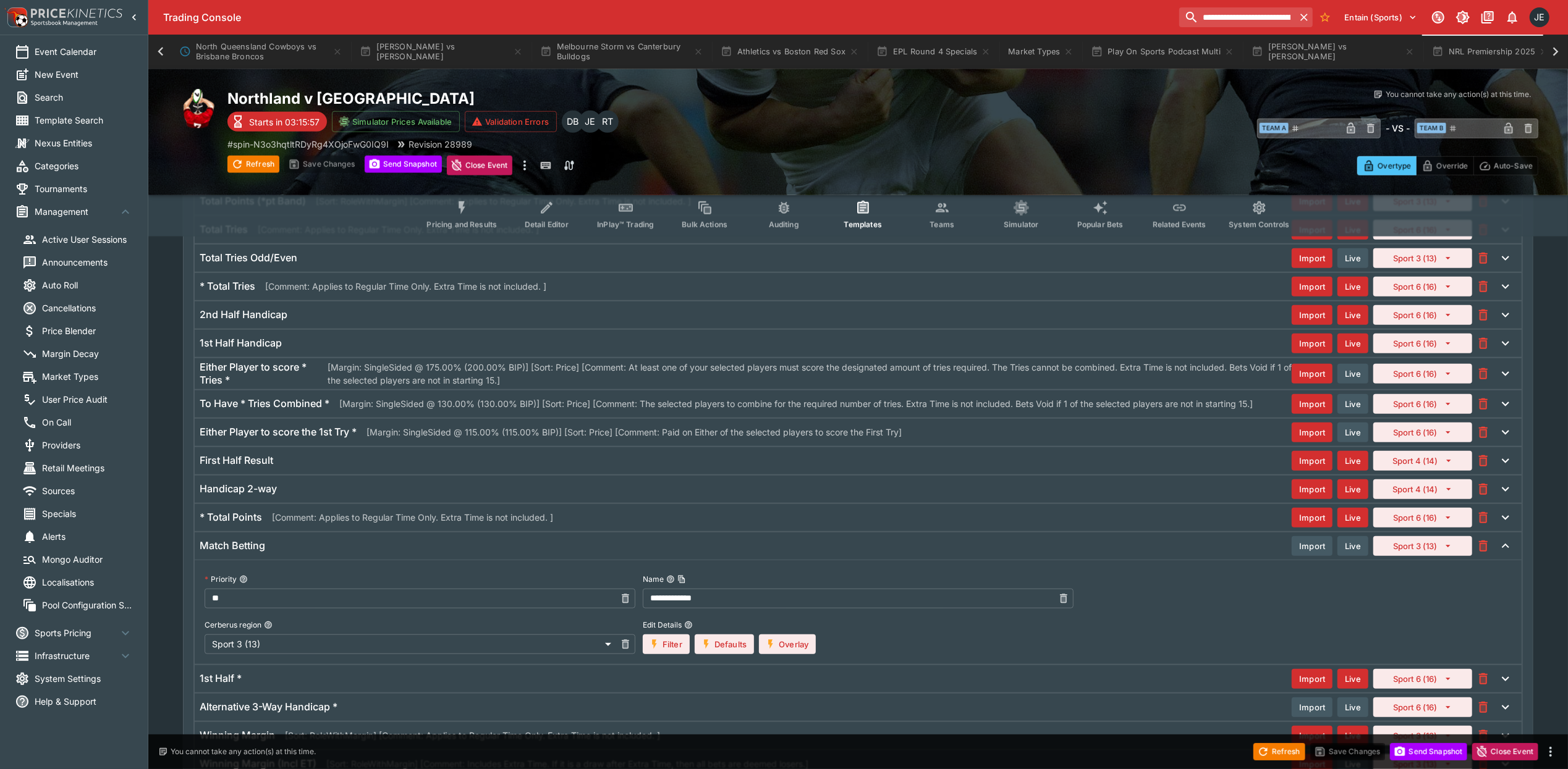
click at [282, 553] on div "Match Betting" at bounding box center [745, 546] width 1092 height 13
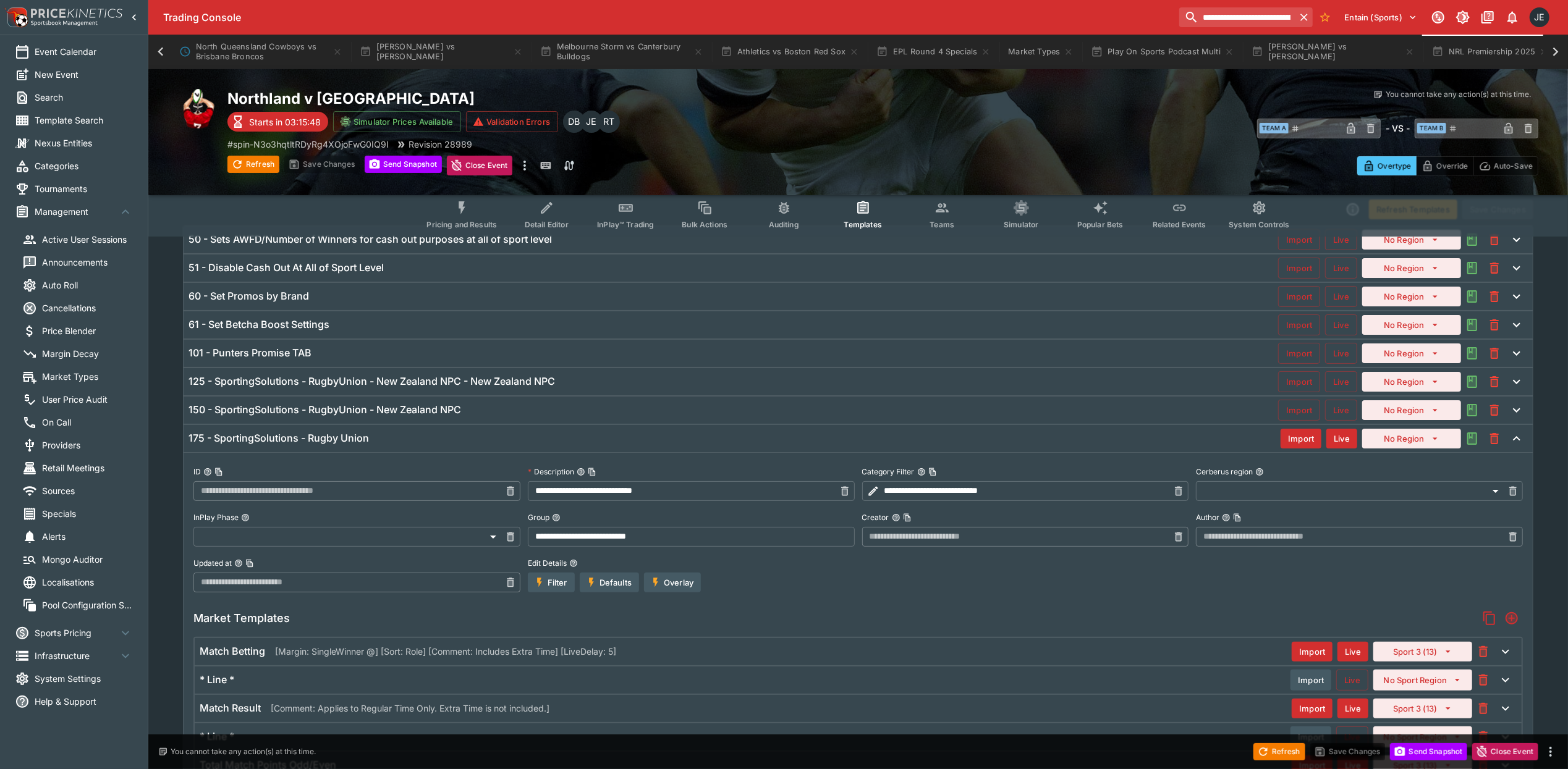
scroll to position [45, 0]
click at [265, 409] on h6 "150 - SportingSolutions - RugbyUnion - New Zealand NPC" at bounding box center [325, 410] width 273 height 13
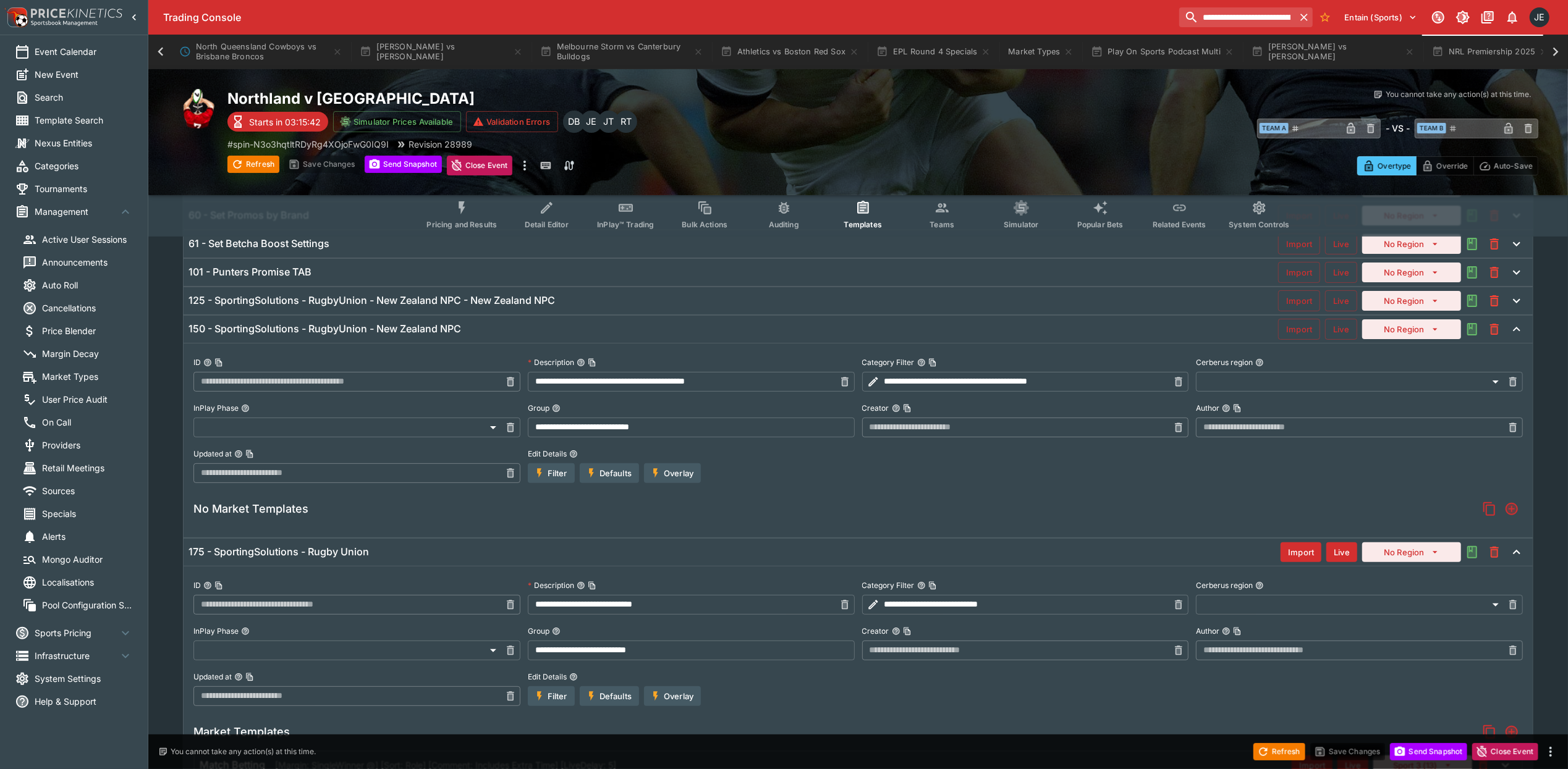
scroll to position [128, 0]
click at [287, 328] on h6 "150 - SportingSolutions - RugbyUnion - New Zealand NPC" at bounding box center [325, 328] width 273 height 13
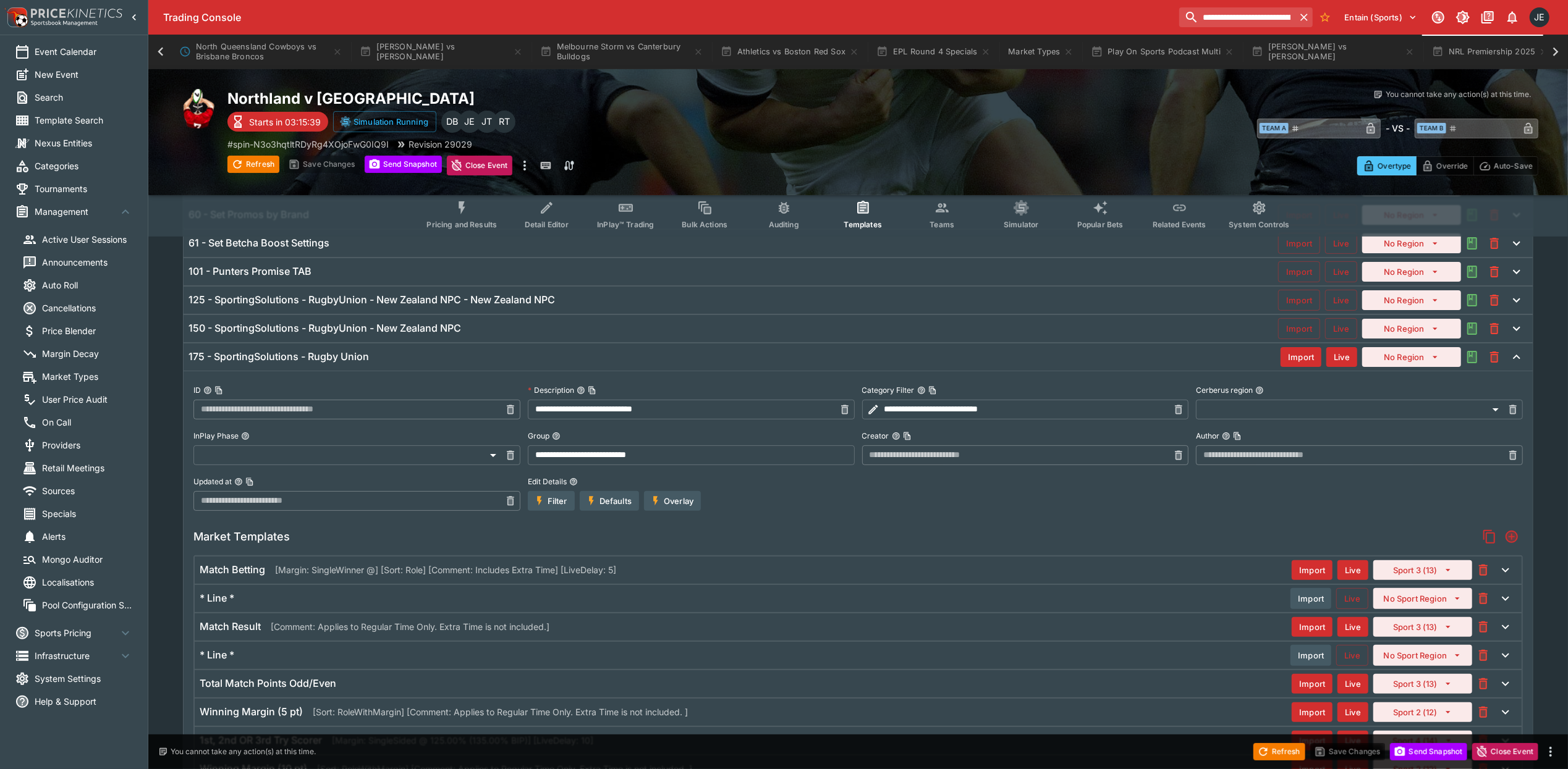
click at [287, 302] on h6 "125 - SportingSolutions - RugbyUnion - New Zealand NPC - New Zealand NPC" at bounding box center [372, 300] width 366 height 13
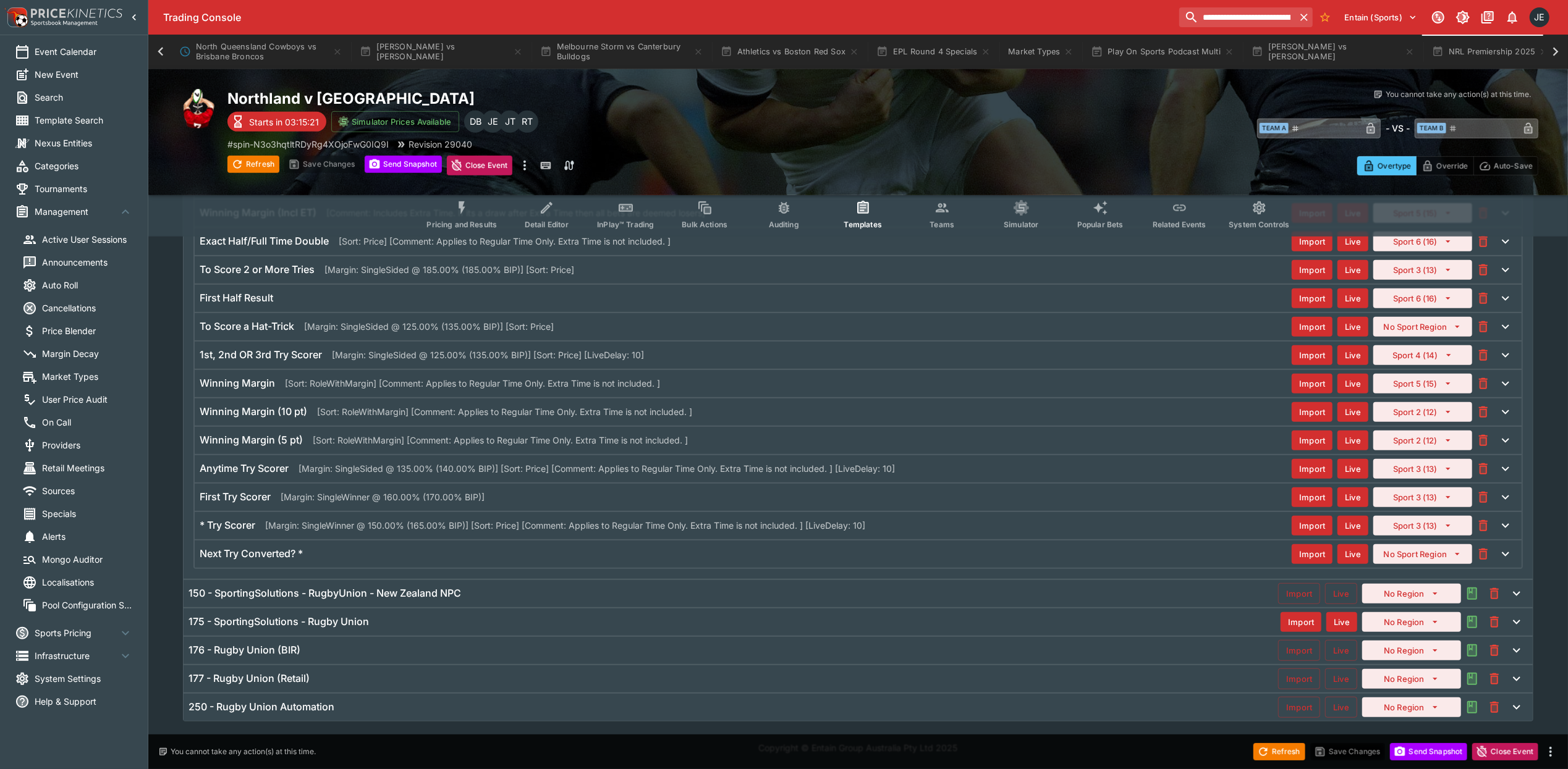
scroll to position [510, 0]
click at [349, 621] on h6 "175 - SportingSolutions - Rugby Union" at bounding box center [278, 621] width 180 height 13
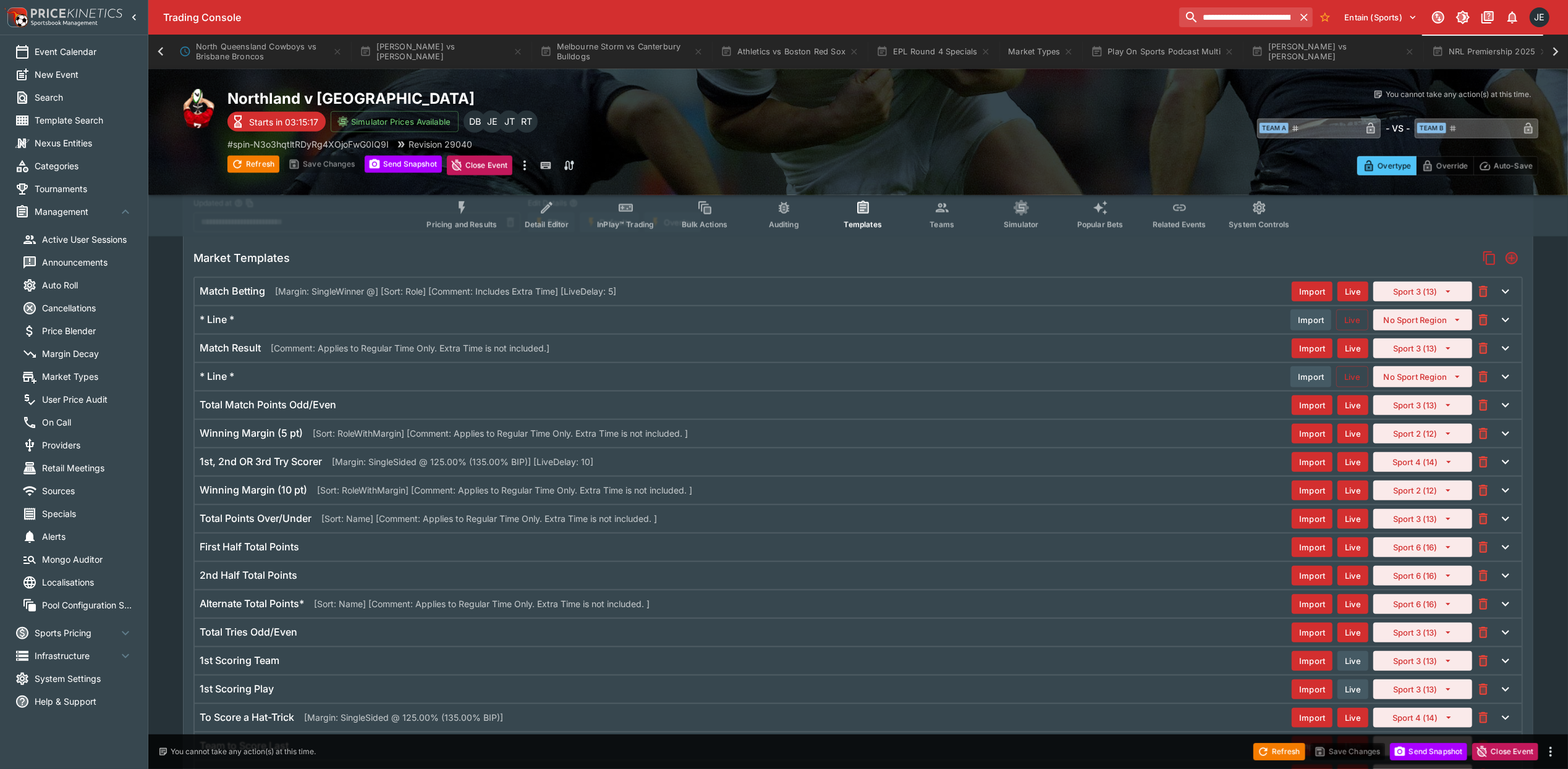
scroll to position [1087, 0]
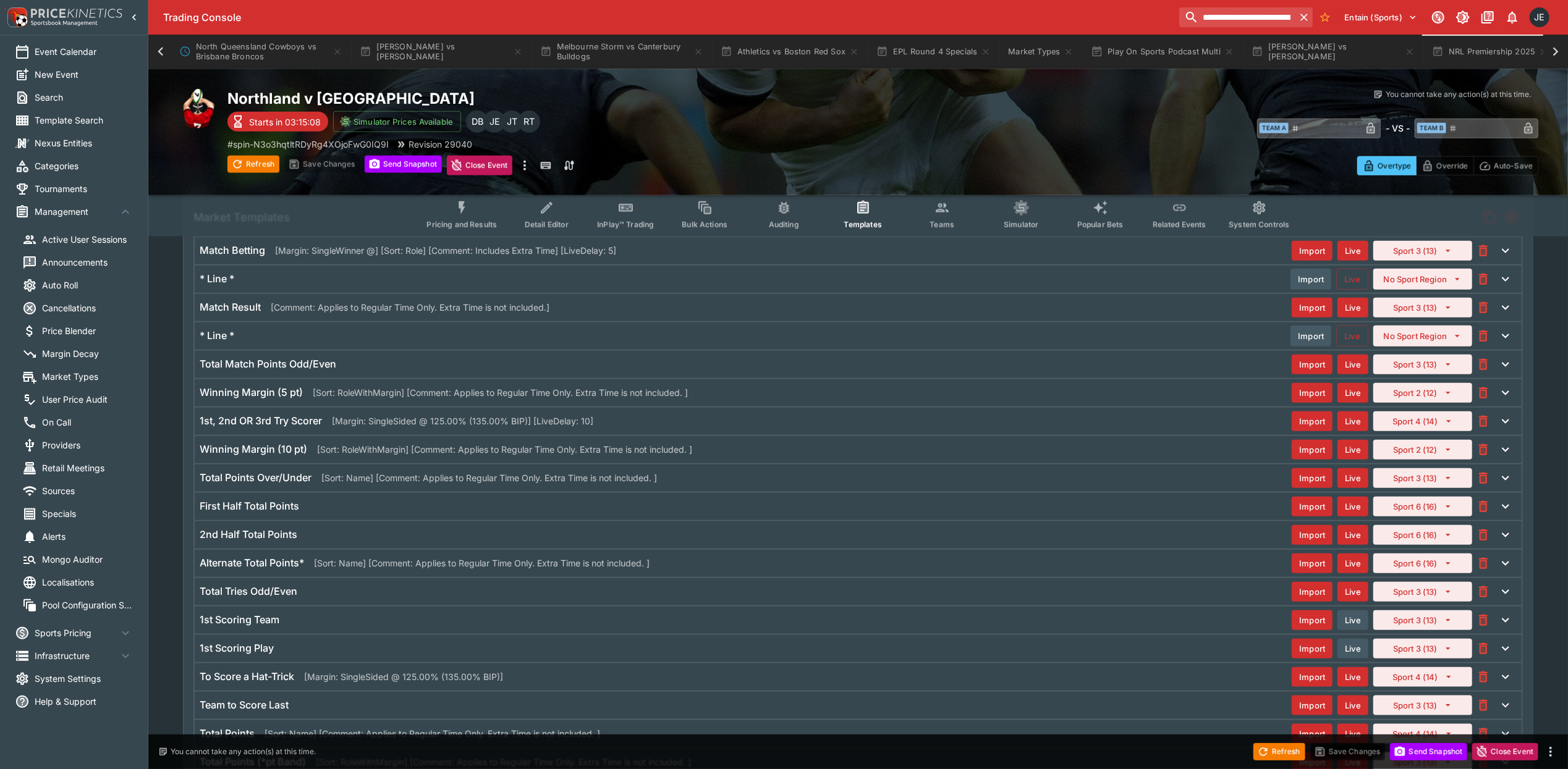
click at [285, 570] on h6 "Alternate Total Points*" at bounding box center [251, 563] width 104 height 13
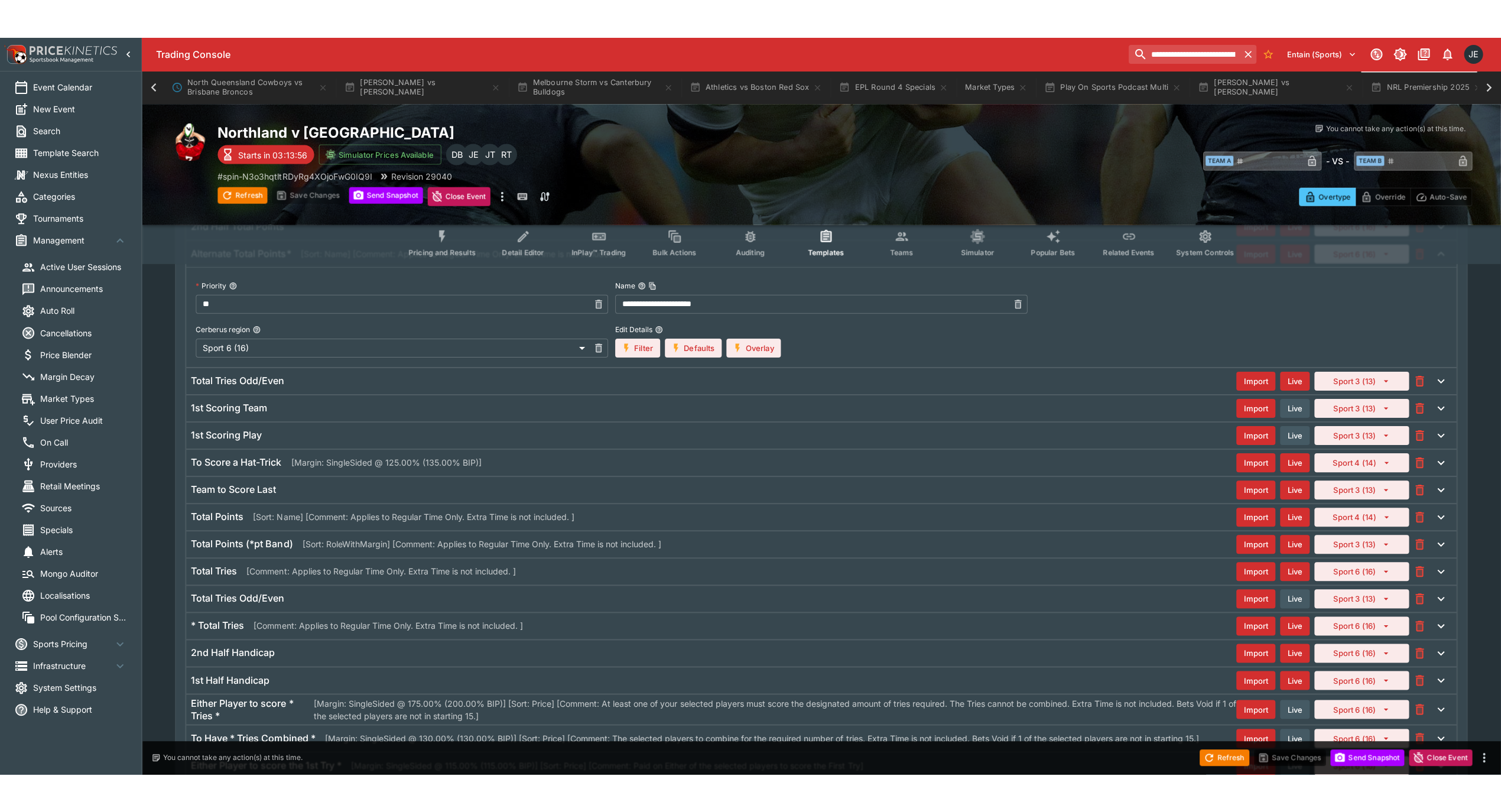
scroll to position [752, 0]
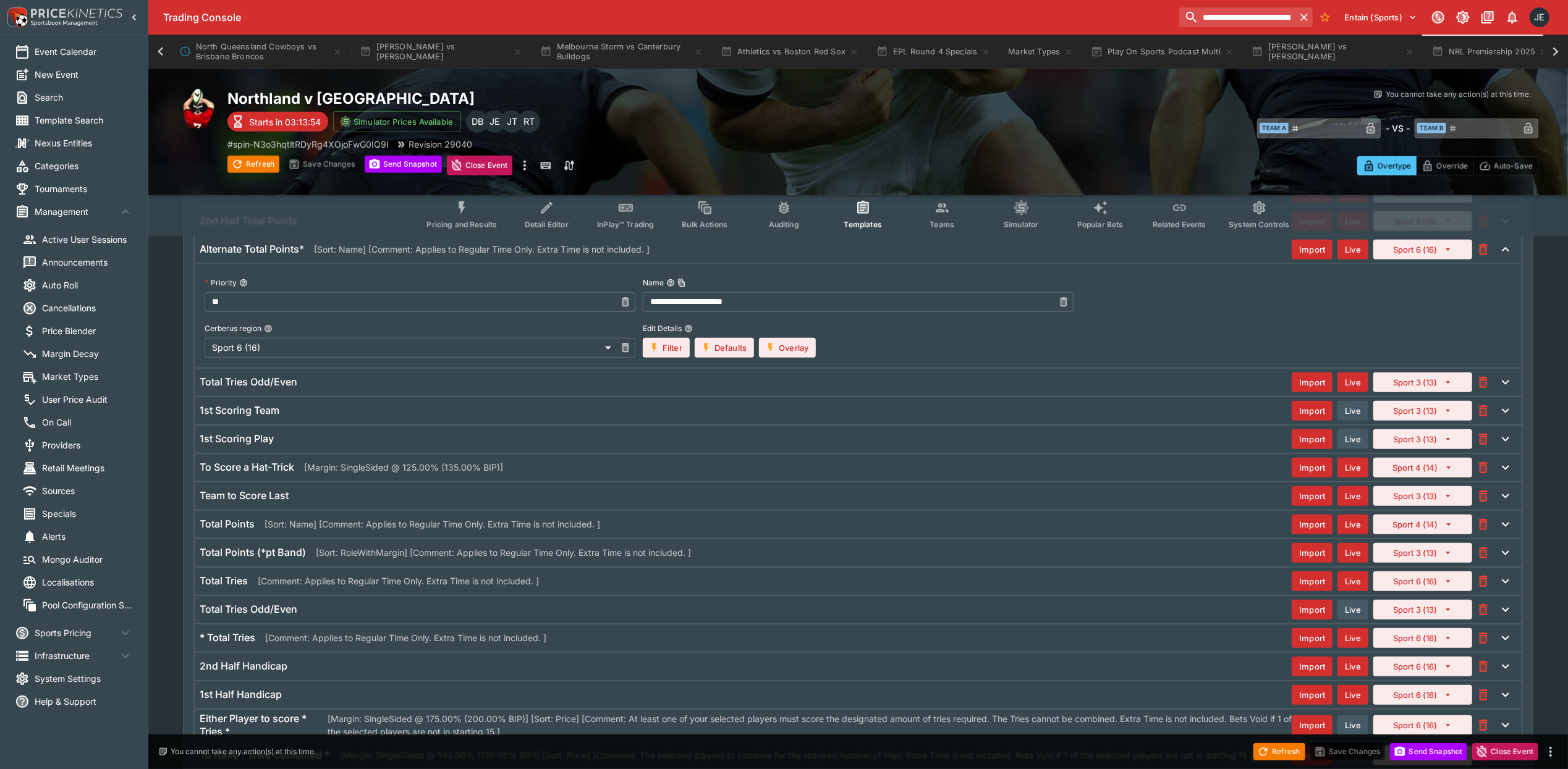
click at [221, 531] on h6 "Total Points" at bounding box center [226, 524] width 55 height 13
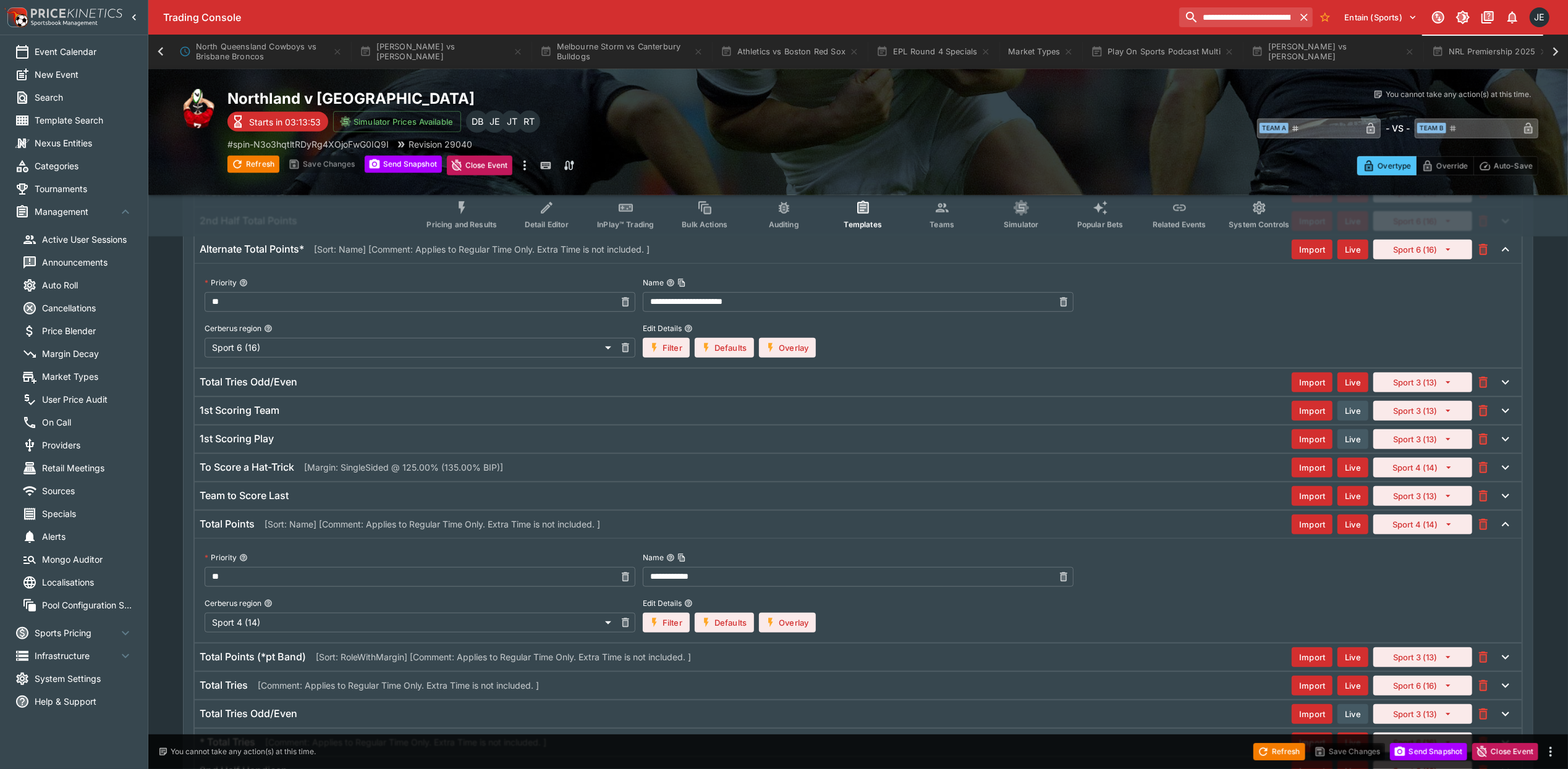
click at [808, 633] on button "Overlay" at bounding box center [787, 623] width 57 height 20
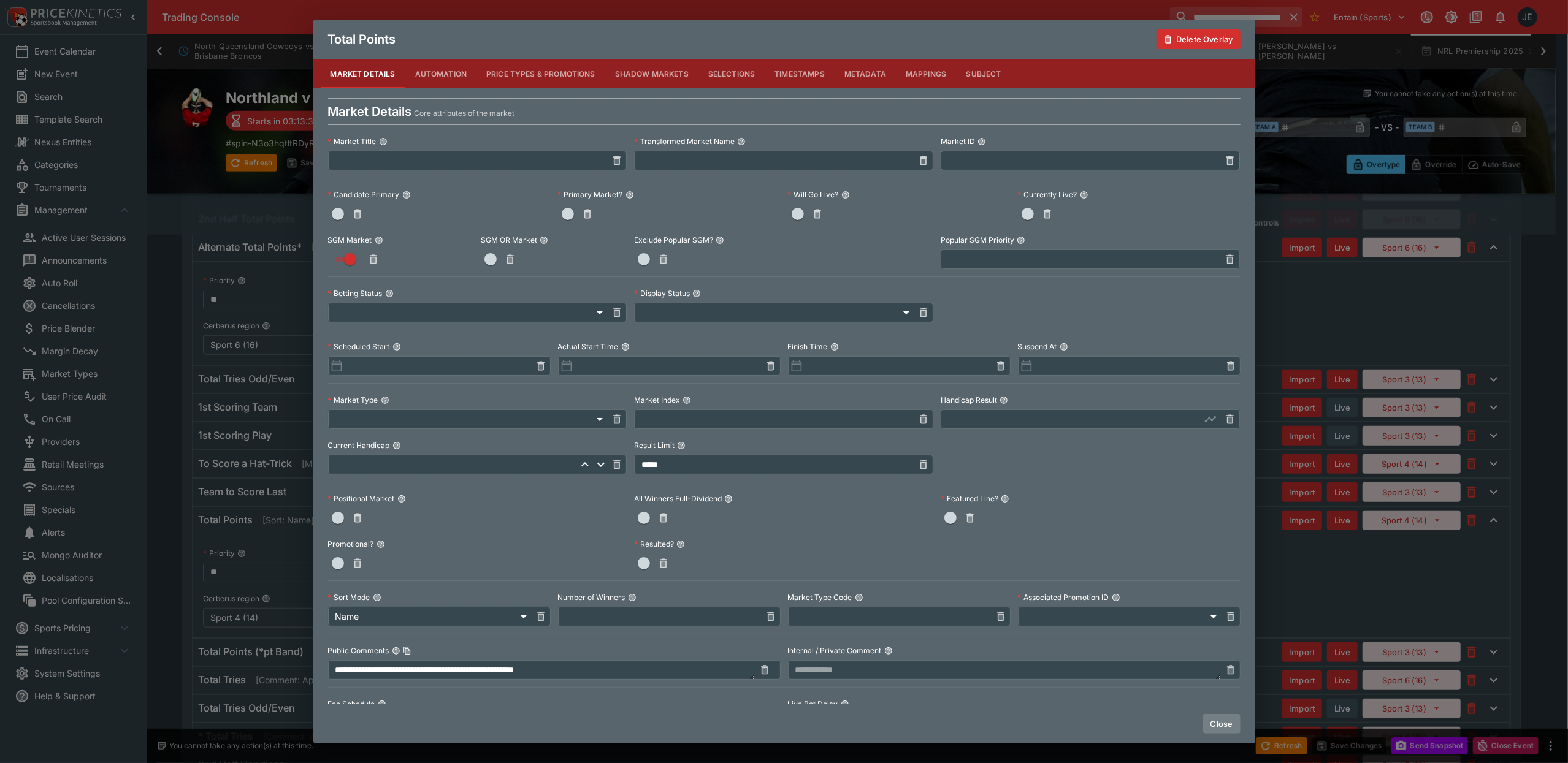
click at [1228, 727] on button "Close" at bounding box center [1221, 725] width 38 height 20
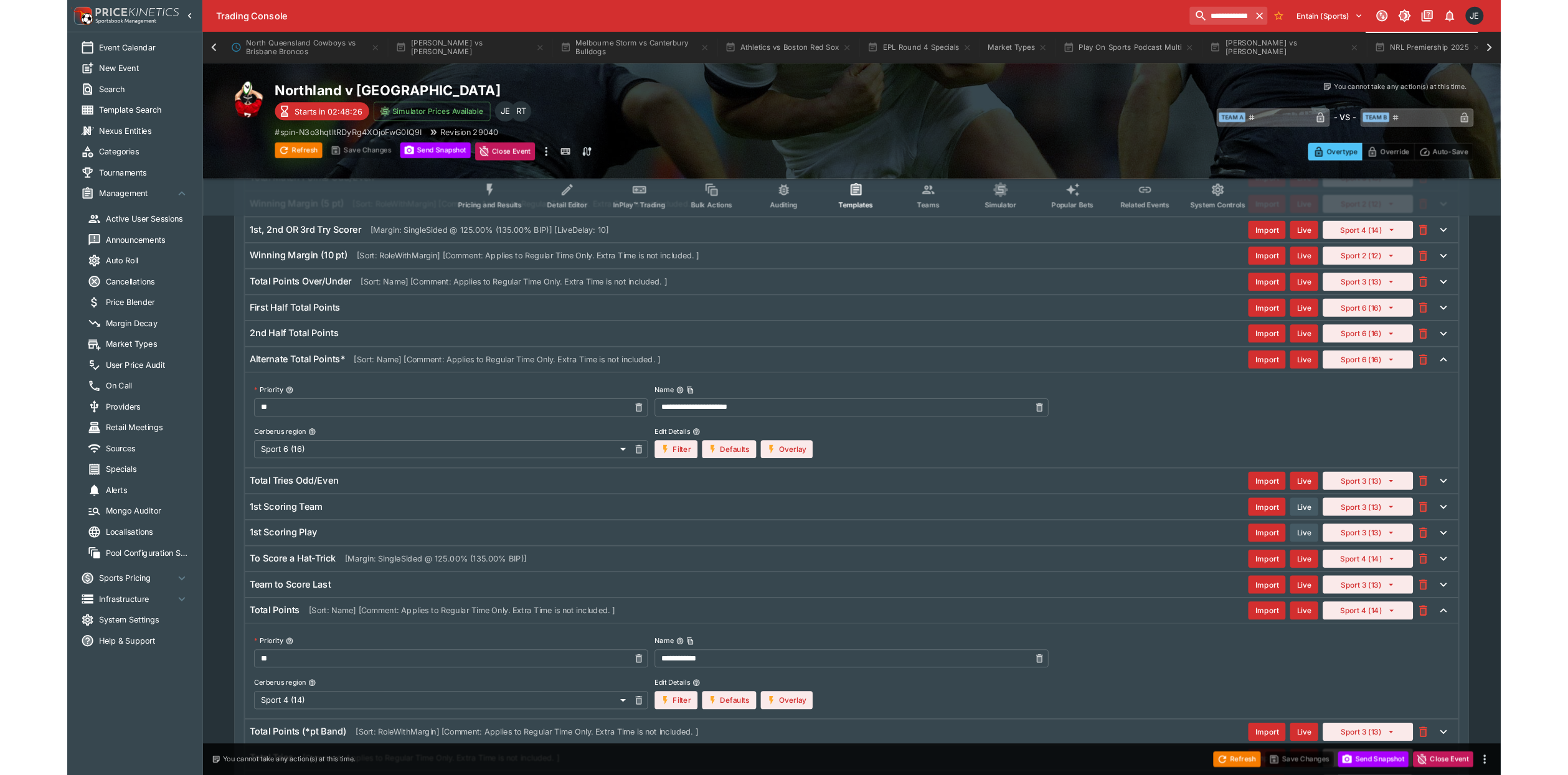
scroll to position [569, 0]
